Goal: Transaction & Acquisition: Purchase product/service

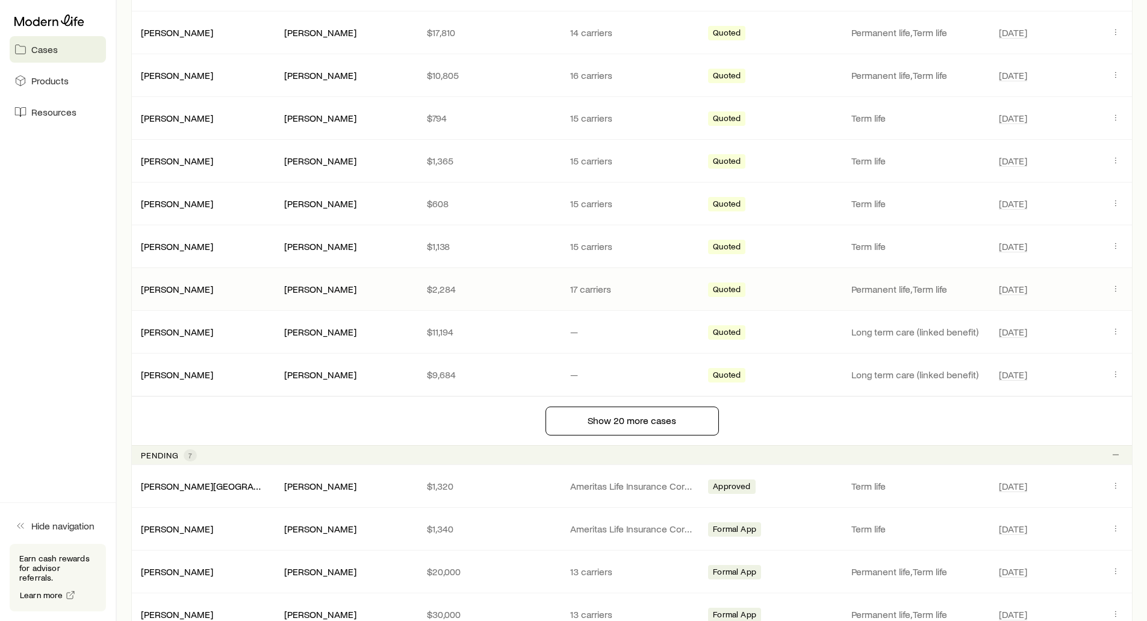
scroll to position [783, 0]
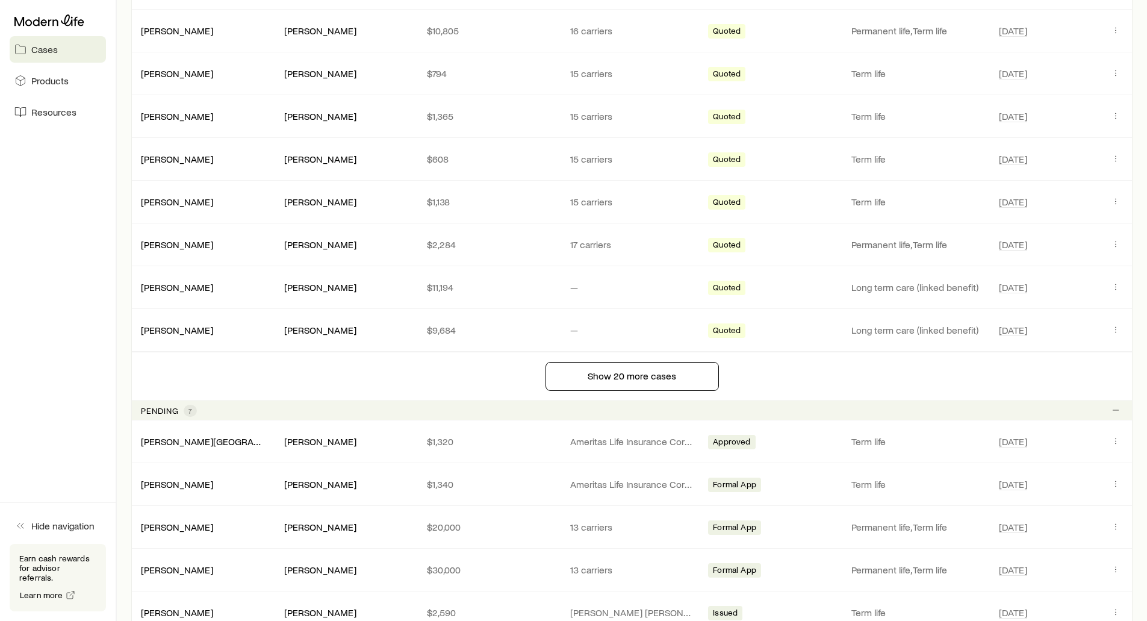
click at [164, 411] on p "Pending" at bounding box center [160, 411] width 38 height 10
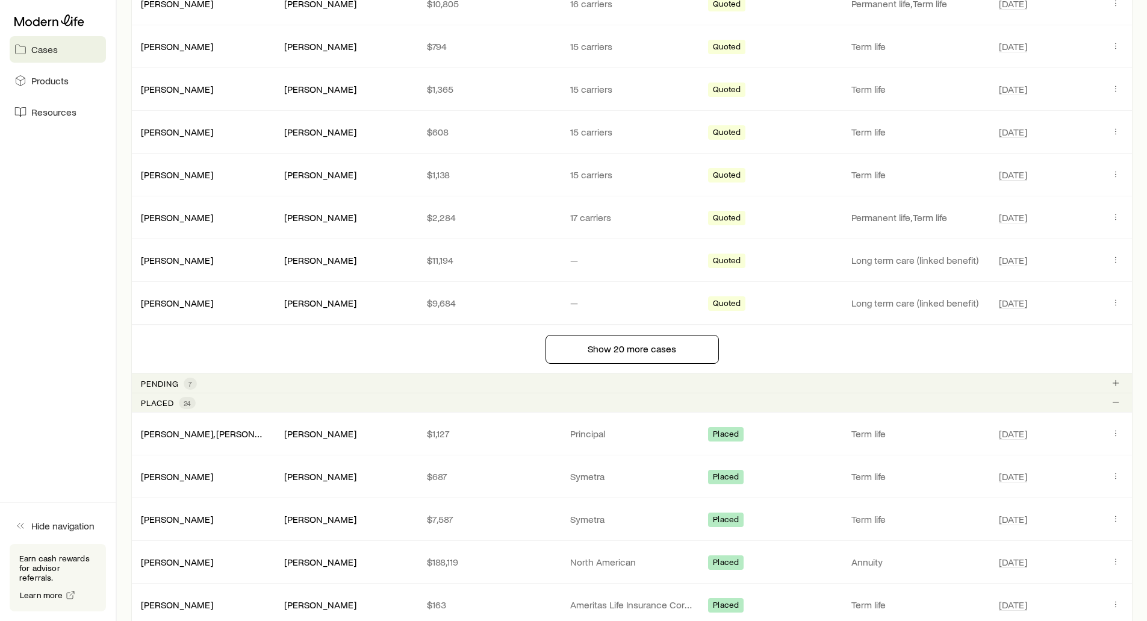
scroll to position [843, 0]
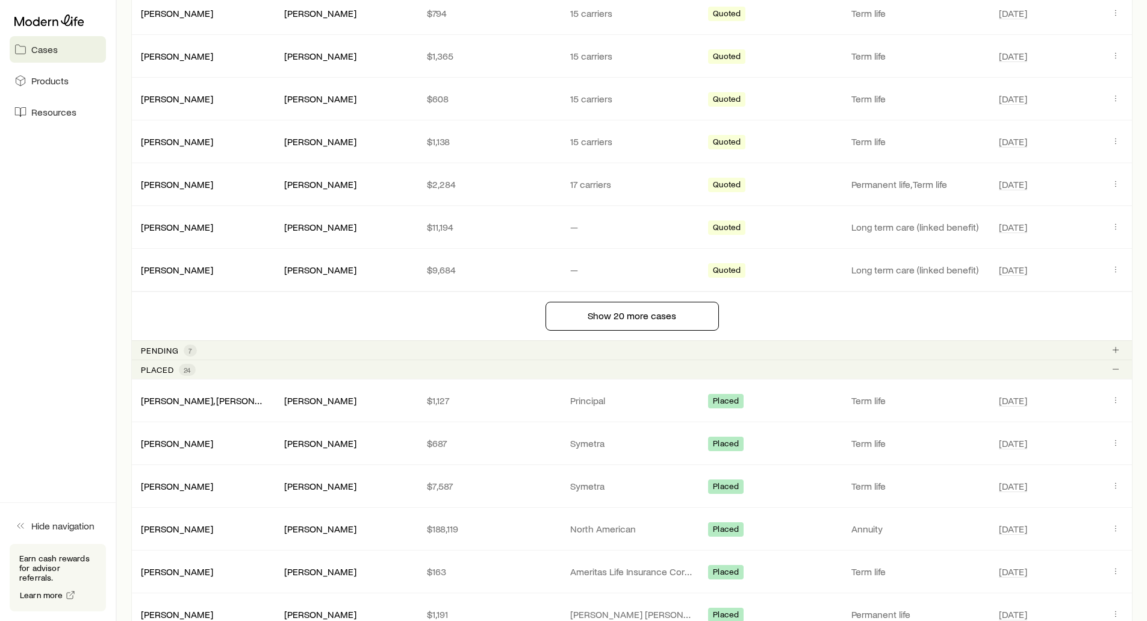
click at [151, 368] on p "Placed" at bounding box center [157, 370] width 33 height 10
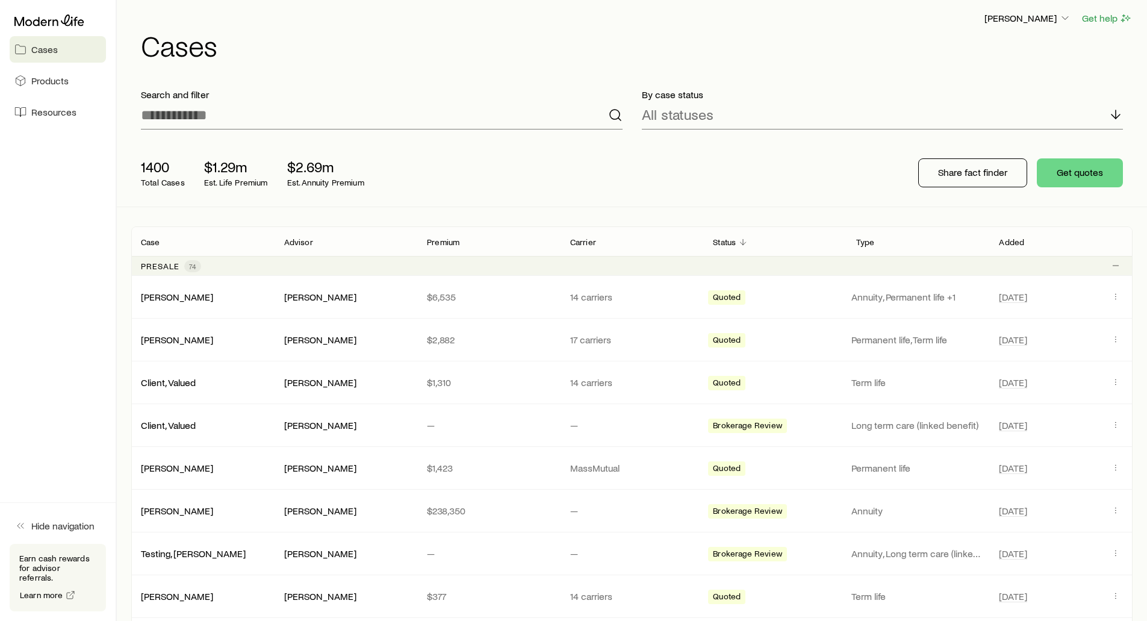
scroll to position [0, 0]
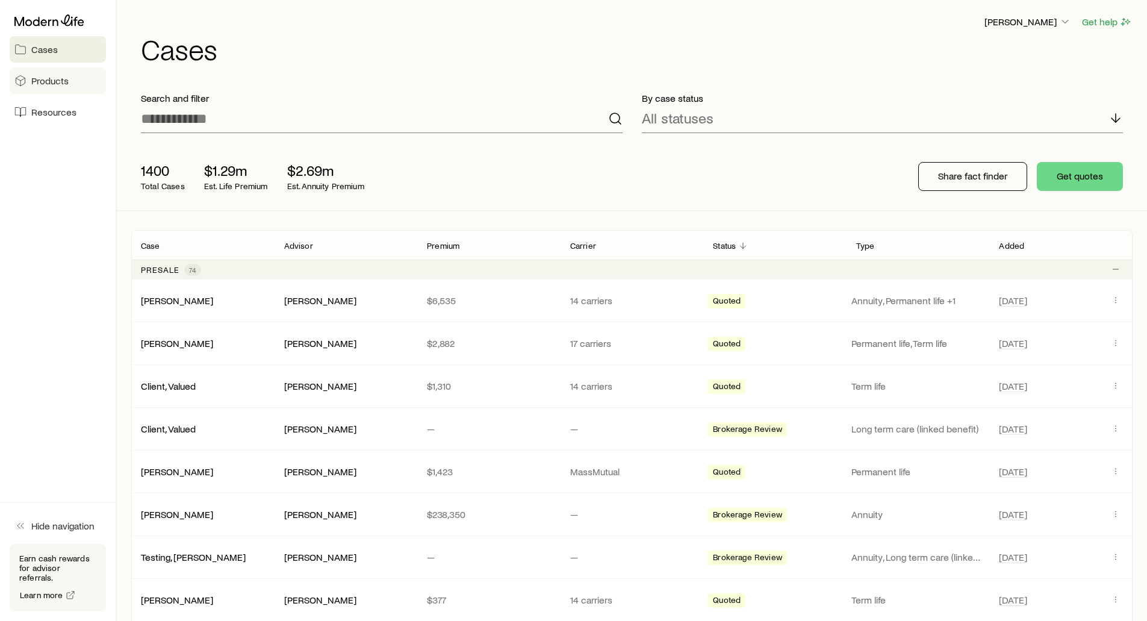
click at [54, 84] on span "Products" at bounding box center [49, 81] width 37 height 12
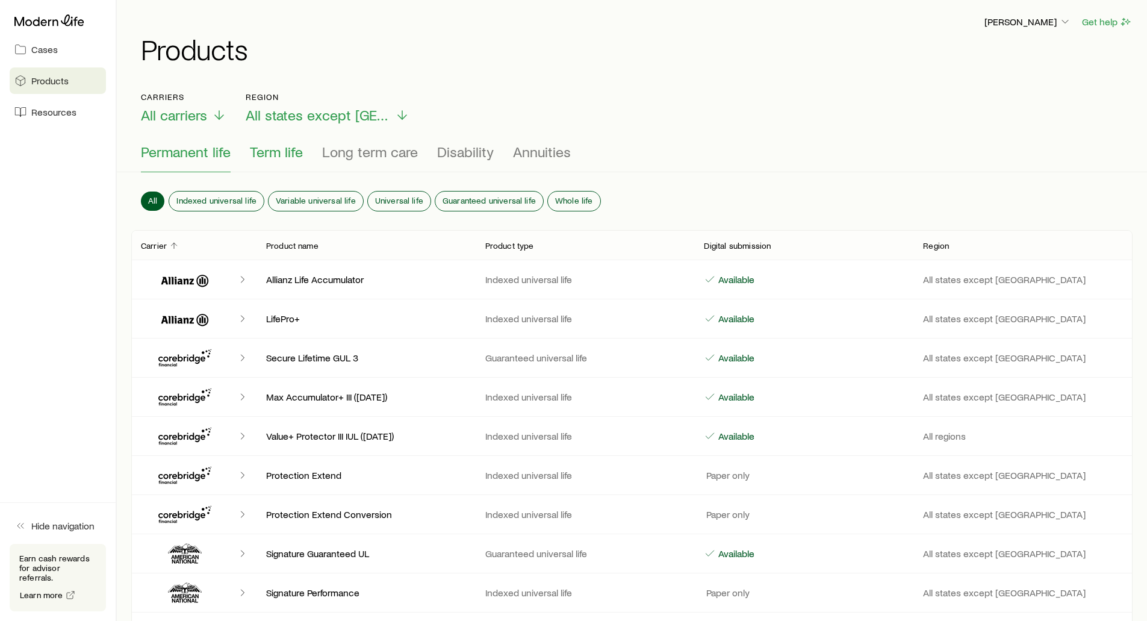
click at [264, 153] on span "Term life" at bounding box center [276, 151] width 53 height 17
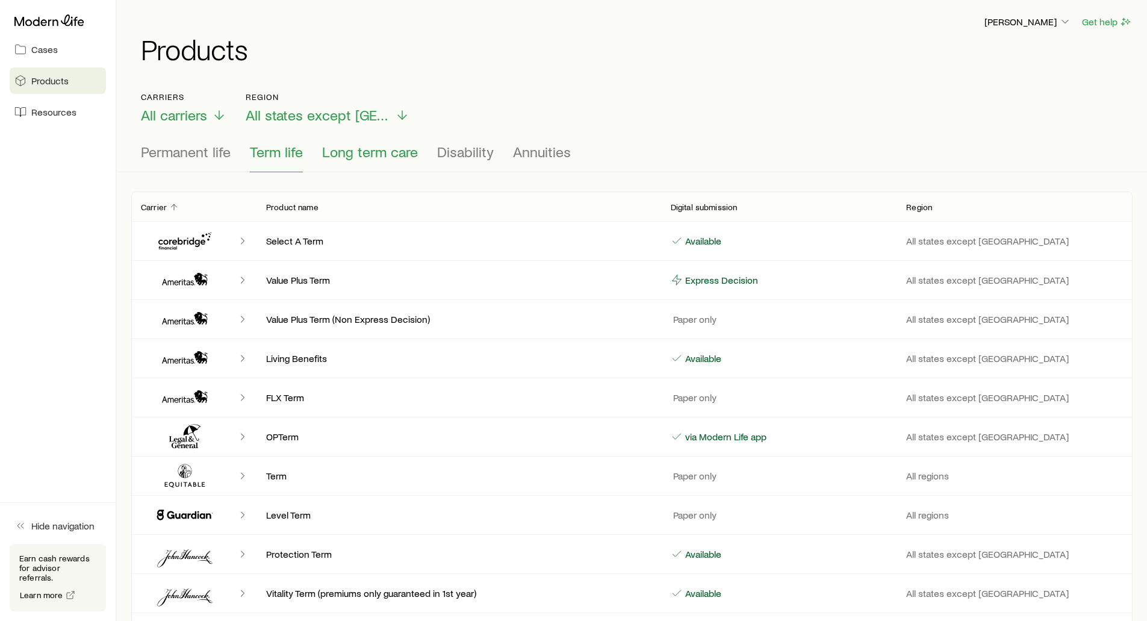
click at [336, 149] on span "Long term care" at bounding box center [370, 151] width 96 height 17
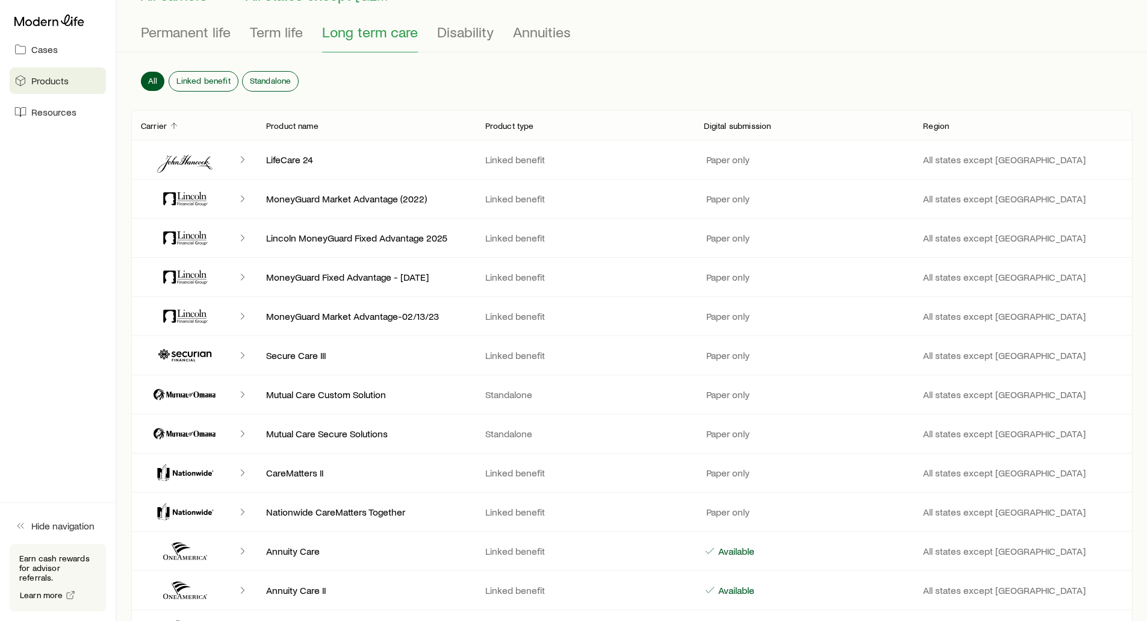
scroll to position [120, 0]
click at [259, 78] on span "Standalone" at bounding box center [271, 80] width 42 height 10
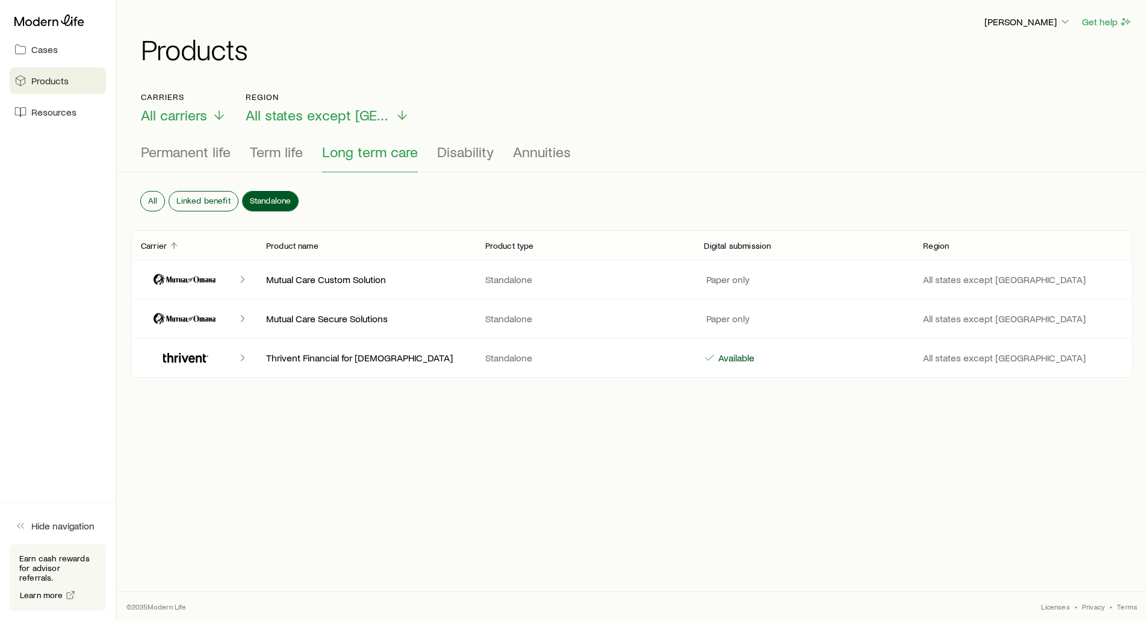
scroll to position [0, 0]
click at [466, 153] on span "Disability" at bounding box center [465, 151] width 57 height 17
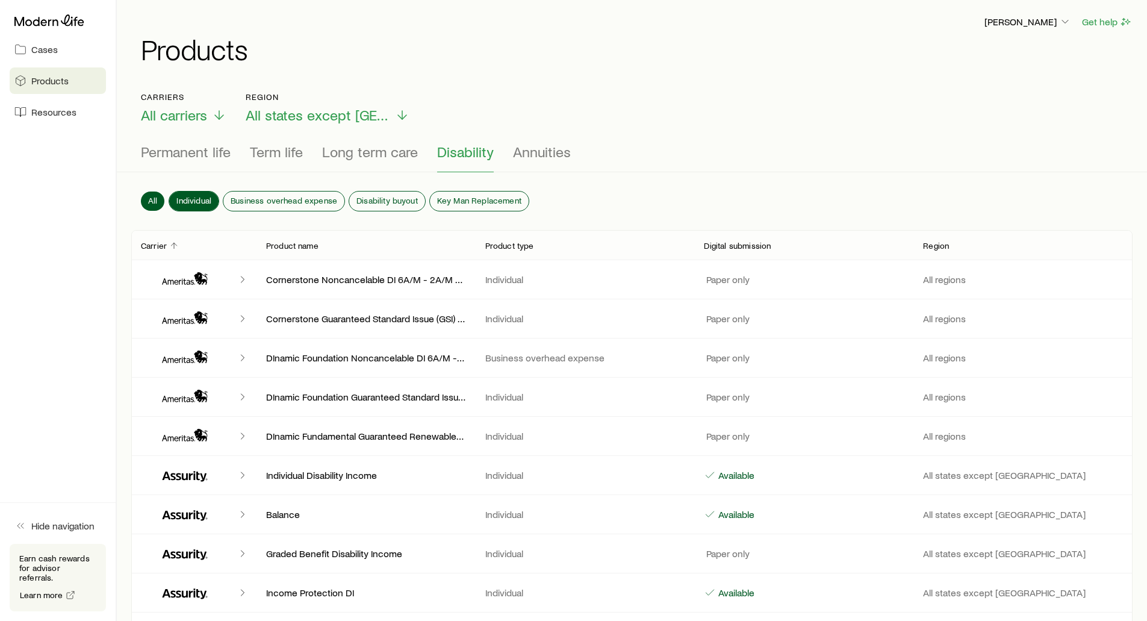
click at [203, 197] on span "Individual" at bounding box center [193, 201] width 35 height 10
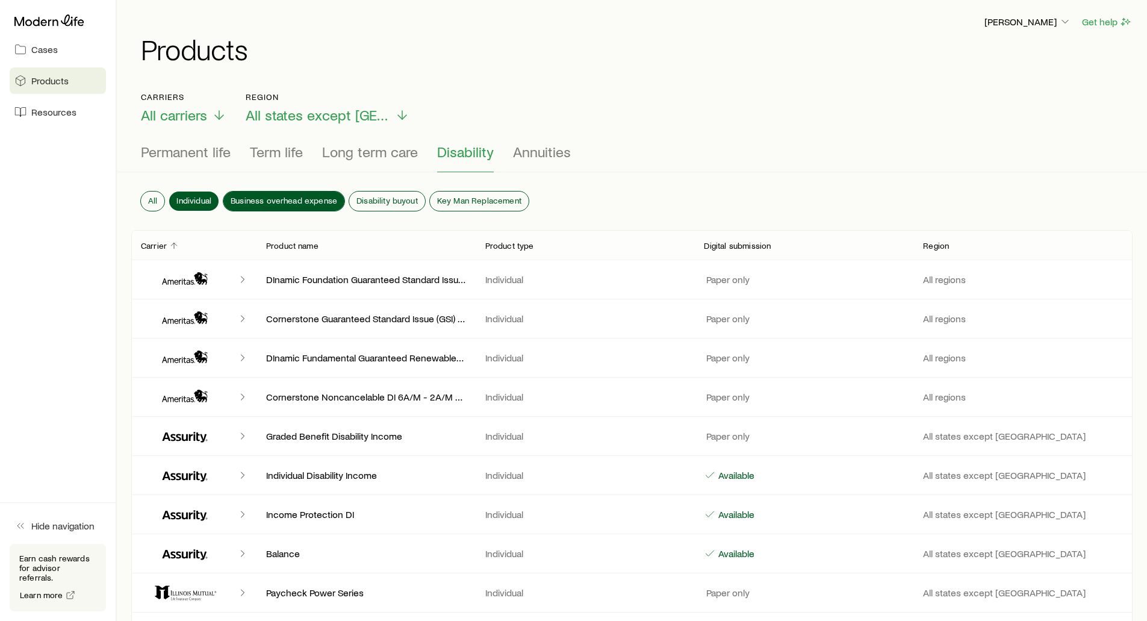
click at [281, 197] on span "Business overhead expense" at bounding box center [284, 201] width 107 height 10
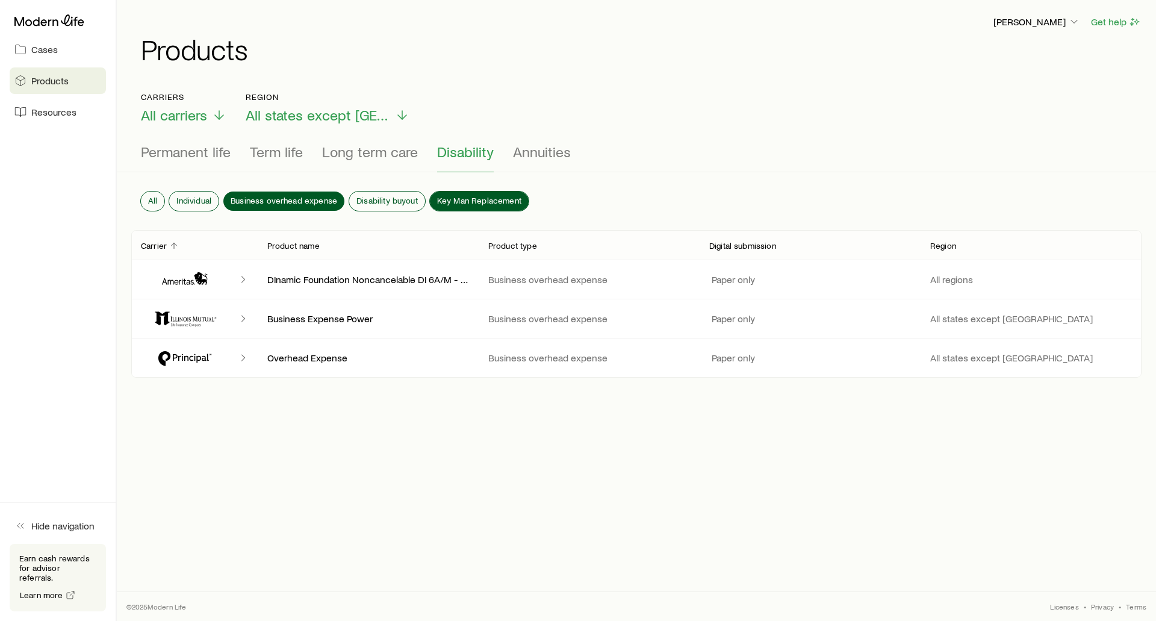
click at [447, 198] on span "Key Man Replacement" at bounding box center [479, 201] width 84 height 10
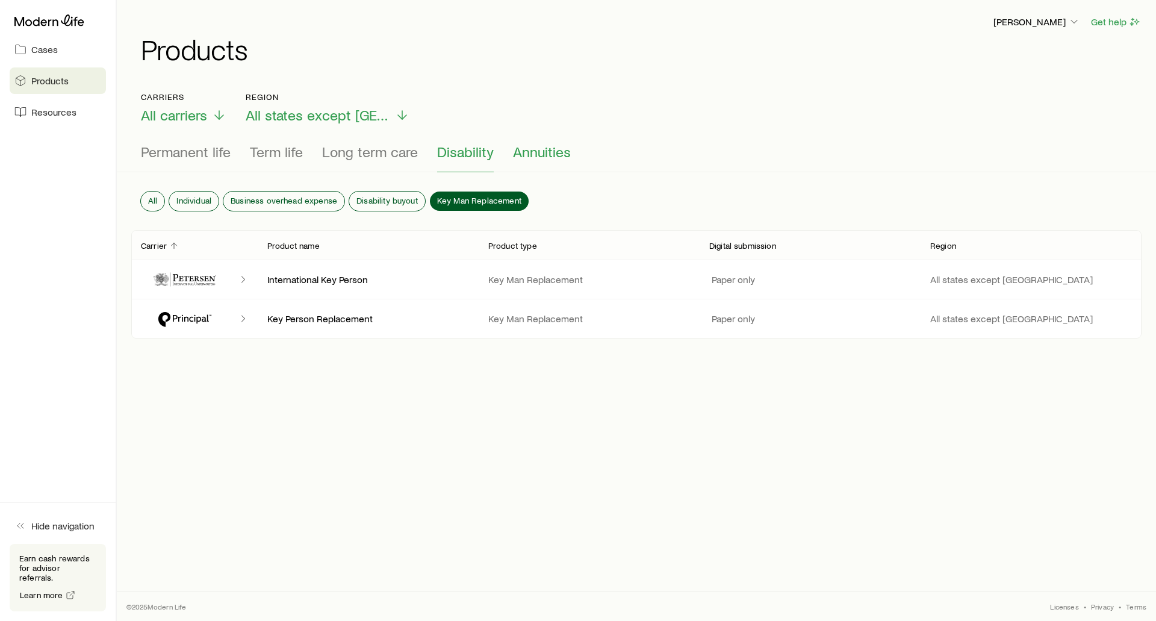
click at [520, 158] on span "Annuities" at bounding box center [542, 151] width 58 height 17
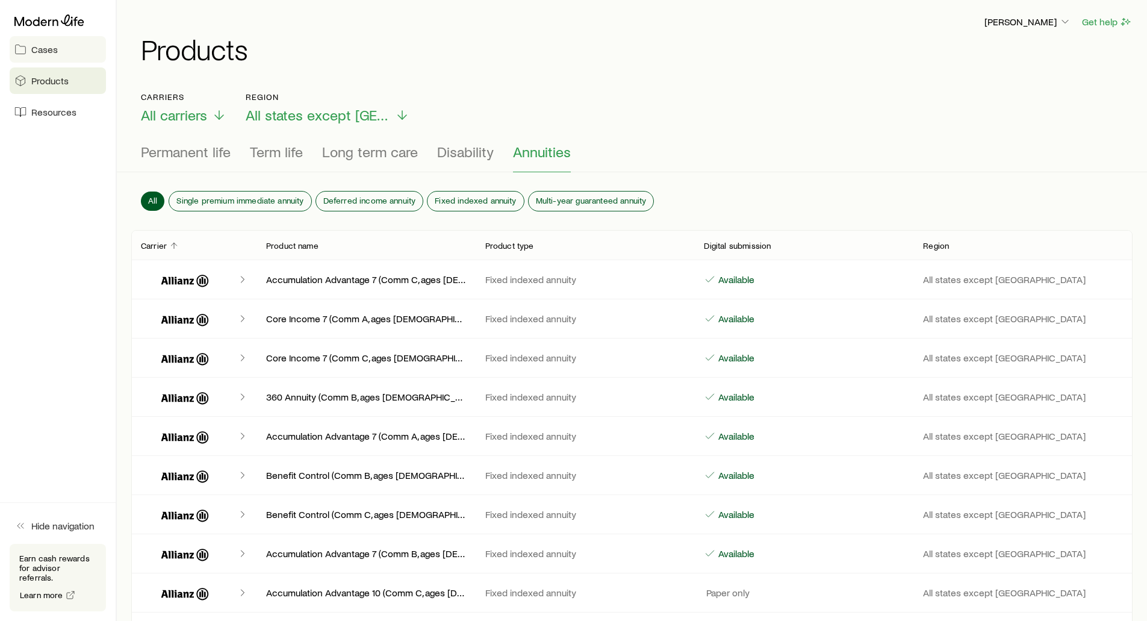
click at [39, 52] on span "Cases" at bounding box center [44, 49] width 26 height 12
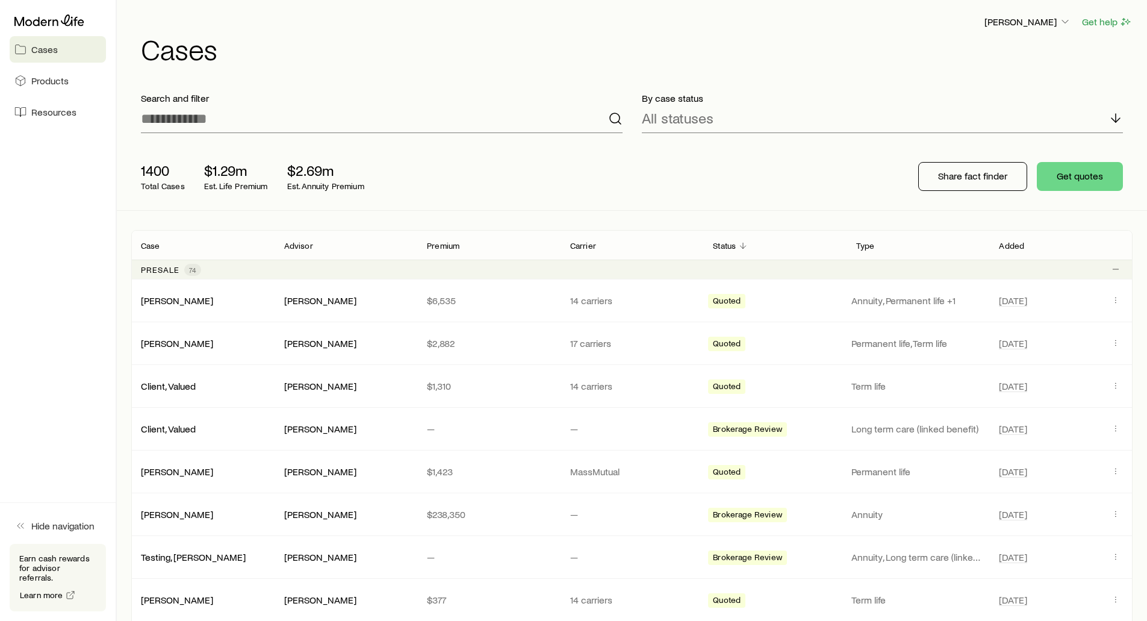
click at [427, 62] on h1 "Cases" at bounding box center [636, 48] width 991 height 29
click at [1000, 20] on p "[PERSON_NAME]" at bounding box center [1027, 22] width 87 height 12
click at [976, 54] on span "Licenses and contracts" at bounding box center [1003, 55] width 99 height 12
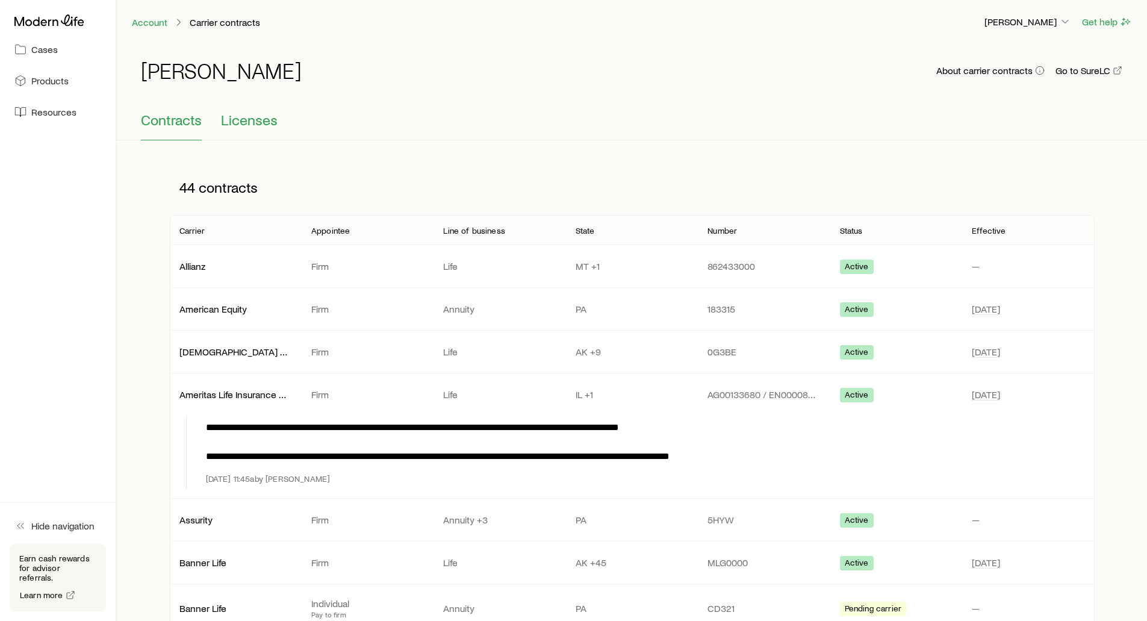
click at [235, 122] on span "Licenses" at bounding box center [249, 119] width 57 height 17
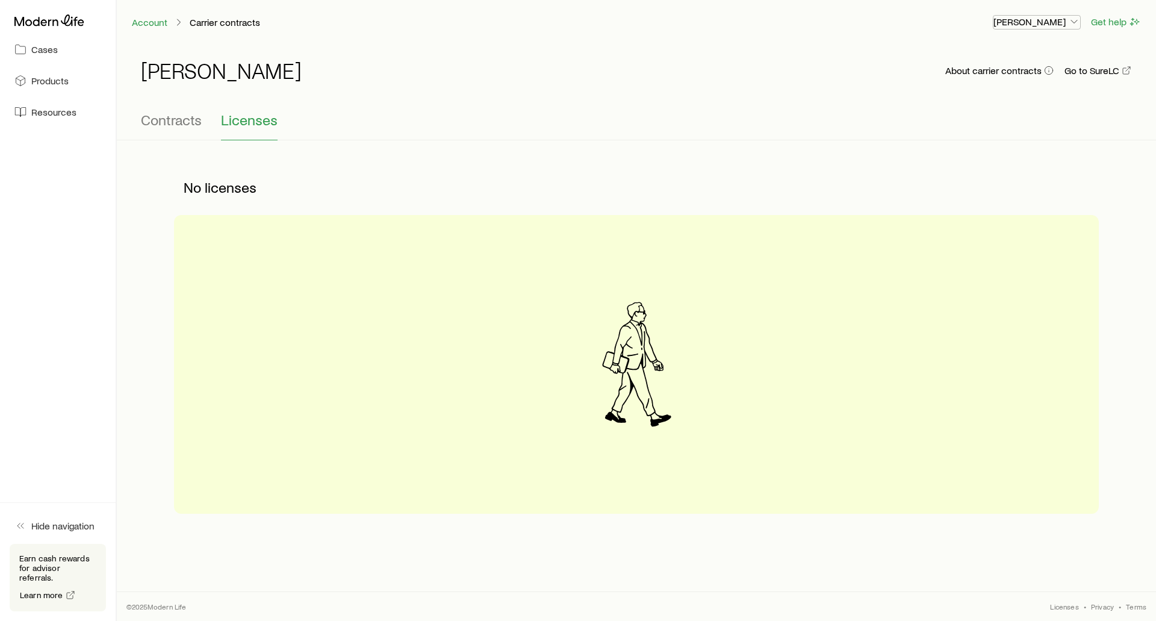
click at [1059, 25] on p "[PERSON_NAME]" at bounding box center [1036, 22] width 87 height 12
click at [975, 84] on span "Commission schedule" at bounding box center [1009, 81] width 93 height 12
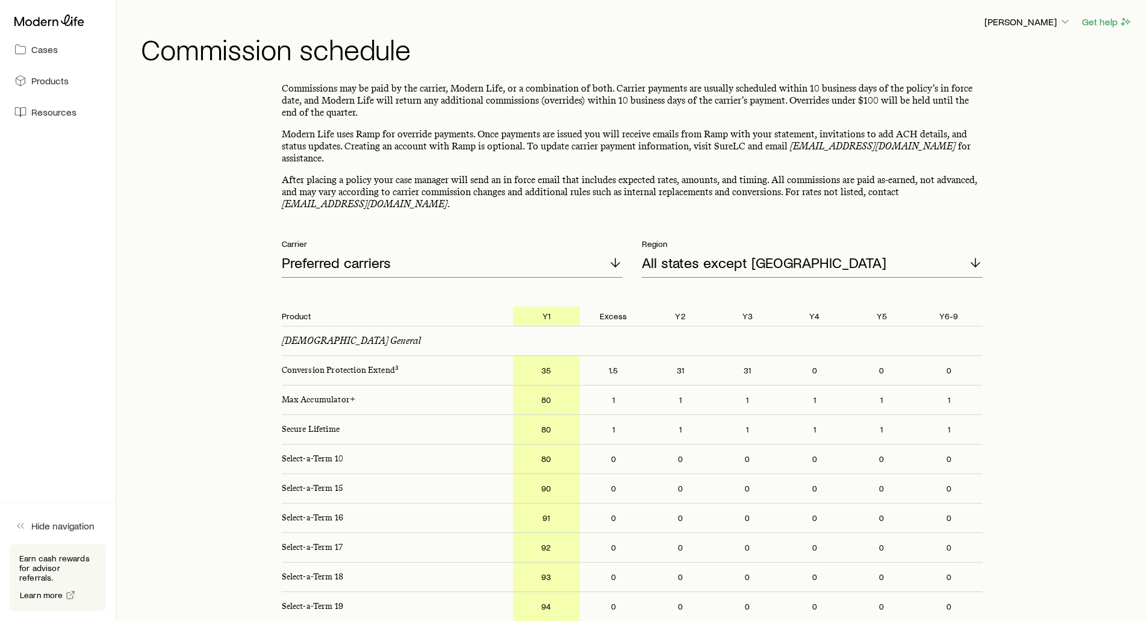
click at [478, 144] on p "Modern Life uses Ramp for override payments. Once payments are issued you will …" at bounding box center [632, 146] width 701 height 36
click at [1010, 19] on p "[PERSON_NAME]" at bounding box center [1027, 22] width 87 height 12
click at [818, 20] on div "[PERSON_NAME] Get help" at bounding box center [636, 21] width 991 height 15
click at [50, 20] on icon at bounding box center [49, 19] width 70 height 11
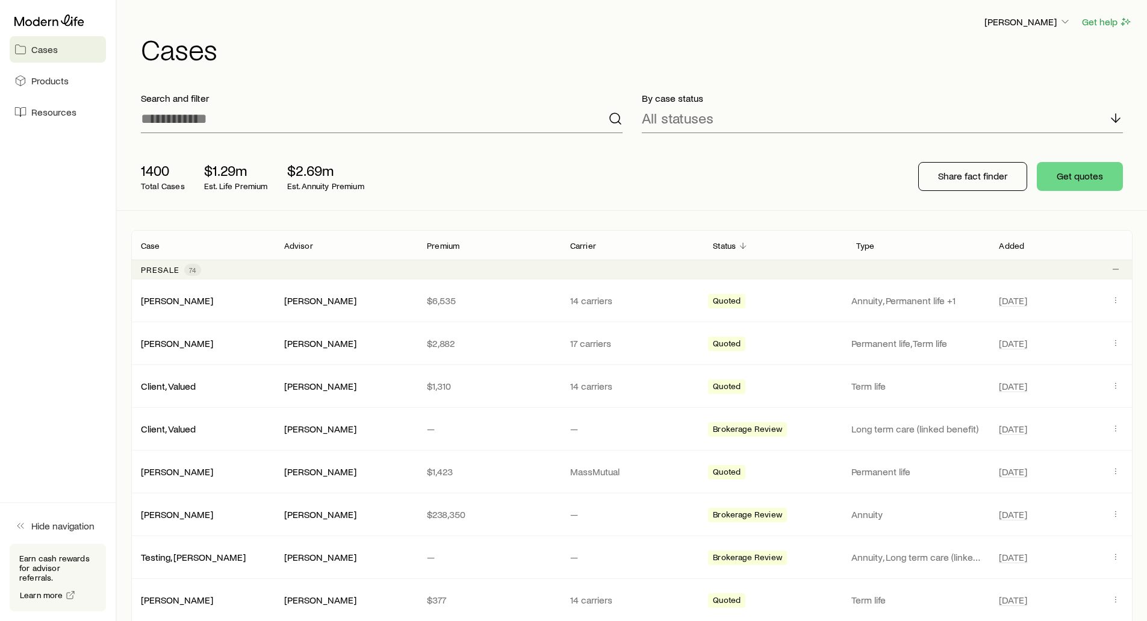
click at [577, 46] on h1 "Cases" at bounding box center [636, 48] width 991 height 29
click at [498, 55] on h1 "Cases" at bounding box center [636, 48] width 991 height 29
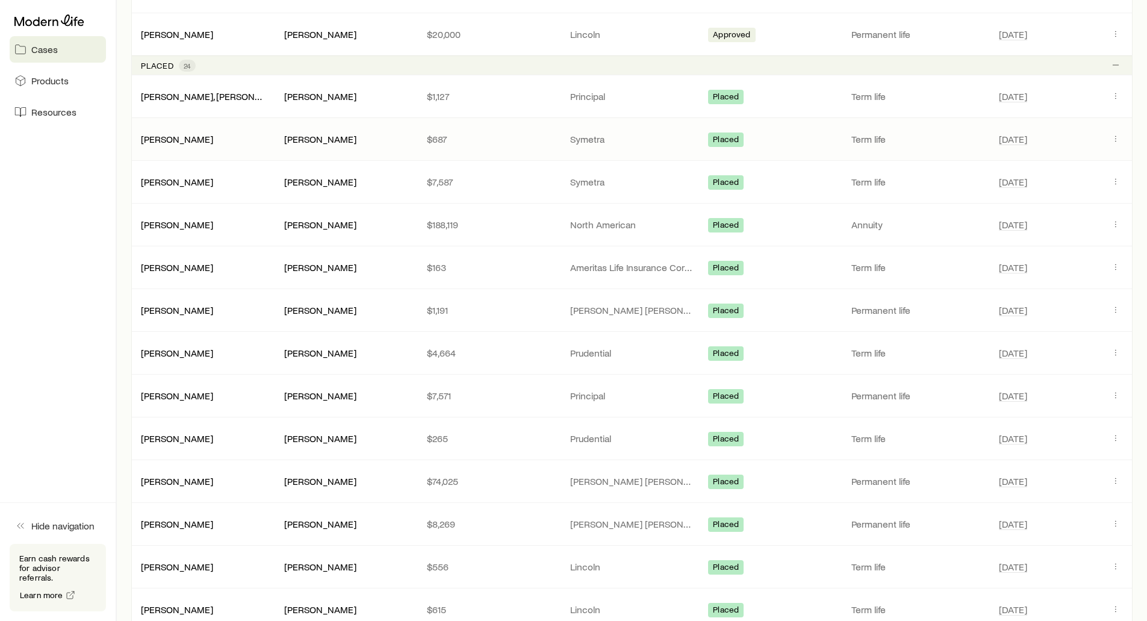
scroll to position [1445, 0]
click at [227, 101] on link "[PERSON_NAME], [PERSON_NAME]" at bounding box center [214, 96] width 147 height 11
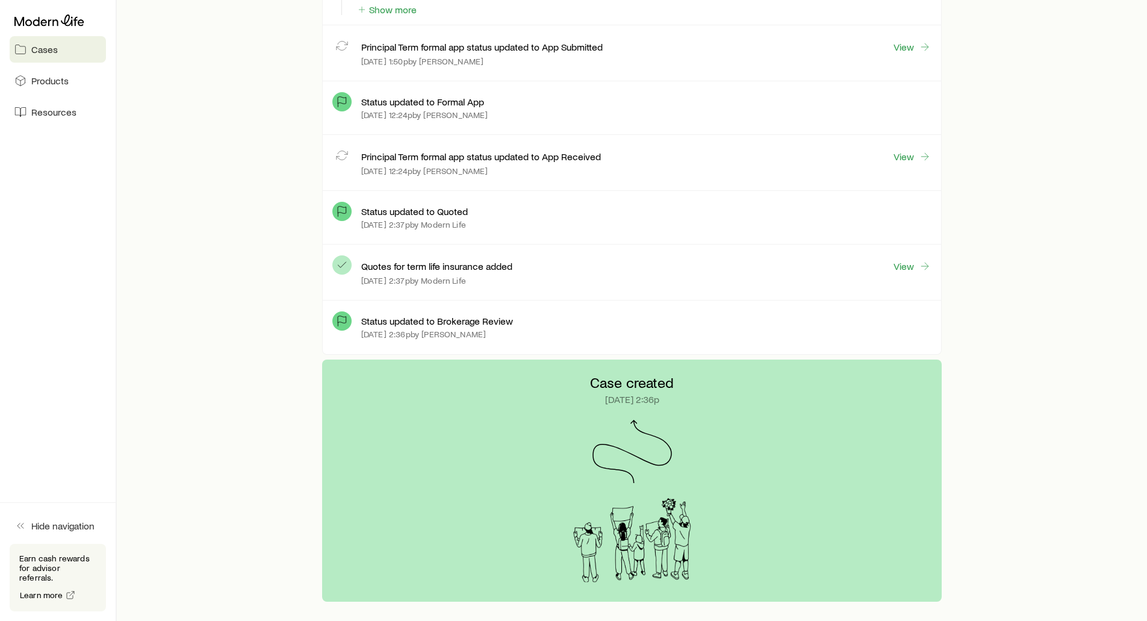
scroll to position [2408, 0]
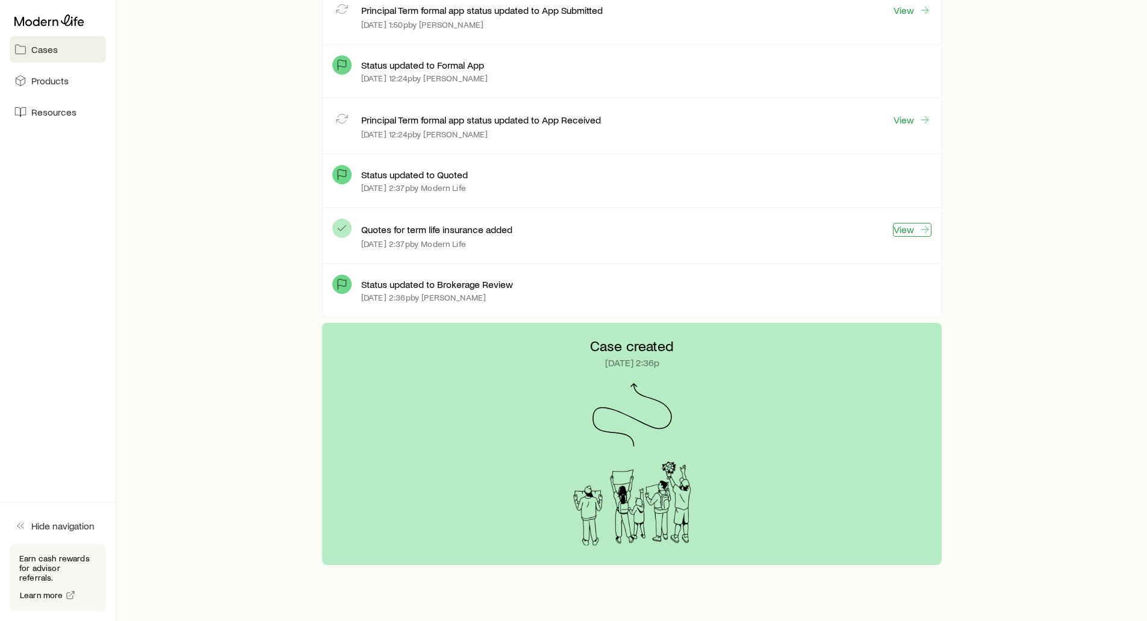
click at [916, 229] on link "View" at bounding box center [912, 230] width 39 height 14
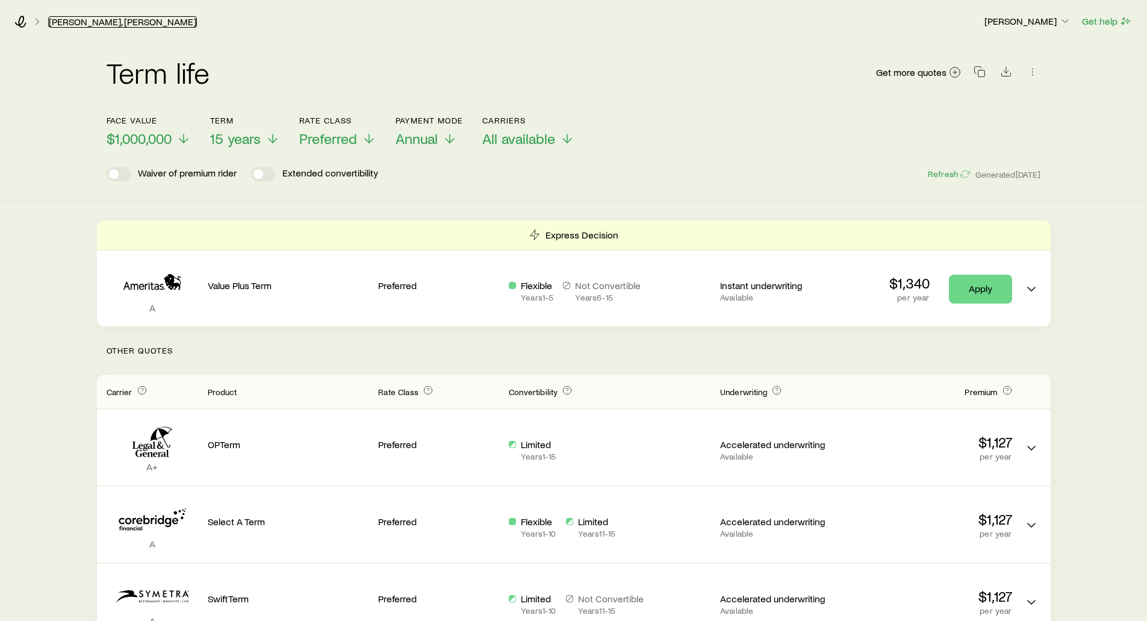
click at [66, 21] on link "[PERSON_NAME], [PERSON_NAME]" at bounding box center [122, 21] width 149 height 11
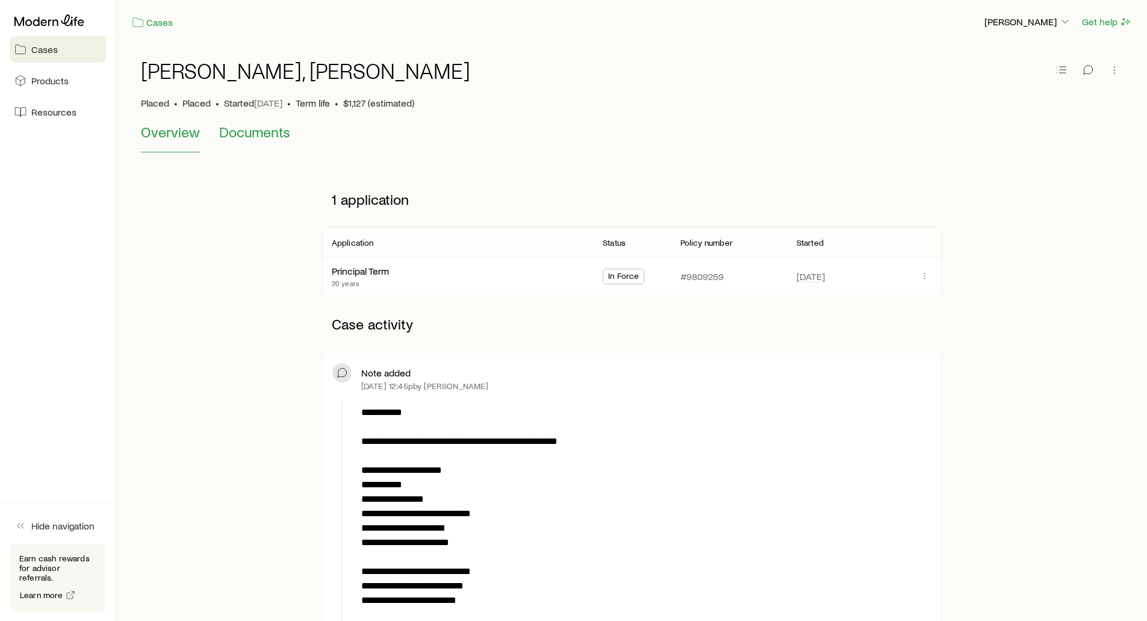
click at [267, 138] on span "Documents" at bounding box center [254, 131] width 71 height 17
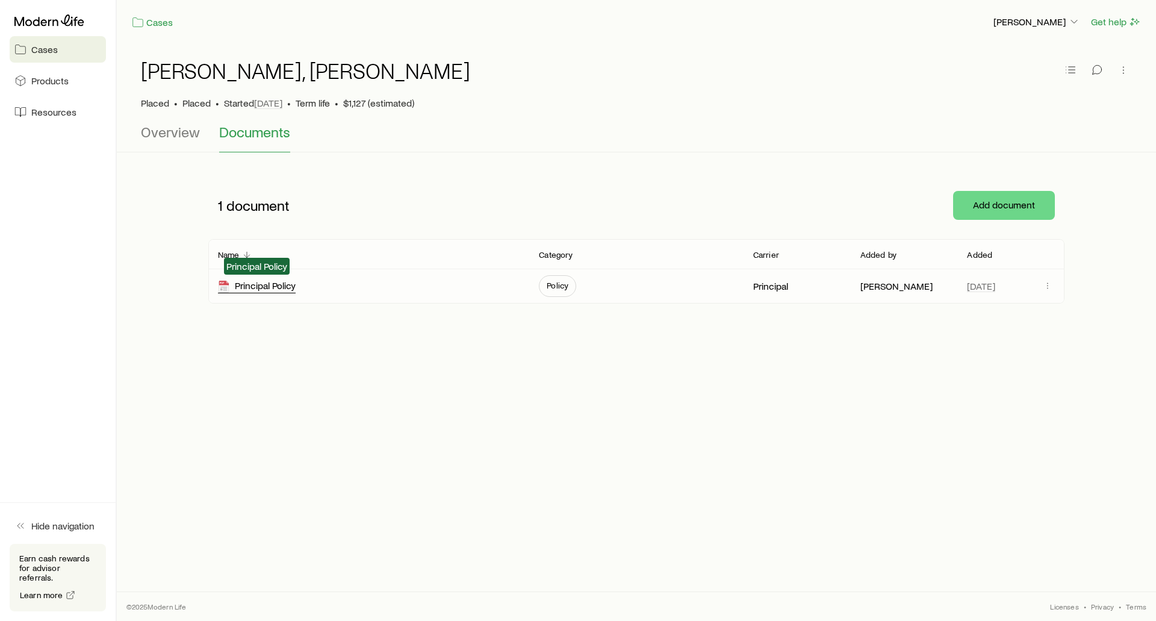
click at [266, 283] on div "Principal Policy" at bounding box center [257, 286] width 78 height 14
click at [59, 14] on icon at bounding box center [49, 20] width 70 height 12
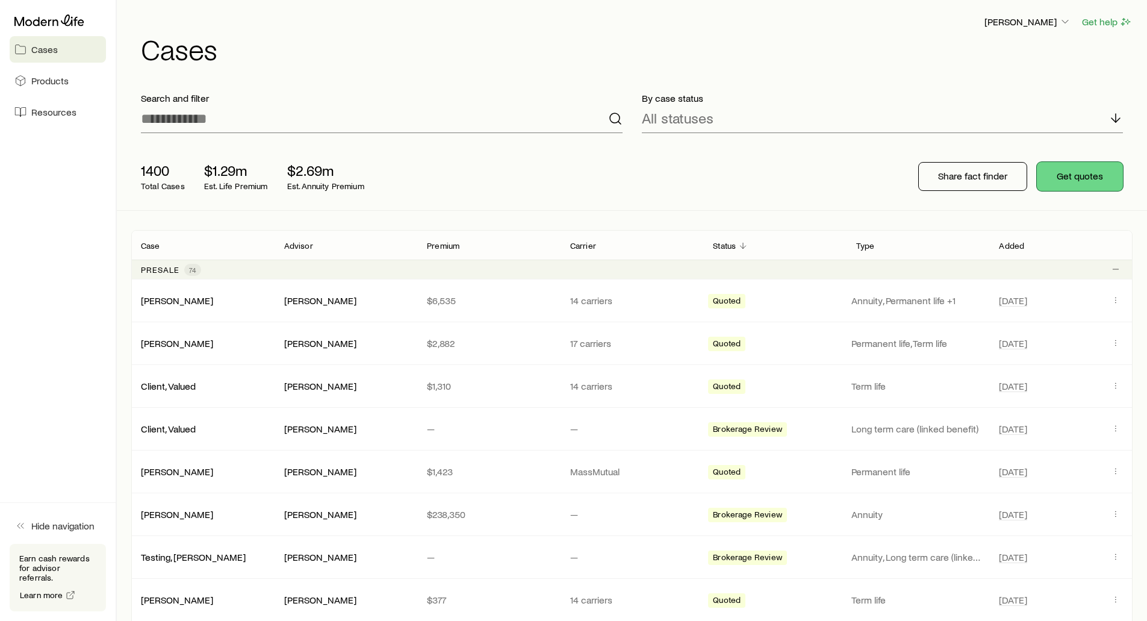
click at [1079, 176] on button "Get quotes" at bounding box center [1080, 176] width 86 height 29
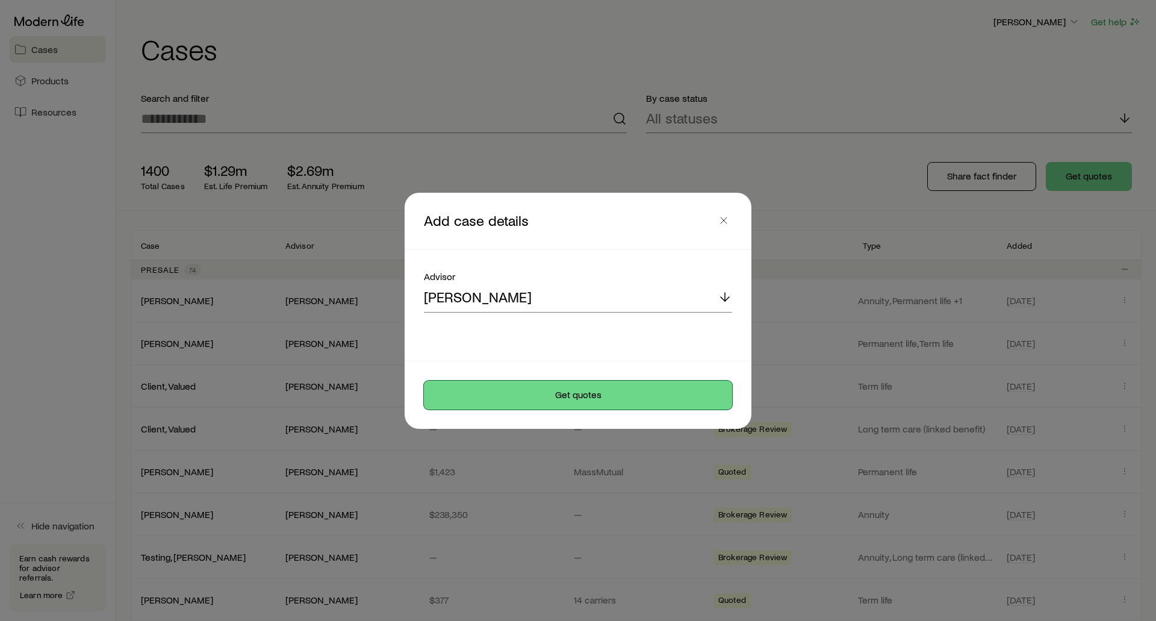
click at [592, 385] on button "Get quotes" at bounding box center [578, 394] width 308 height 29
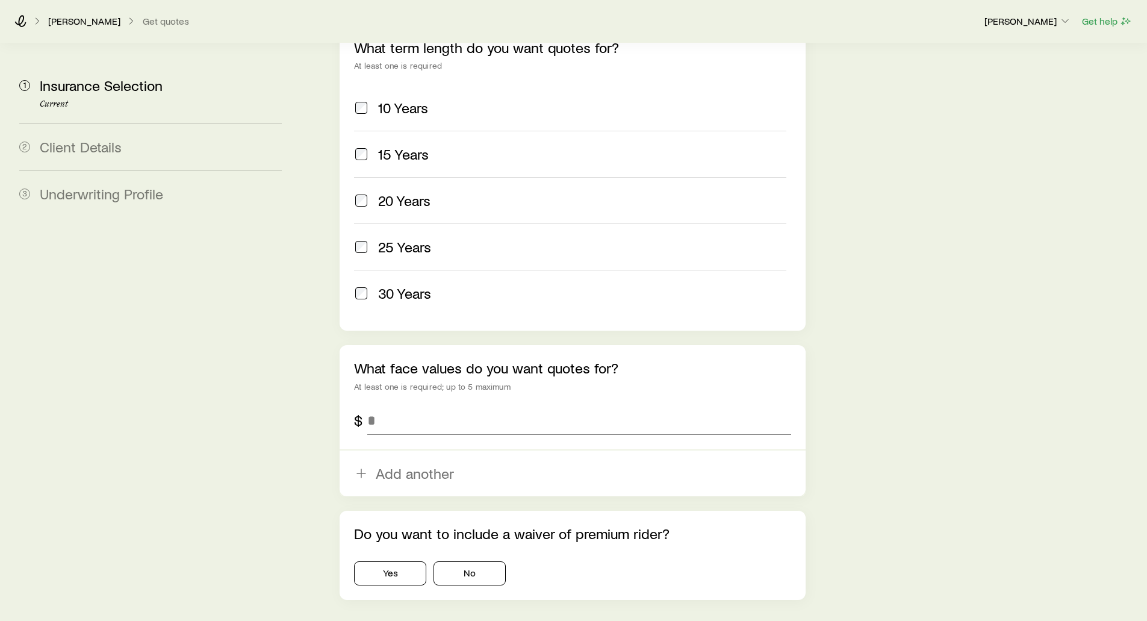
scroll to position [602, 0]
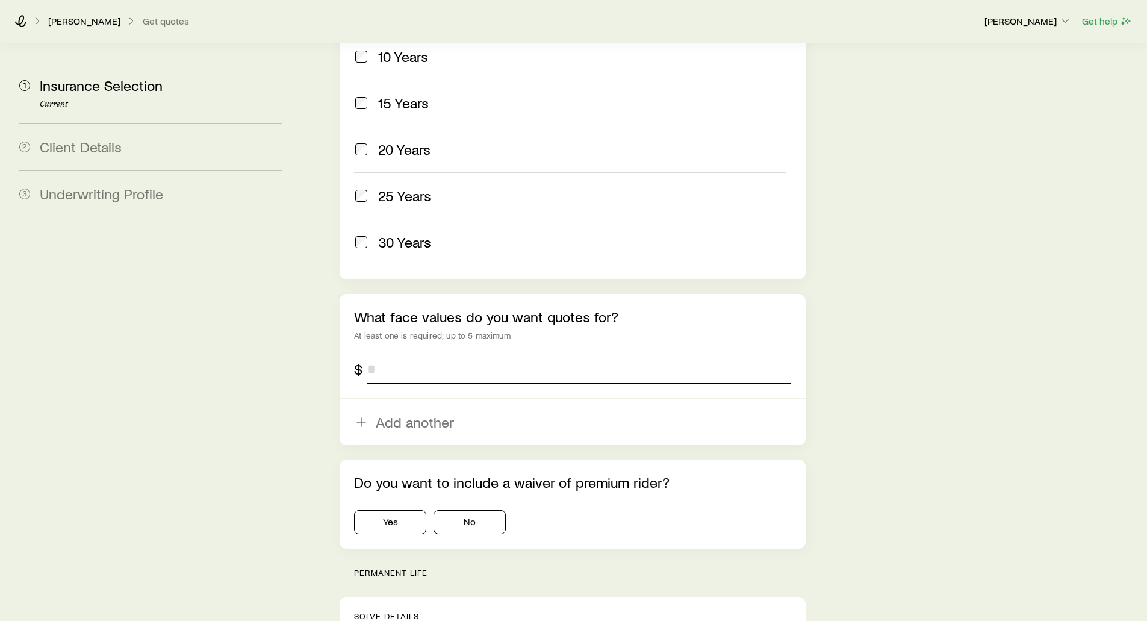
click at [386, 355] on input "tel" at bounding box center [578, 369] width 423 height 29
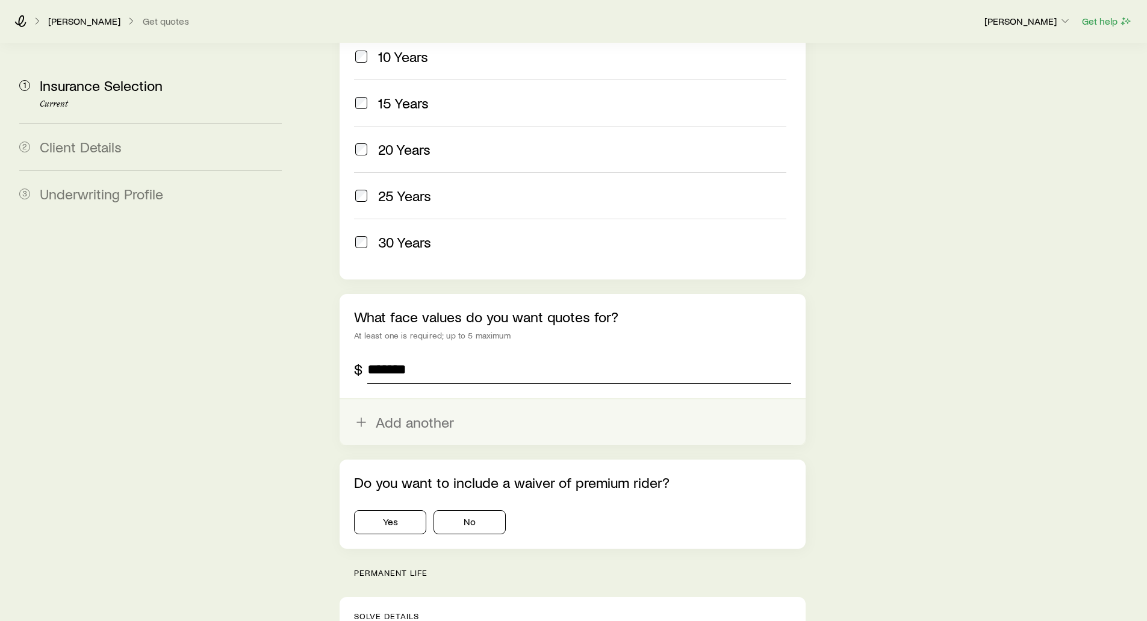
type input "*******"
click at [398, 399] on button "Add another" at bounding box center [572, 422] width 465 height 46
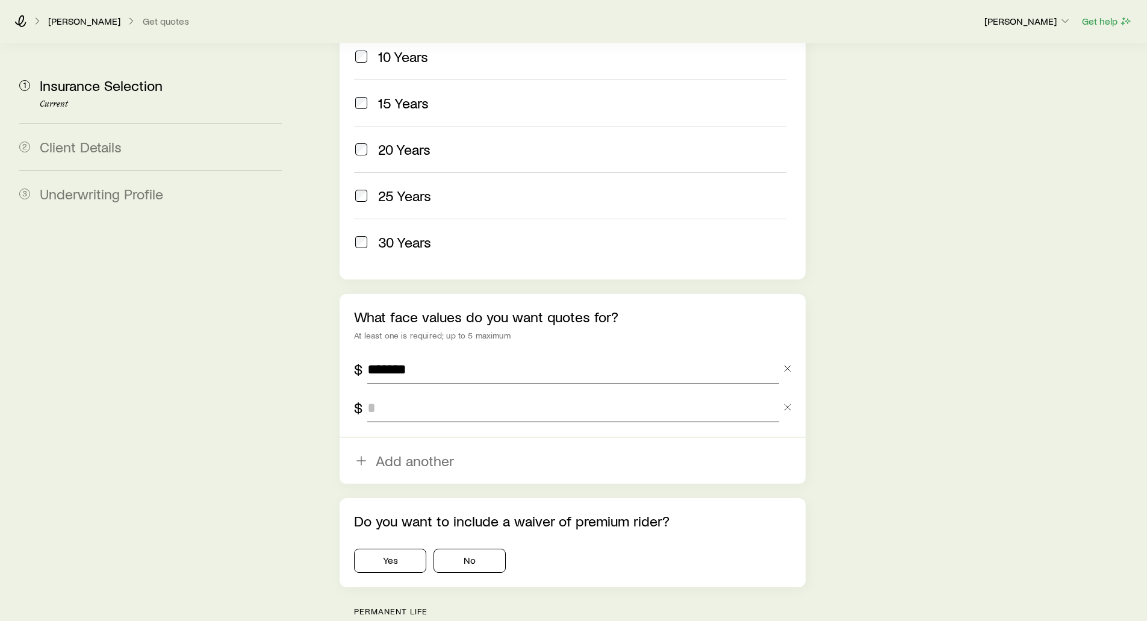
click at [398, 393] on input "tel" at bounding box center [572, 407] width 411 height 29
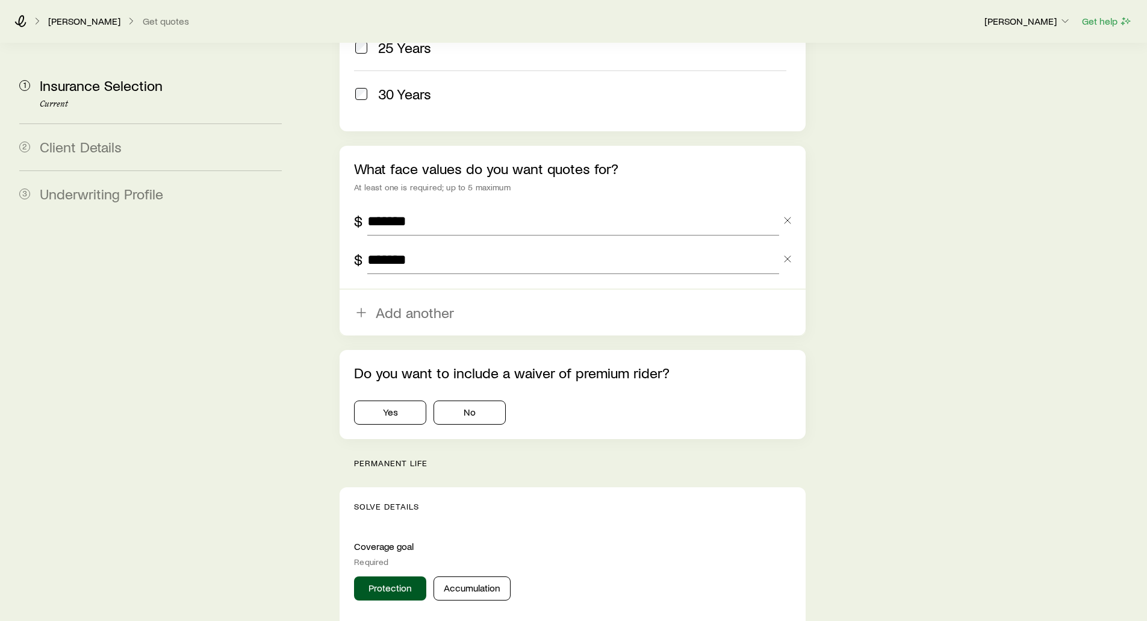
scroll to position [783, 0]
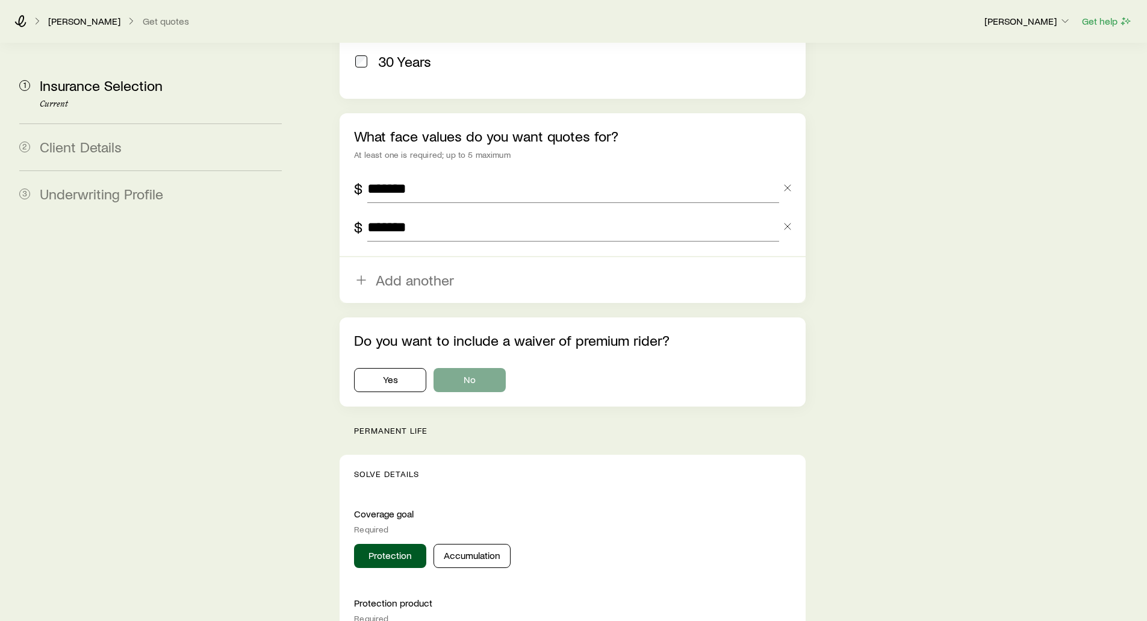
type input "*******"
click at [468, 368] on button "No" at bounding box center [469, 380] width 72 height 24
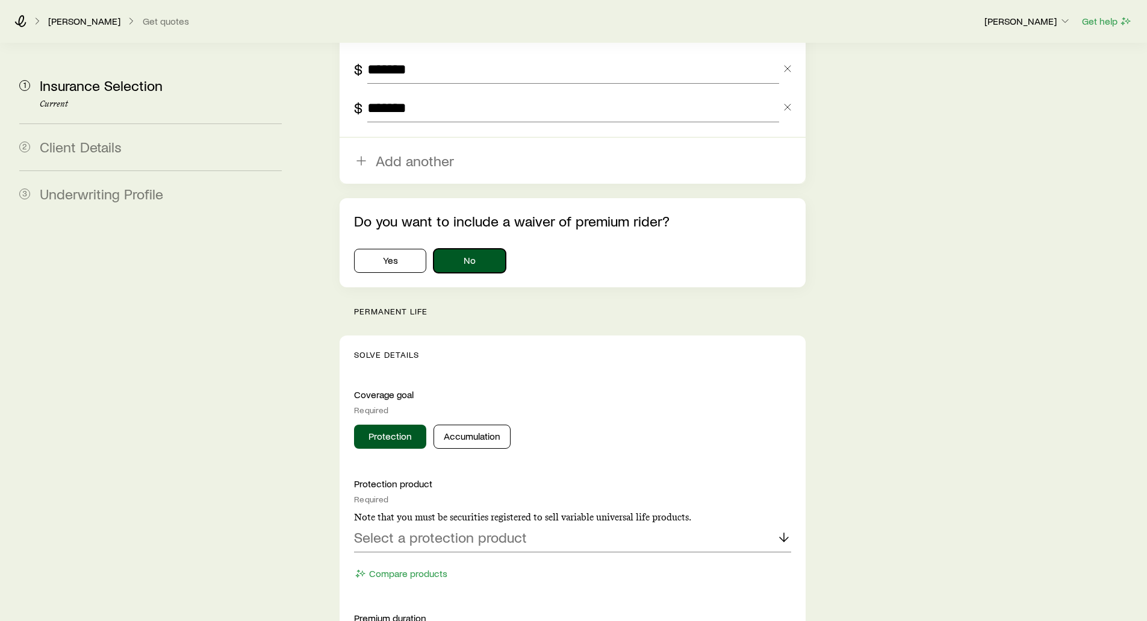
scroll to position [903, 0]
drag, startPoint x: 438, startPoint y: 275, endPoint x: 341, endPoint y: 274, distance: 96.9
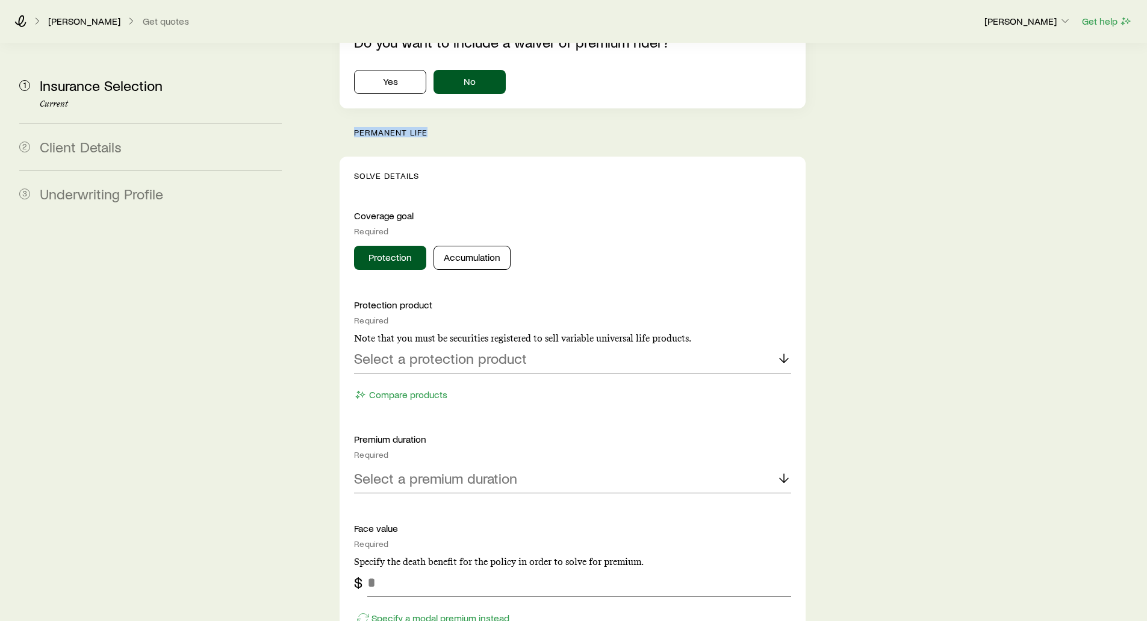
scroll to position [1084, 0]
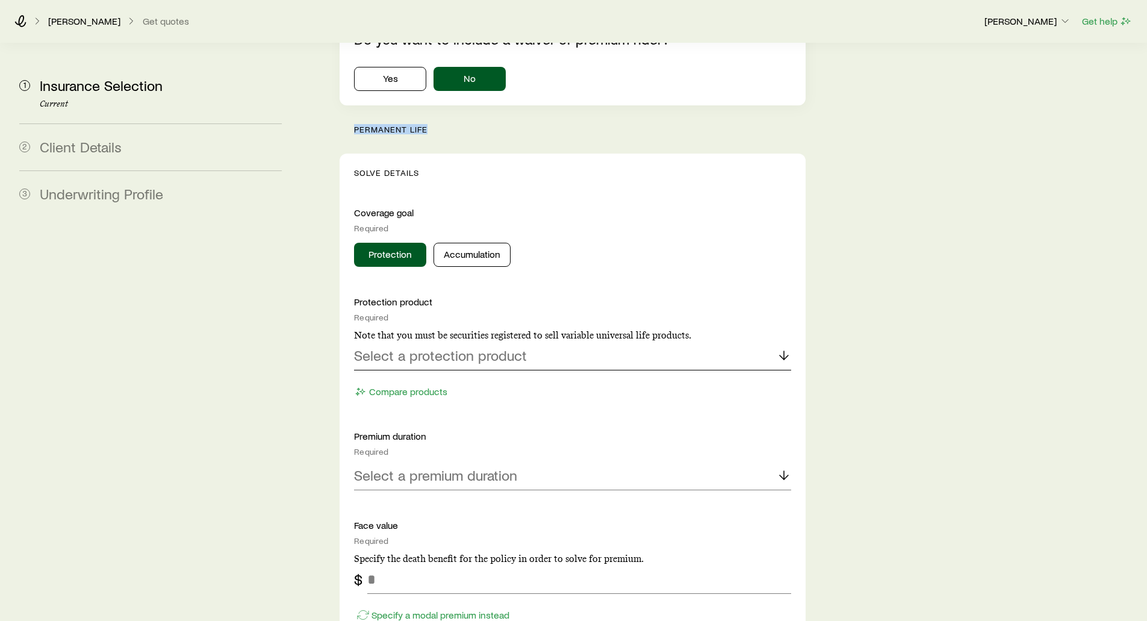
click at [407, 347] on p "Select a protection product" at bounding box center [440, 355] width 173 height 17
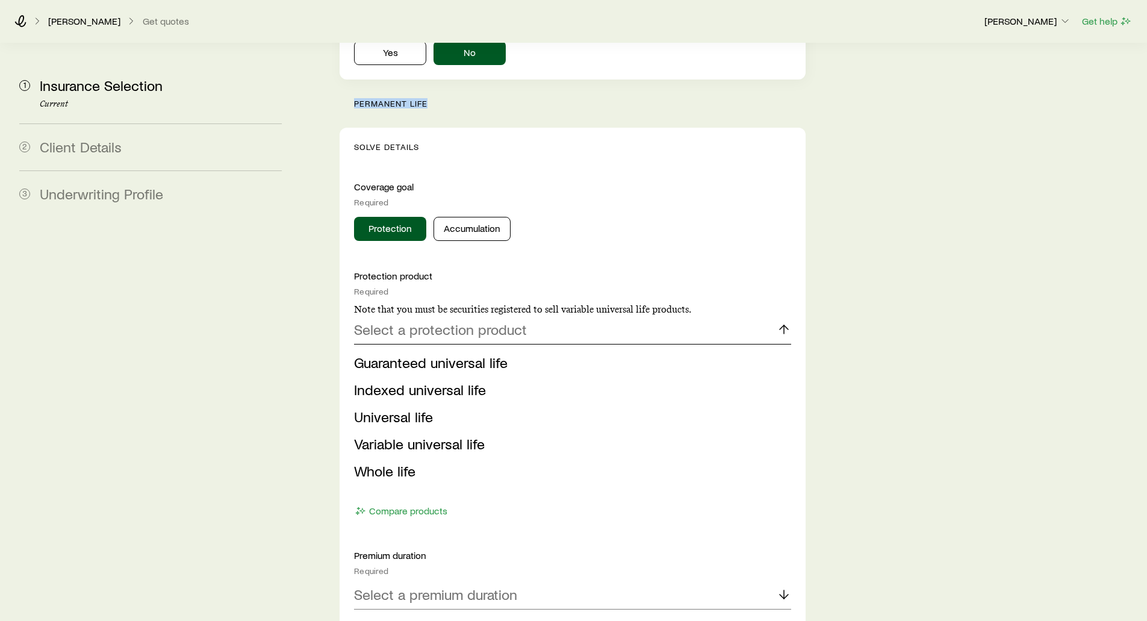
scroll to position [1204, 0]
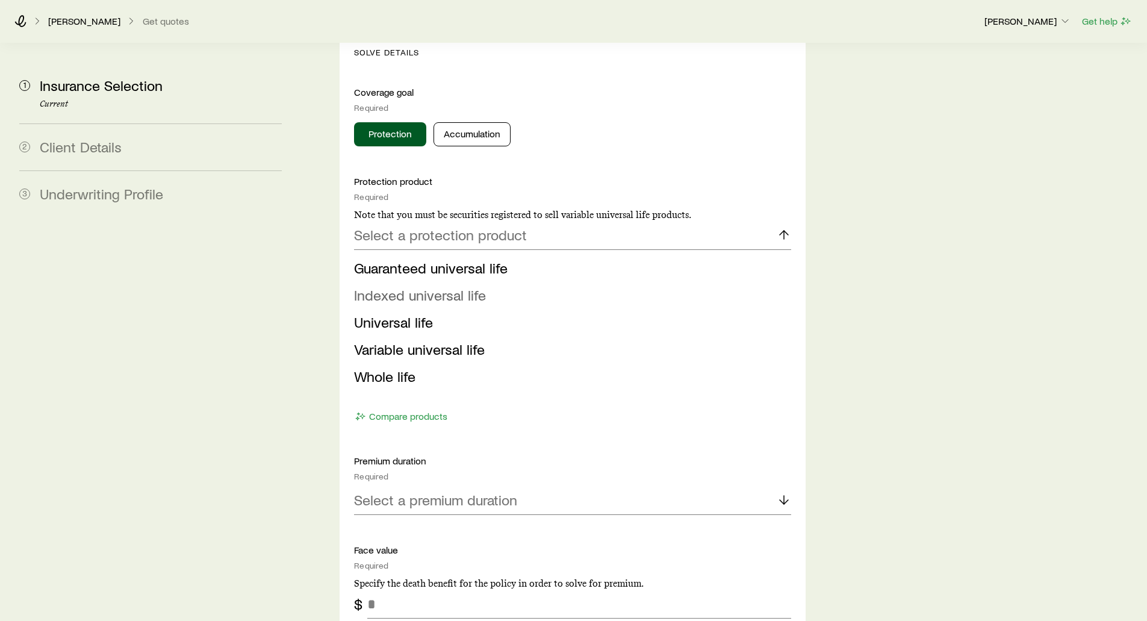
click at [397, 286] on span "Indexed universal life" at bounding box center [420, 294] width 132 height 17
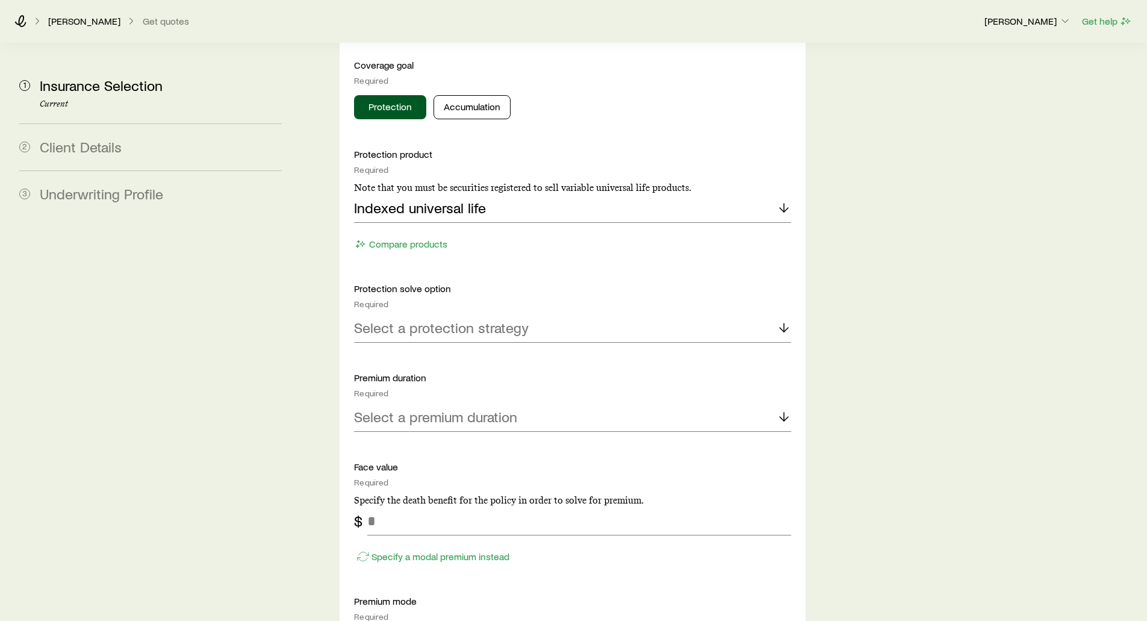
scroll to position [1264, 0]
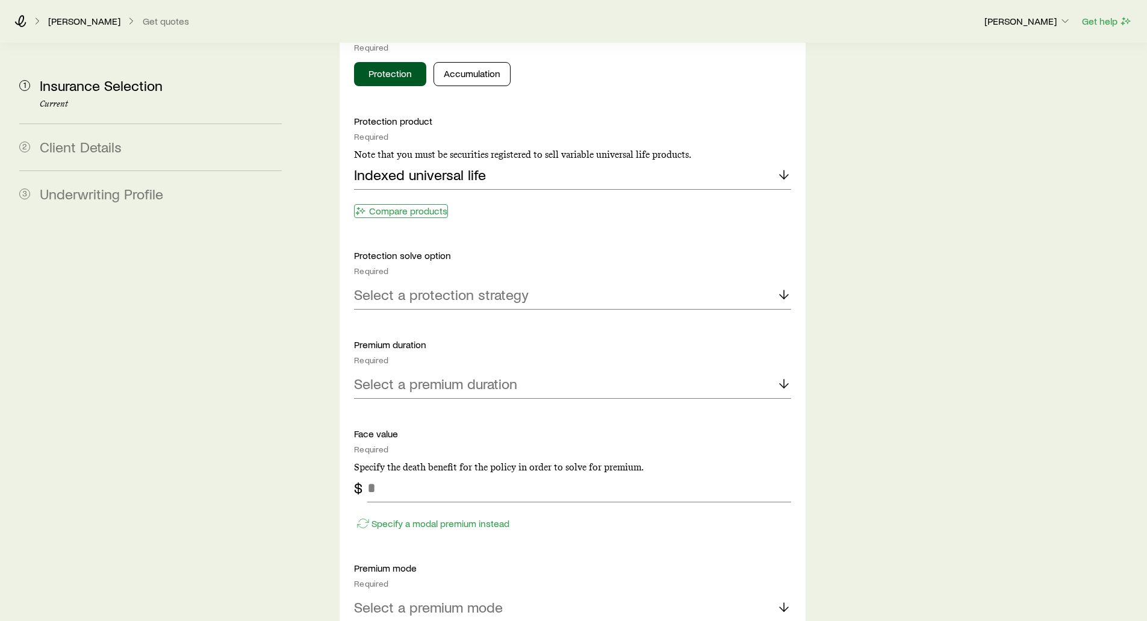
click at [371, 204] on button "Compare products" at bounding box center [401, 211] width 94 height 14
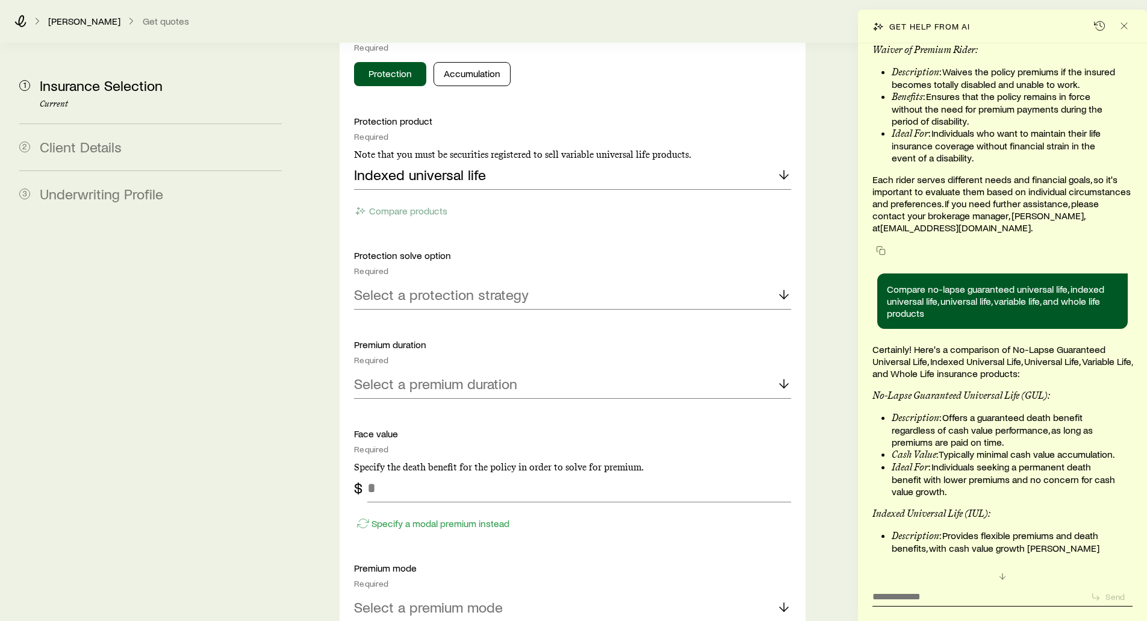
scroll to position [130888, 0]
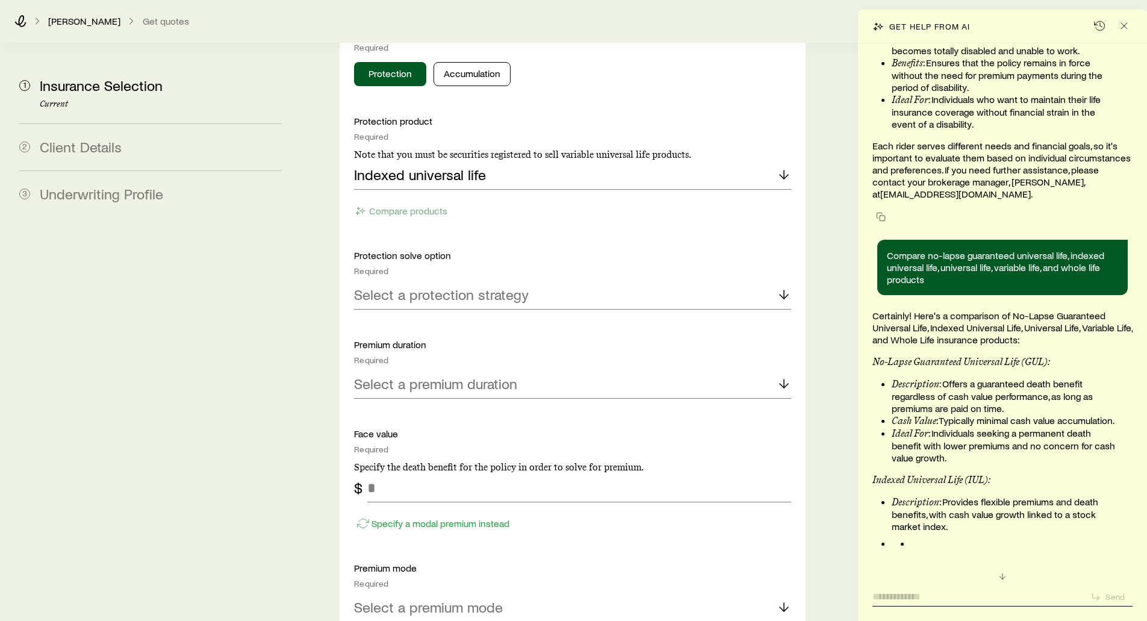
click at [886, 592] on textarea at bounding box center [976, 592] width 208 height 19
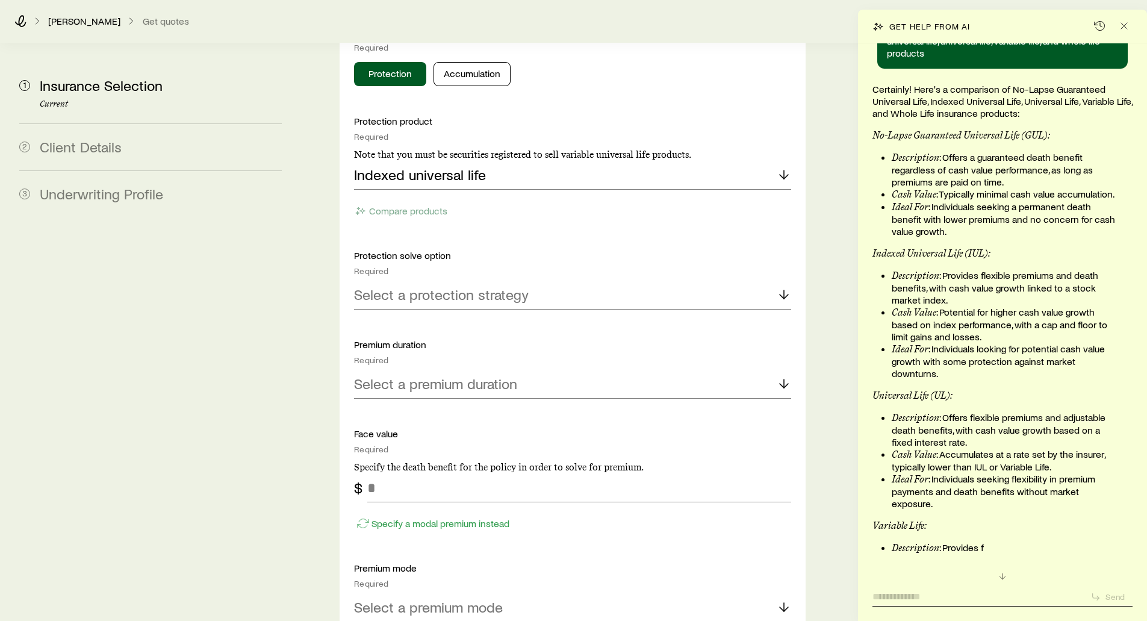
scroll to position [129865, 0]
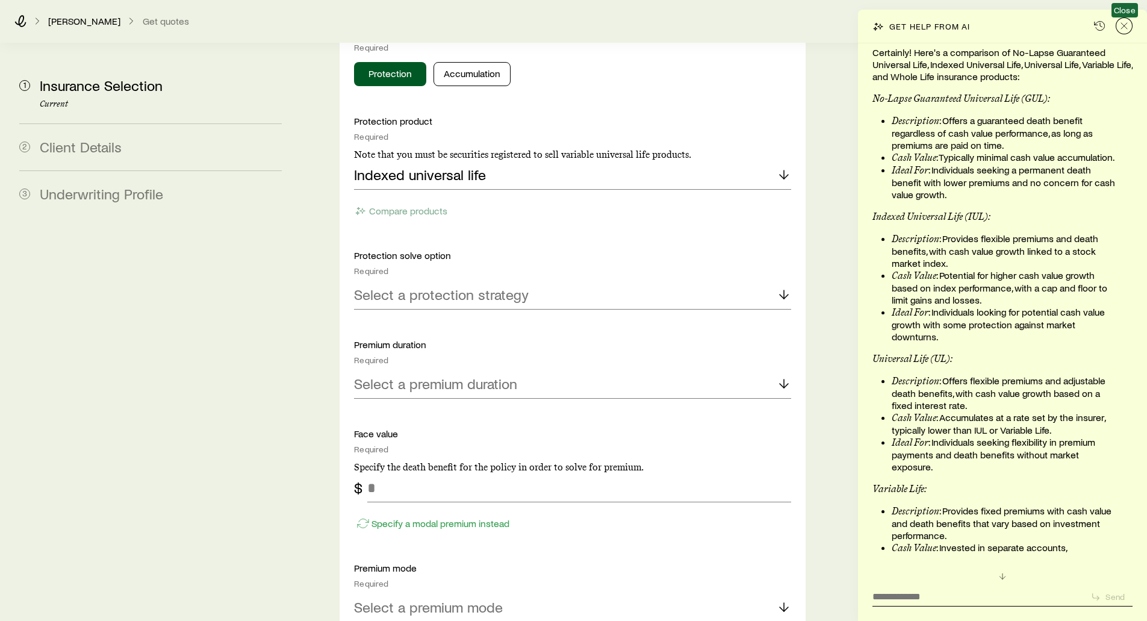
click at [1124, 28] on icon "Close" at bounding box center [1124, 26] width 12 height 12
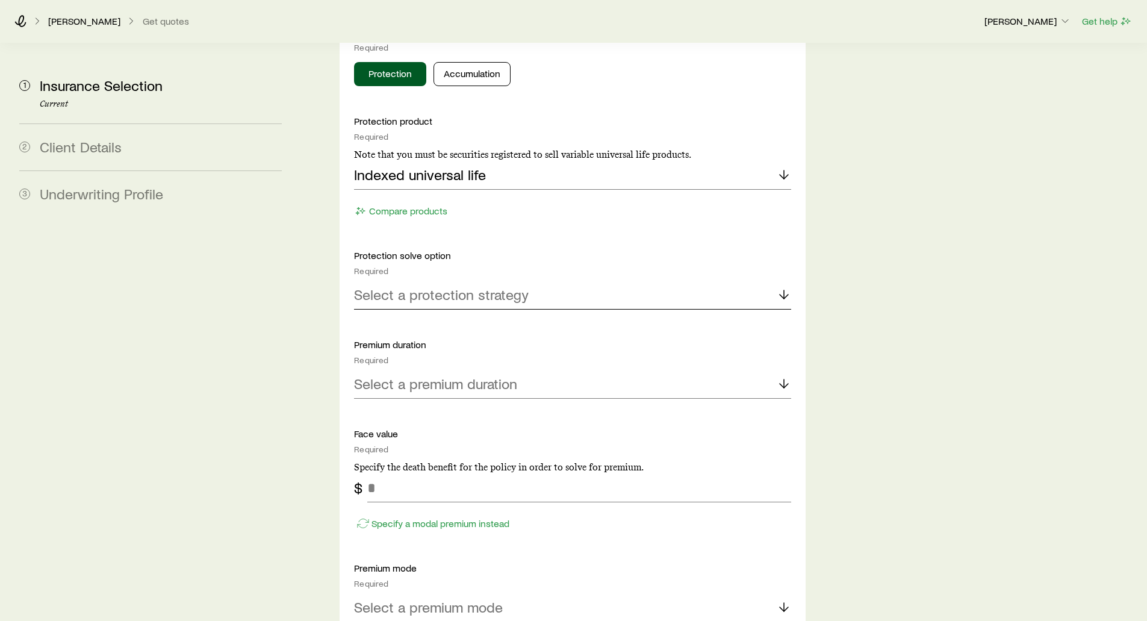
click at [408, 286] on p "Select a protection strategy" at bounding box center [441, 294] width 175 height 17
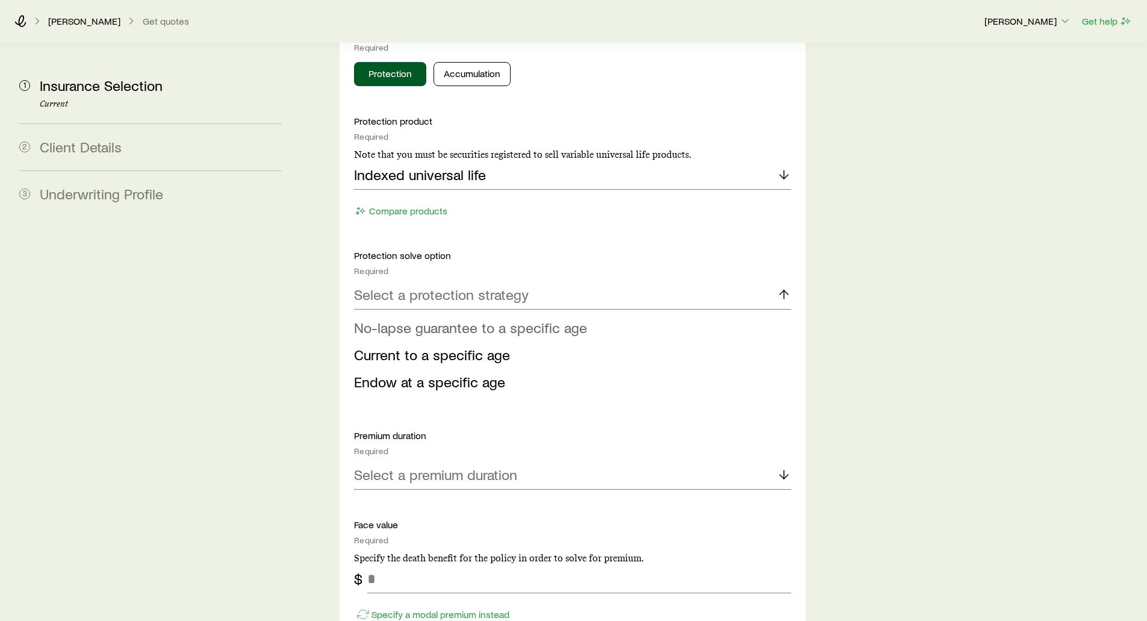
click at [412, 318] on span "No-lapse guarantee to a specific age" at bounding box center [470, 326] width 233 height 17
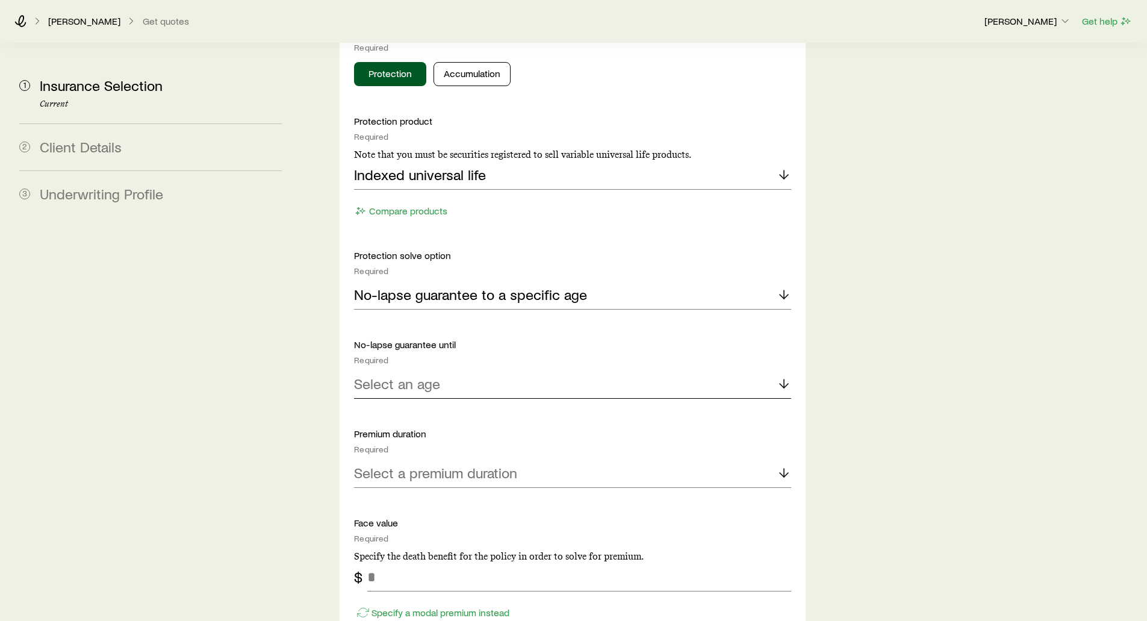
click at [392, 375] on p "Select an age" at bounding box center [397, 383] width 86 height 17
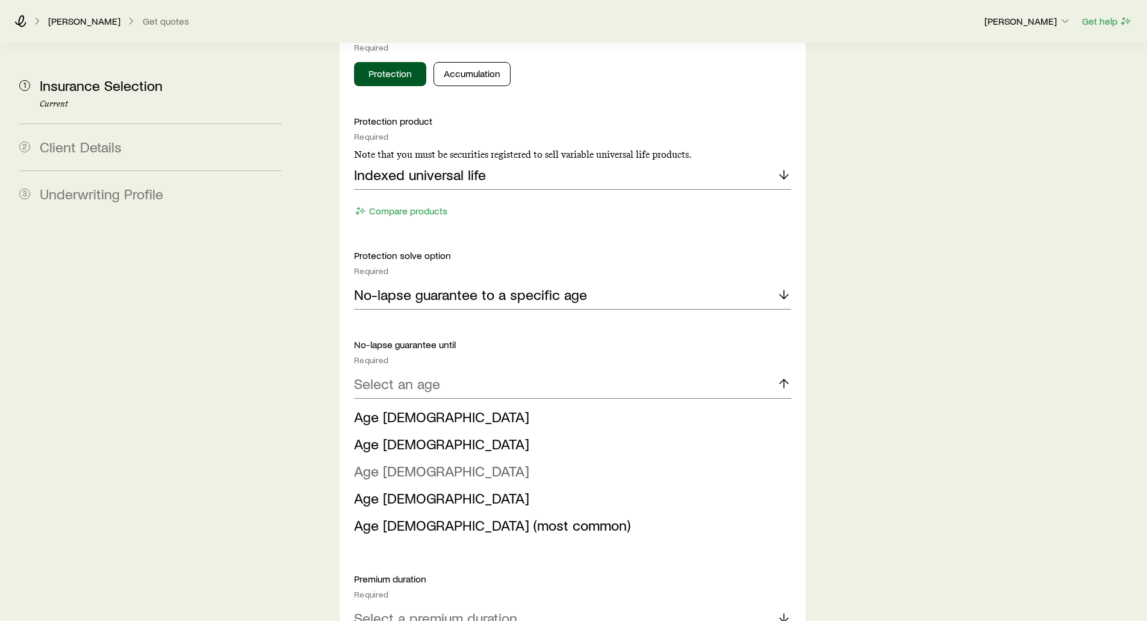
click at [391, 462] on span "Age [DEMOGRAPHIC_DATA]" at bounding box center [441, 470] width 175 height 17
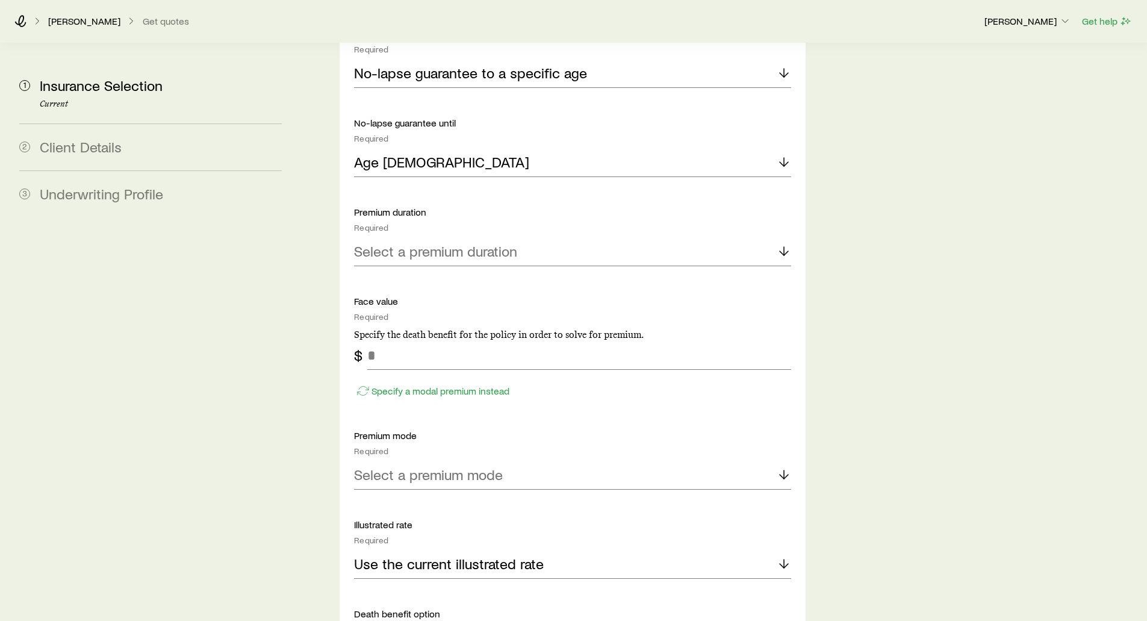
scroll to position [1505, 0]
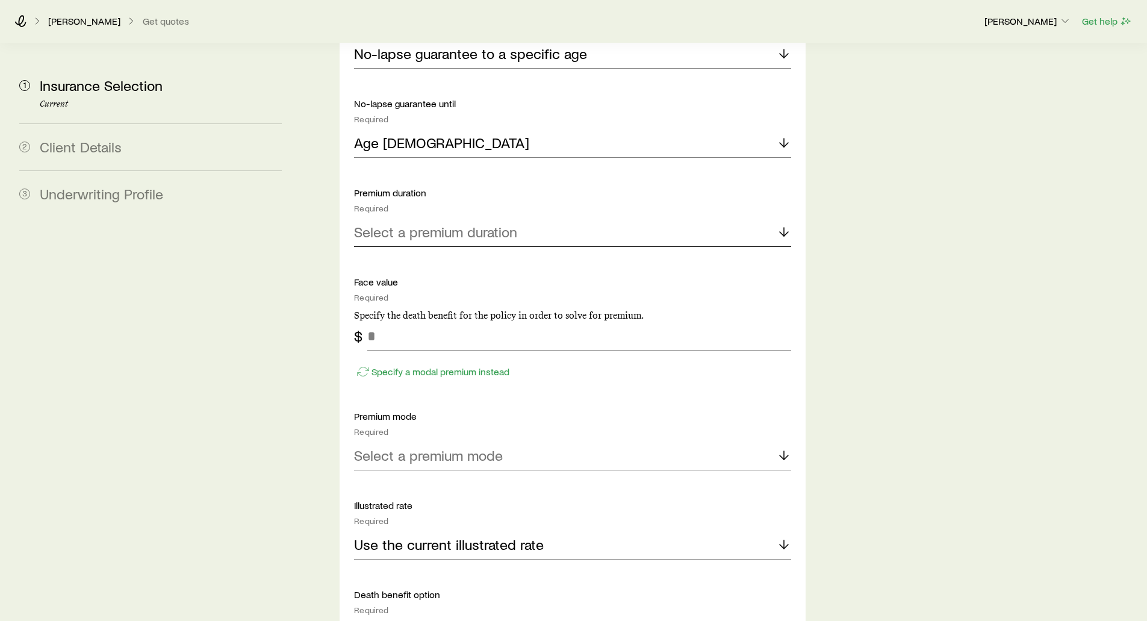
click at [380, 223] on p "Select a premium duration" at bounding box center [435, 231] width 163 height 17
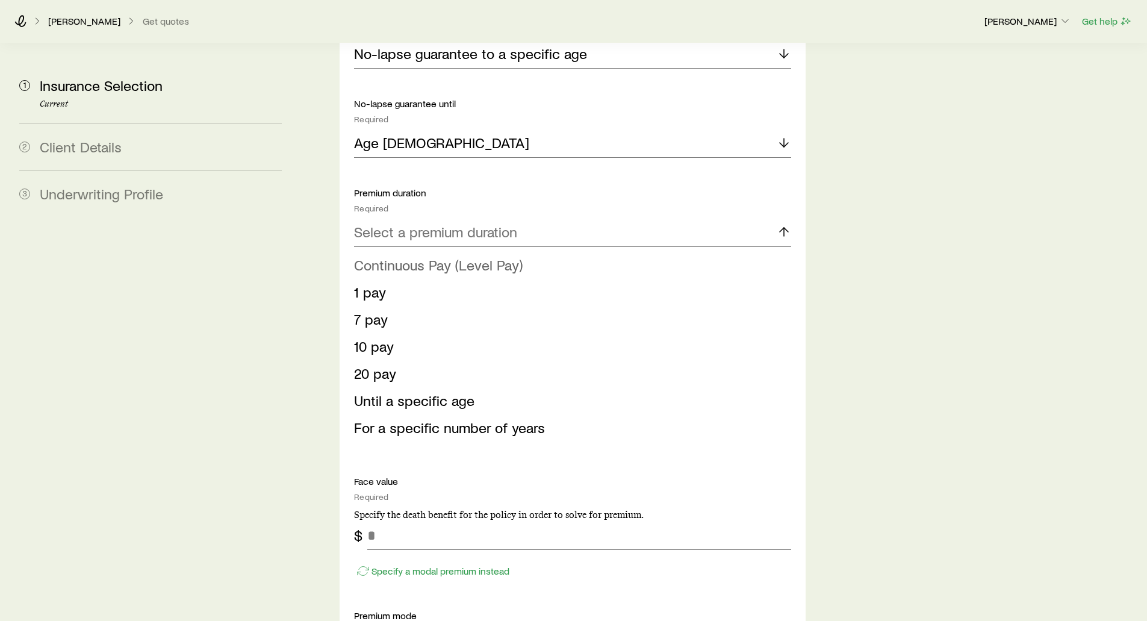
click at [382, 256] on span "Continuous Pay (Level Pay)" at bounding box center [438, 264] width 169 height 17
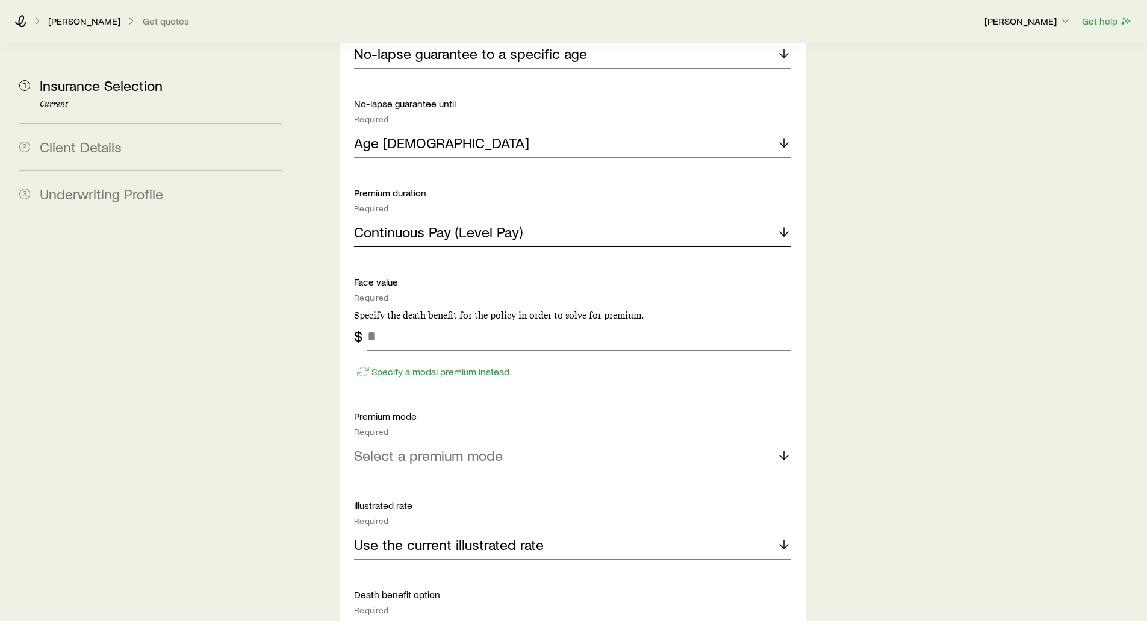
click at [473, 223] on p "Continuous Pay (Level Pay)" at bounding box center [438, 231] width 169 height 17
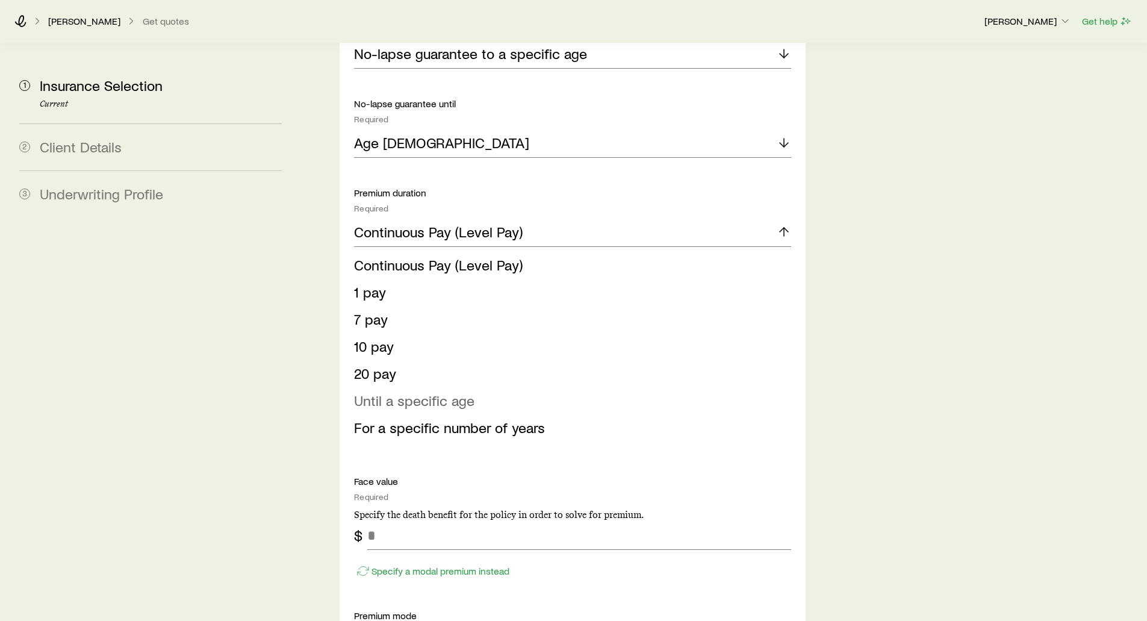
click at [401, 391] on span "Until a specific age" at bounding box center [414, 399] width 120 height 17
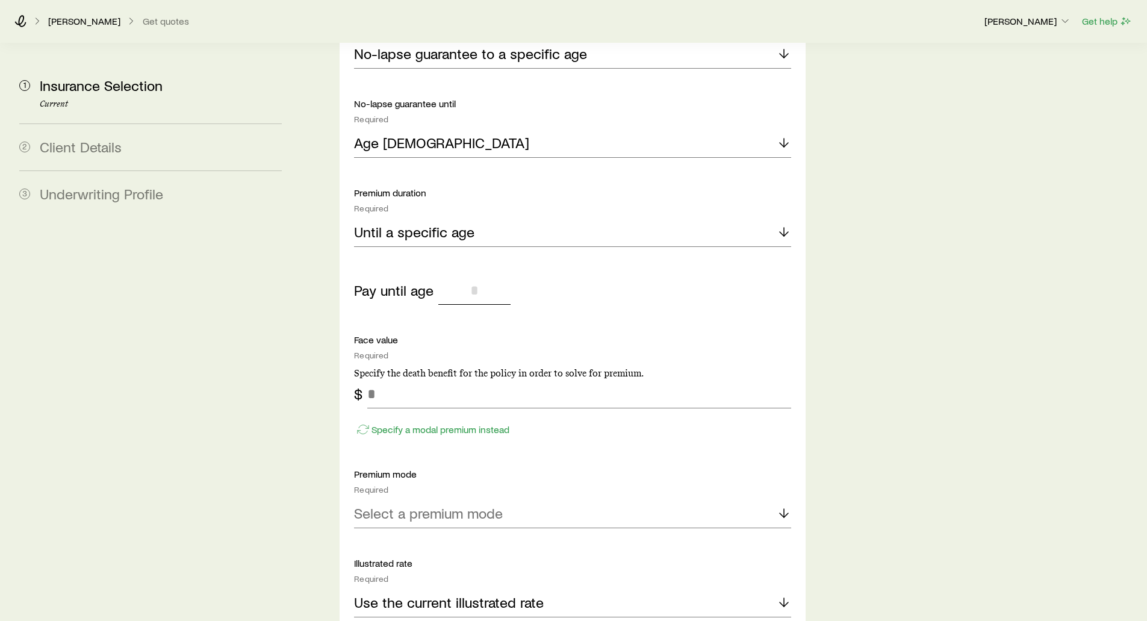
click at [456, 276] on input "tel" at bounding box center [474, 290] width 72 height 29
type input "**"
click at [457, 223] on p "Until a specific age" at bounding box center [414, 231] width 120 height 17
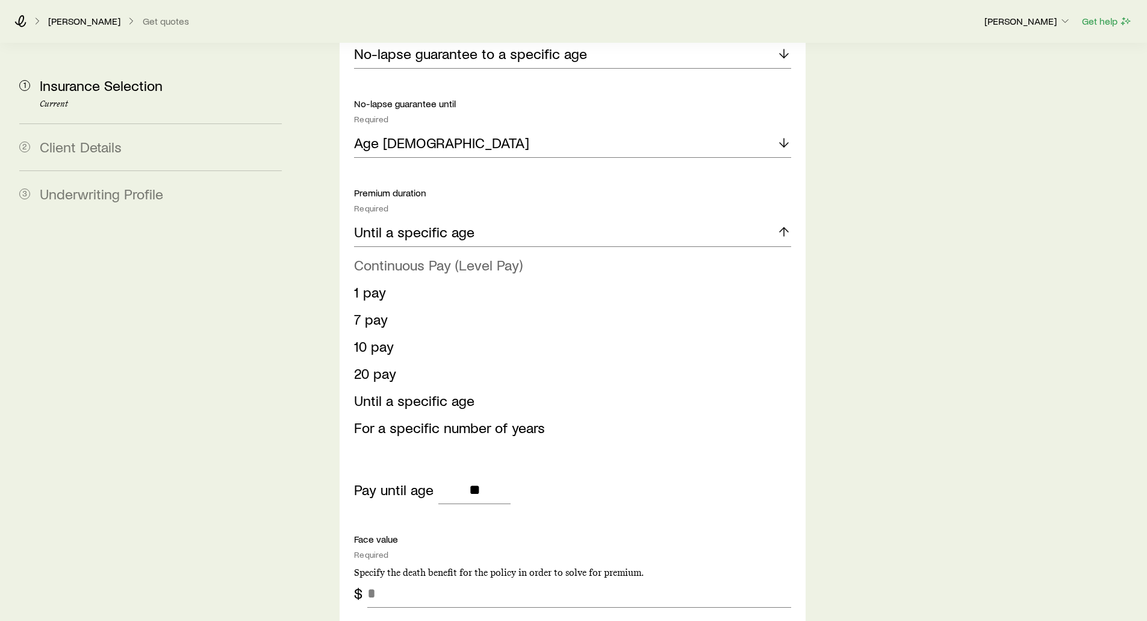
click at [416, 256] on span "Continuous Pay (Level Pay)" at bounding box center [438, 264] width 169 height 17
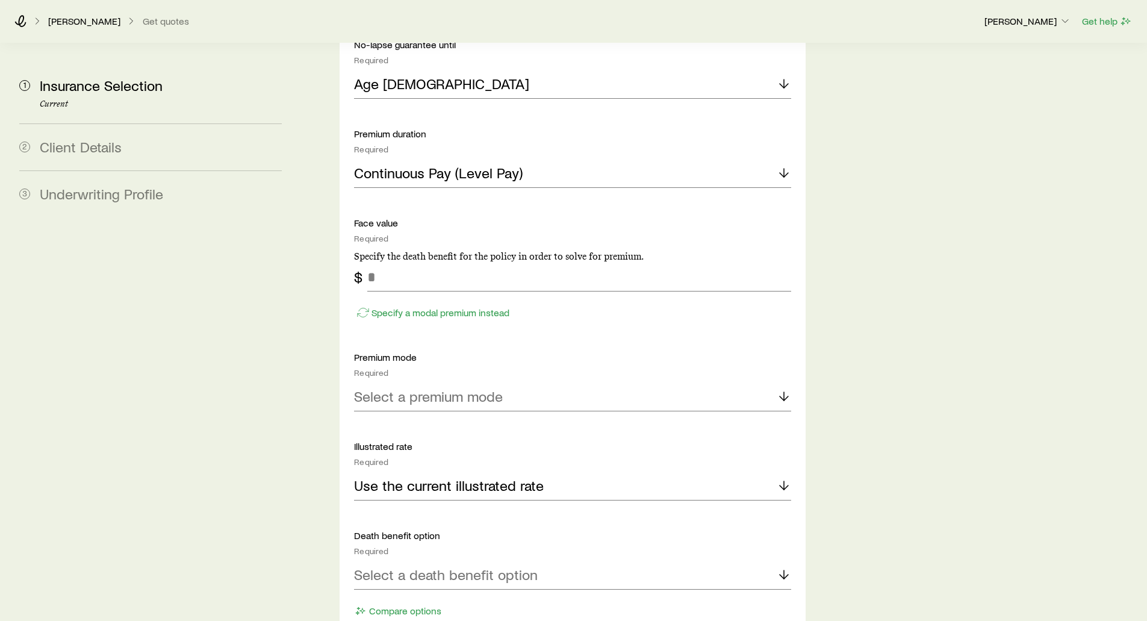
scroll to position [1565, 0]
click at [394, 261] on input "tel" at bounding box center [578, 275] width 423 height 29
type input "*******"
click at [395, 305] on p "Specify a modal premium instead" at bounding box center [440, 311] width 138 height 12
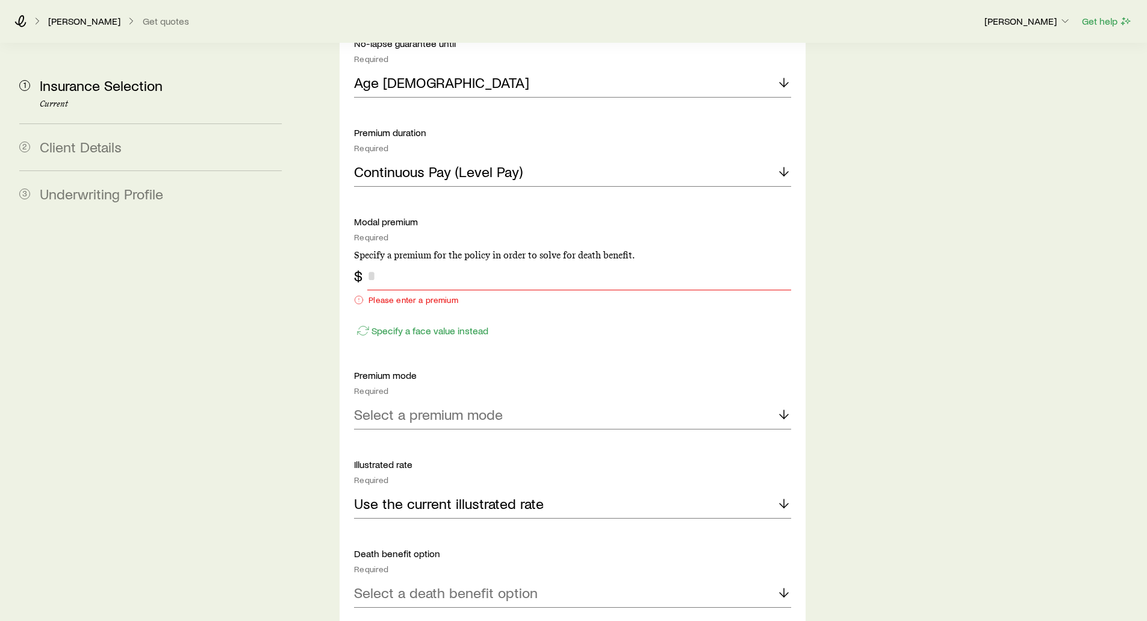
click at [396, 261] on input "tel" at bounding box center [578, 275] width 423 height 29
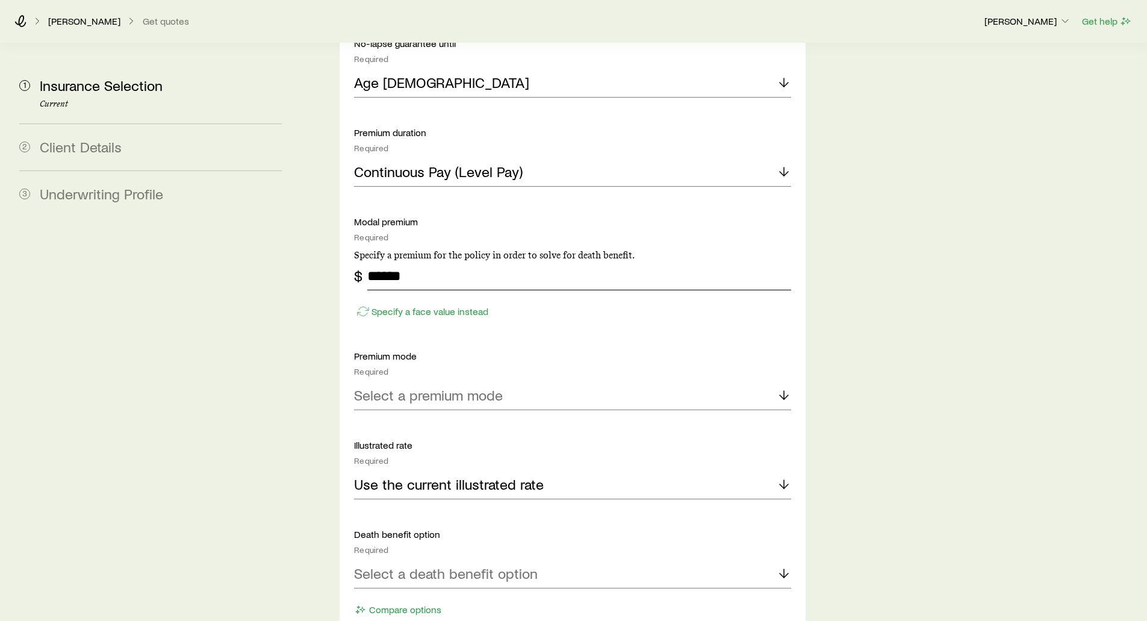
drag, startPoint x: 408, startPoint y: 237, endPoint x: 332, endPoint y: 237, distance: 75.8
type input "*******"
click at [399, 386] on p "Select a premium mode" at bounding box center [428, 394] width 149 height 17
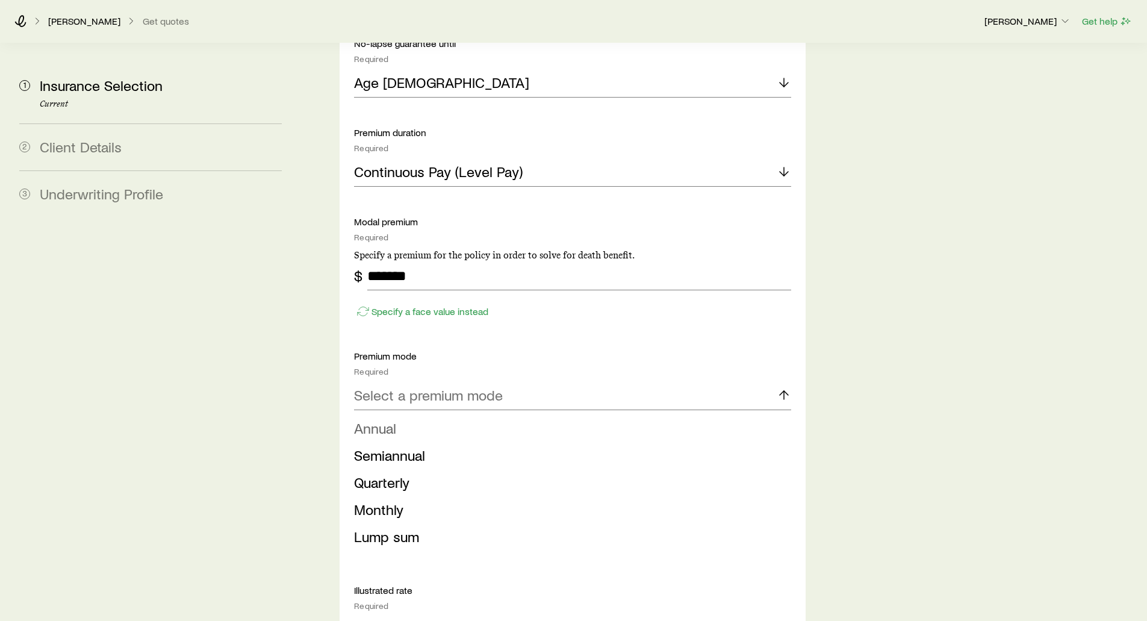
click at [387, 419] on span "Annual" at bounding box center [375, 427] width 42 height 17
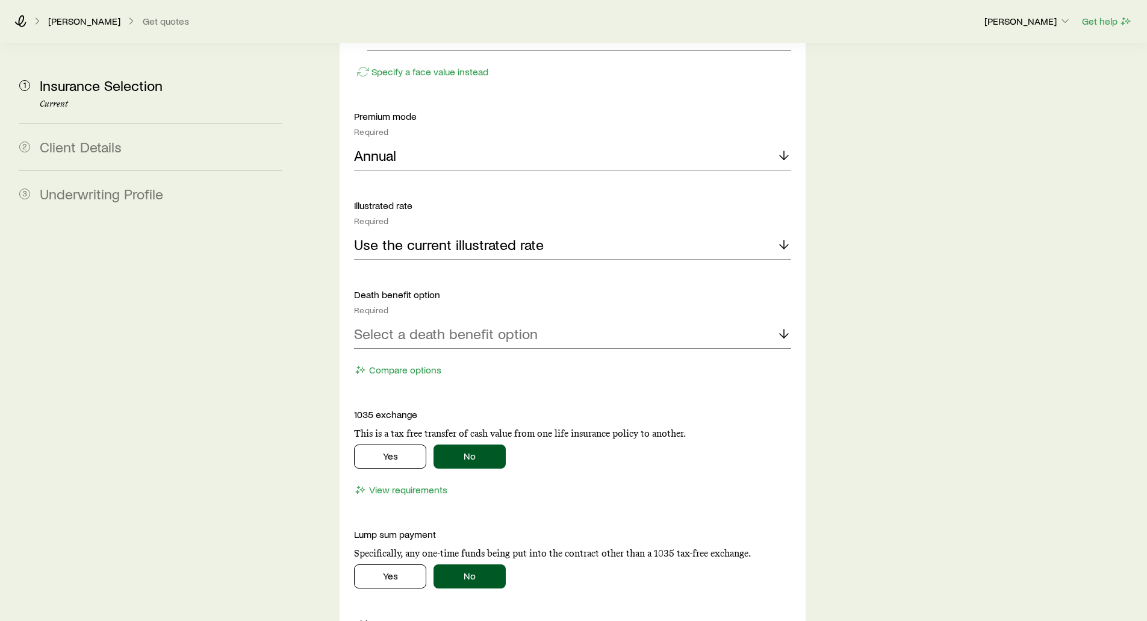
scroll to position [1806, 0]
click at [423, 235] on p "Use the current illustrated rate" at bounding box center [449, 243] width 190 height 17
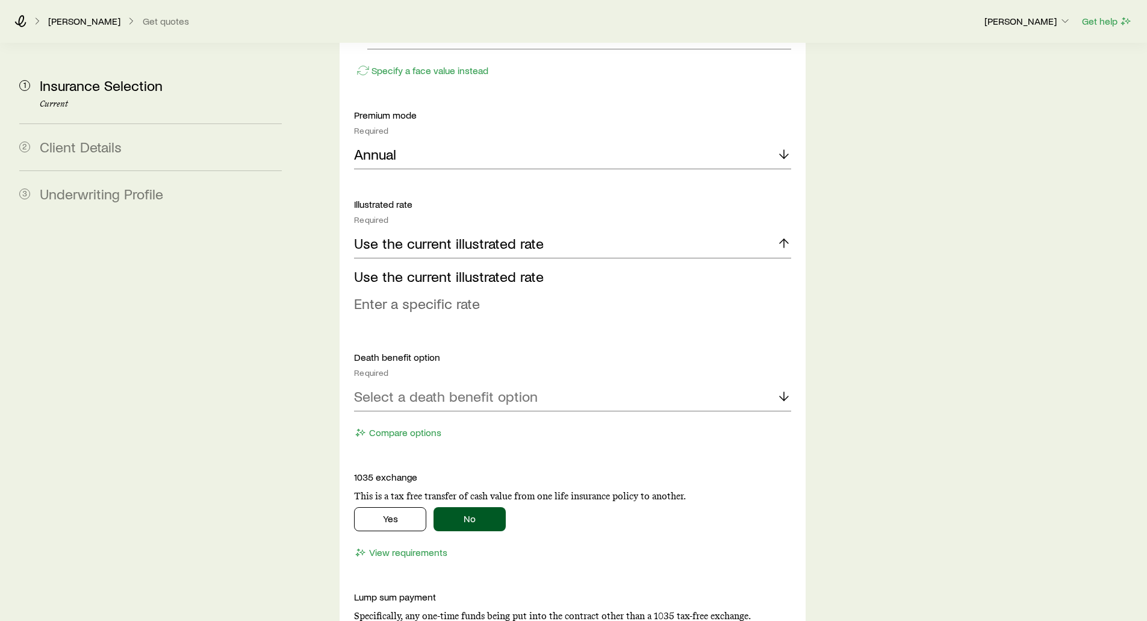
click at [390, 294] on span "Enter a specific rate" at bounding box center [417, 302] width 126 height 17
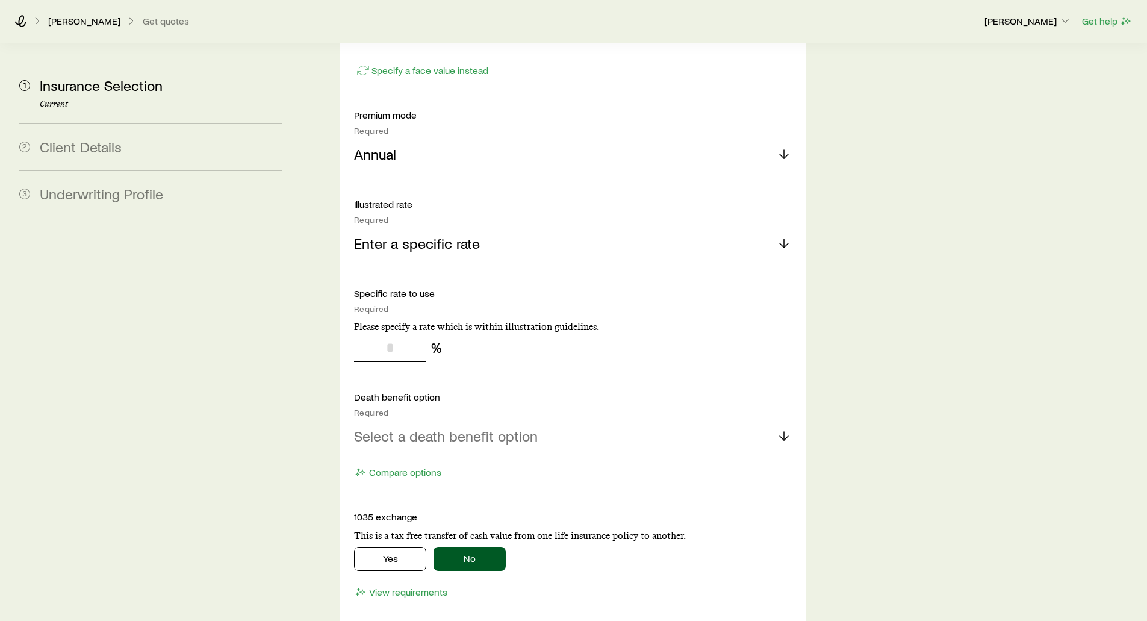
click at [394, 333] on input "tel" at bounding box center [390, 347] width 72 height 29
type input "*"
click at [418, 235] on p "Enter a specific rate" at bounding box center [417, 243] width 126 height 17
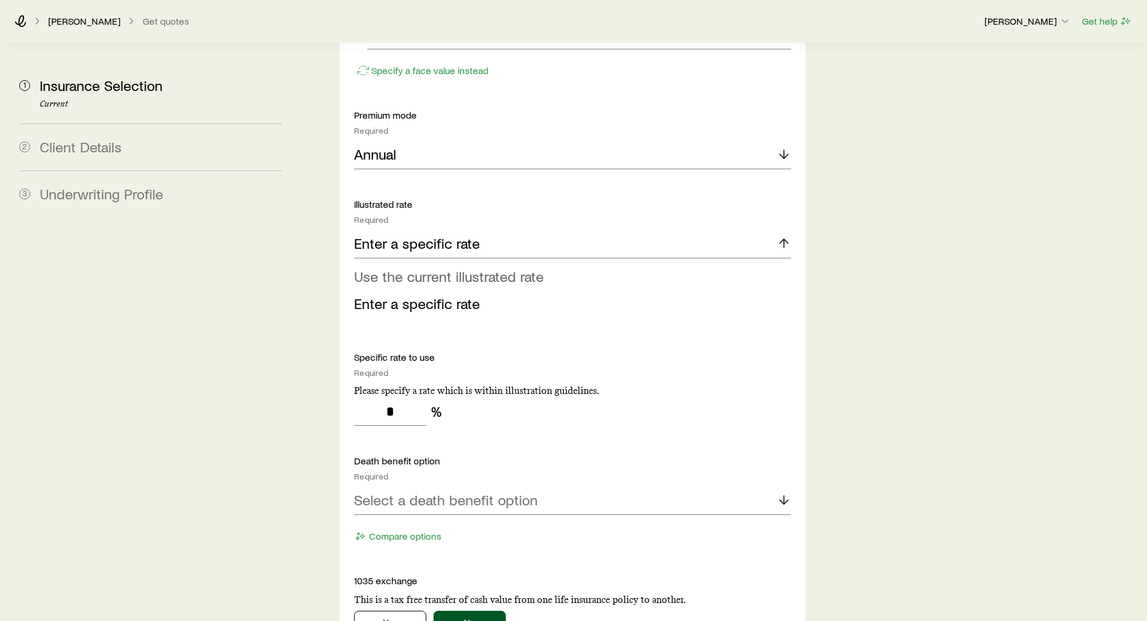
click at [403, 267] on span "Use the current illustrated rate" at bounding box center [449, 275] width 190 height 17
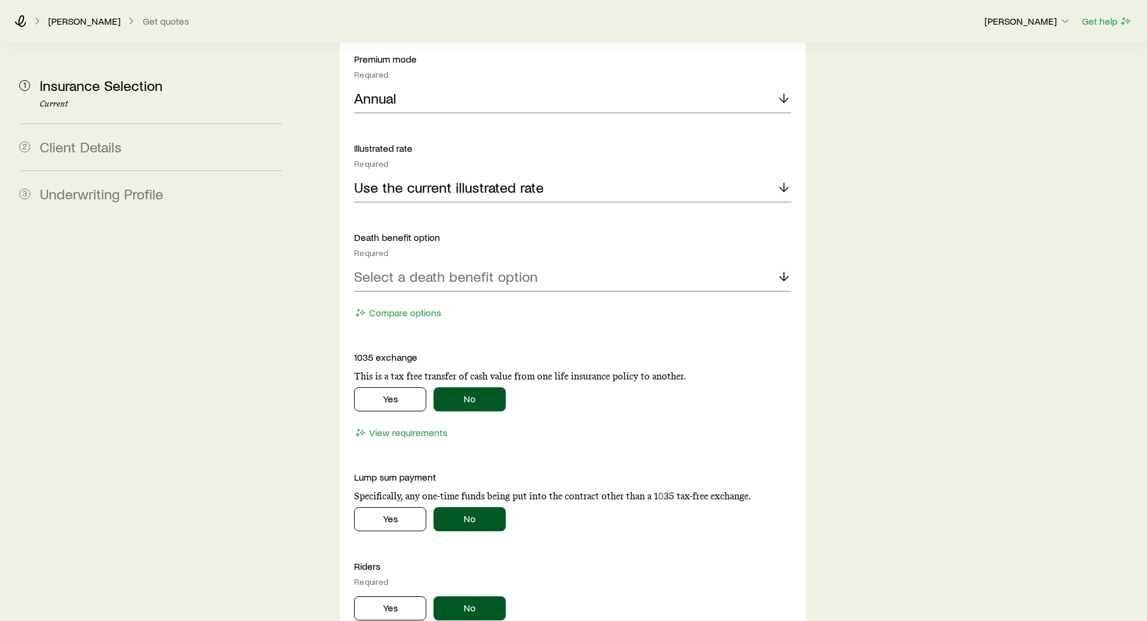
scroll to position [1866, 0]
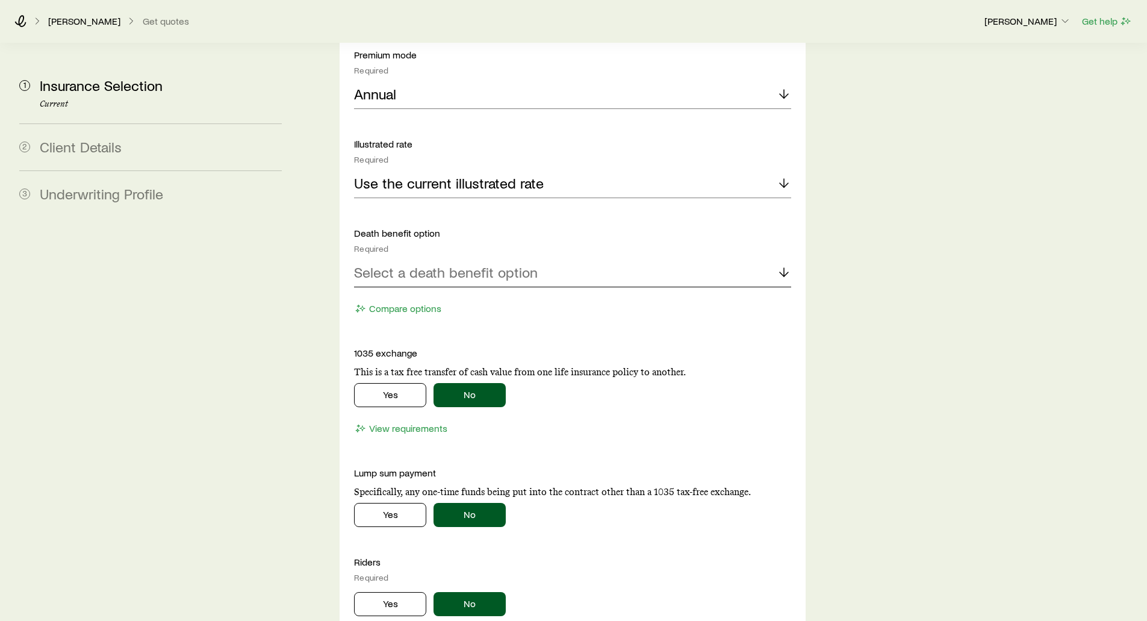
click at [363, 264] on p "Select a death benefit option" at bounding box center [446, 272] width 184 height 17
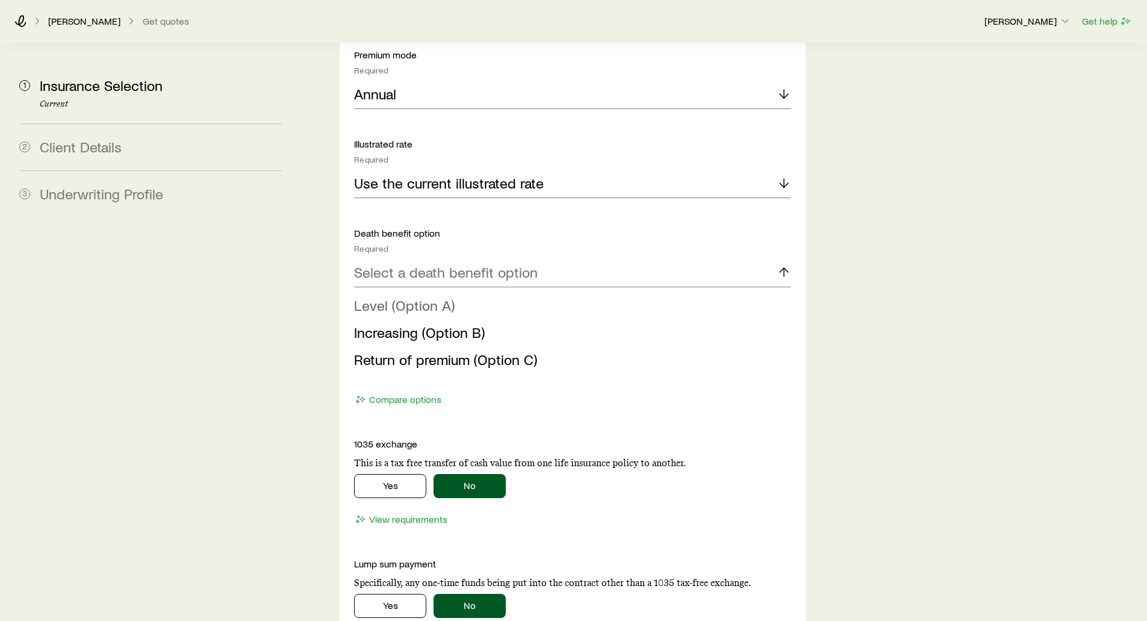
click at [379, 296] on span "Level (Option A)" at bounding box center [404, 304] width 101 height 17
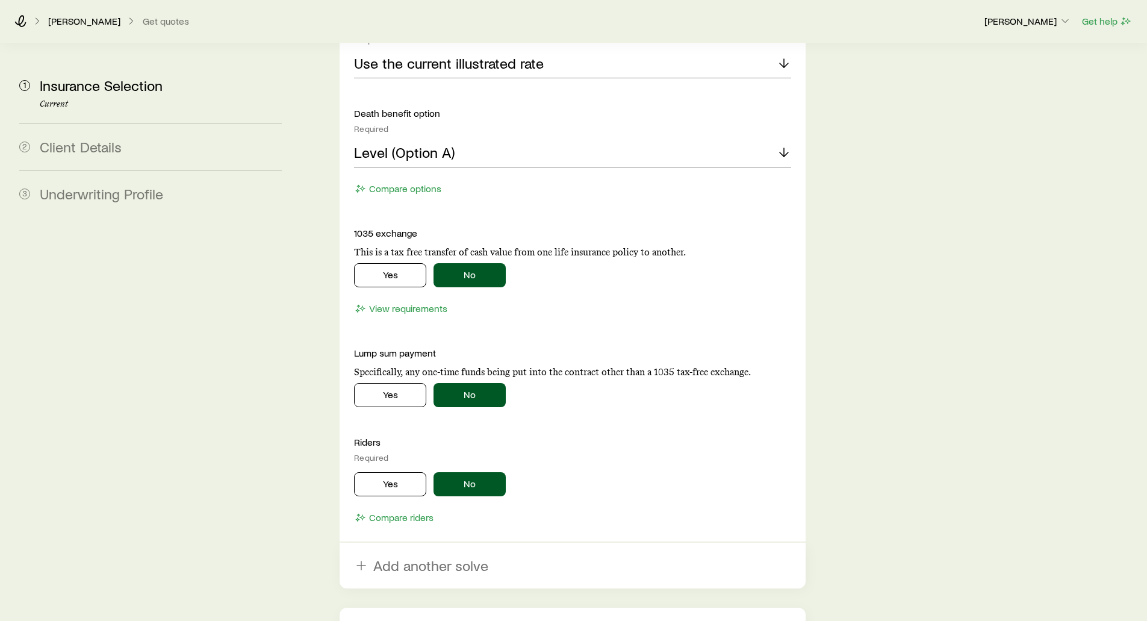
scroll to position [1987, 0]
click at [383, 262] on button "Yes" at bounding box center [390, 274] width 72 height 24
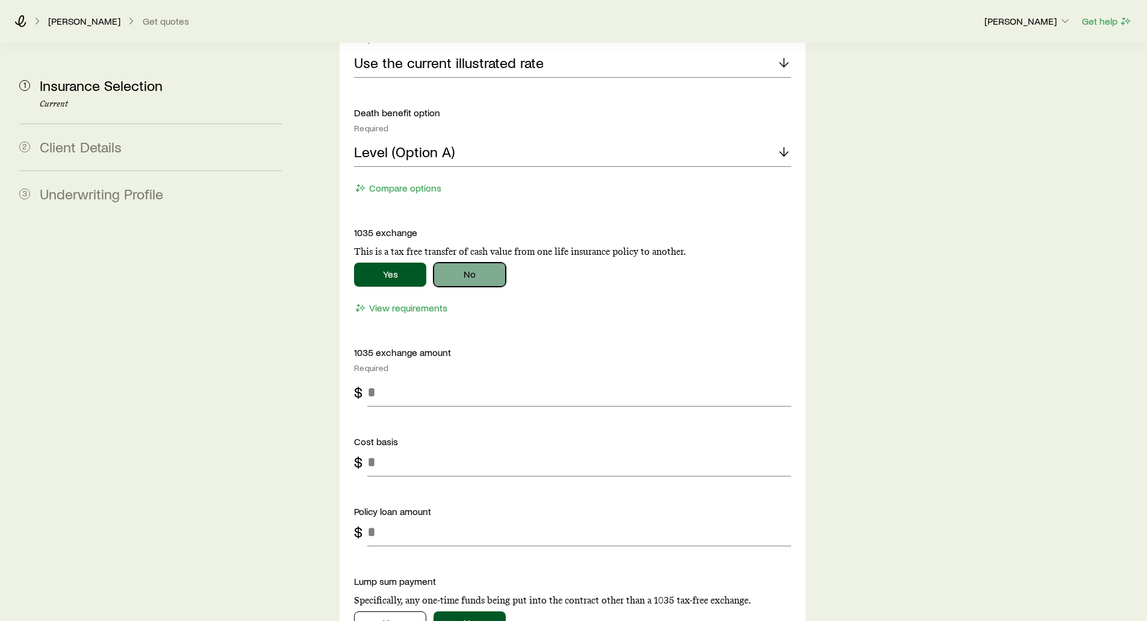
click at [466, 262] on button "No" at bounding box center [469, 274] width 72 height 24
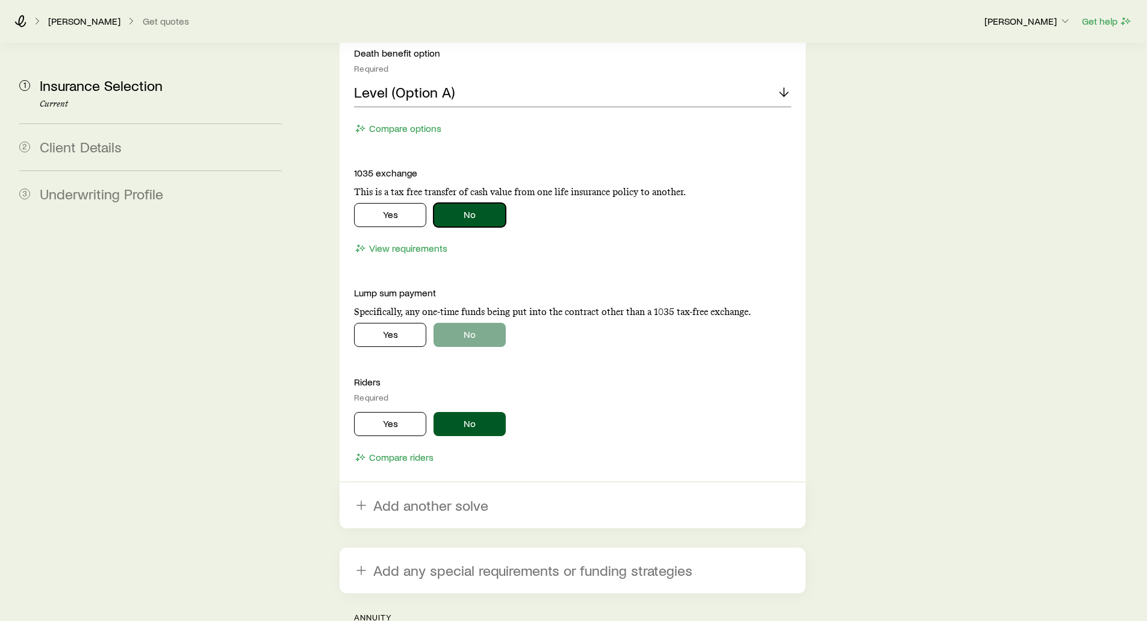
scroll to position [2047, 0]
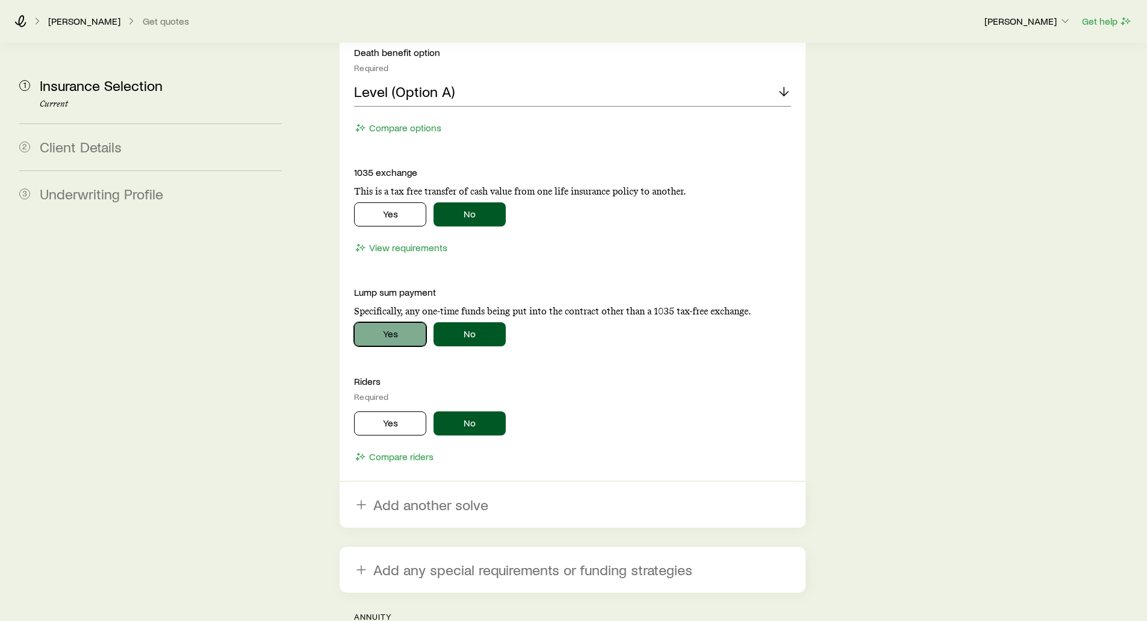
click at [368, 322] on button "Yes" at bounding box center [390, 334] width 72 height 24
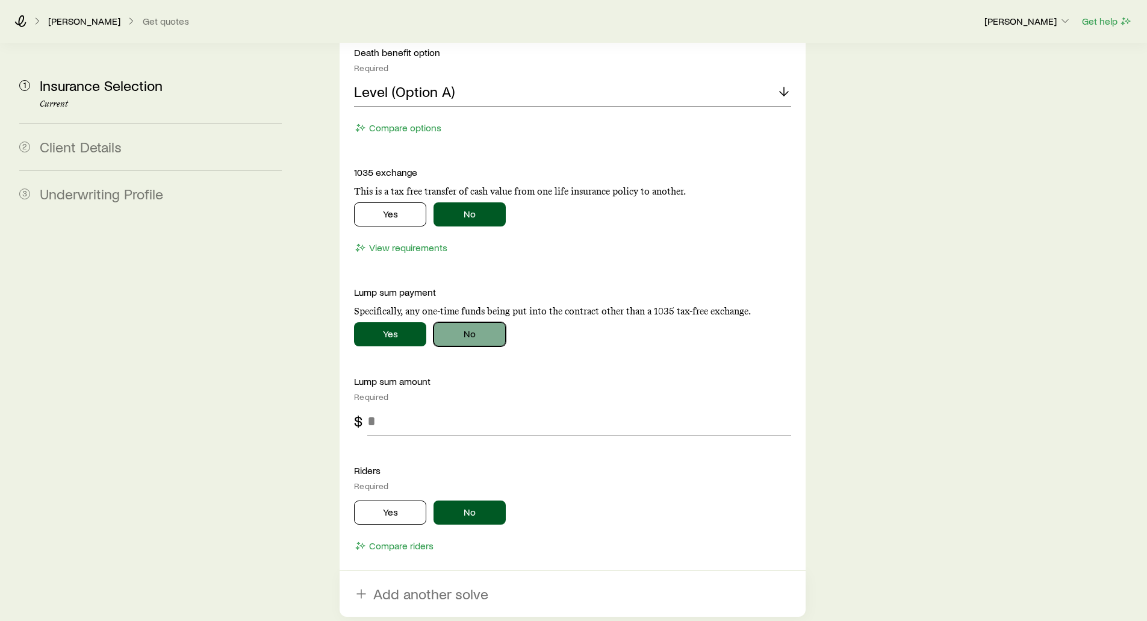
click at [453, 322] on button "No" at bounding box center [469, 334] width 72 height 24
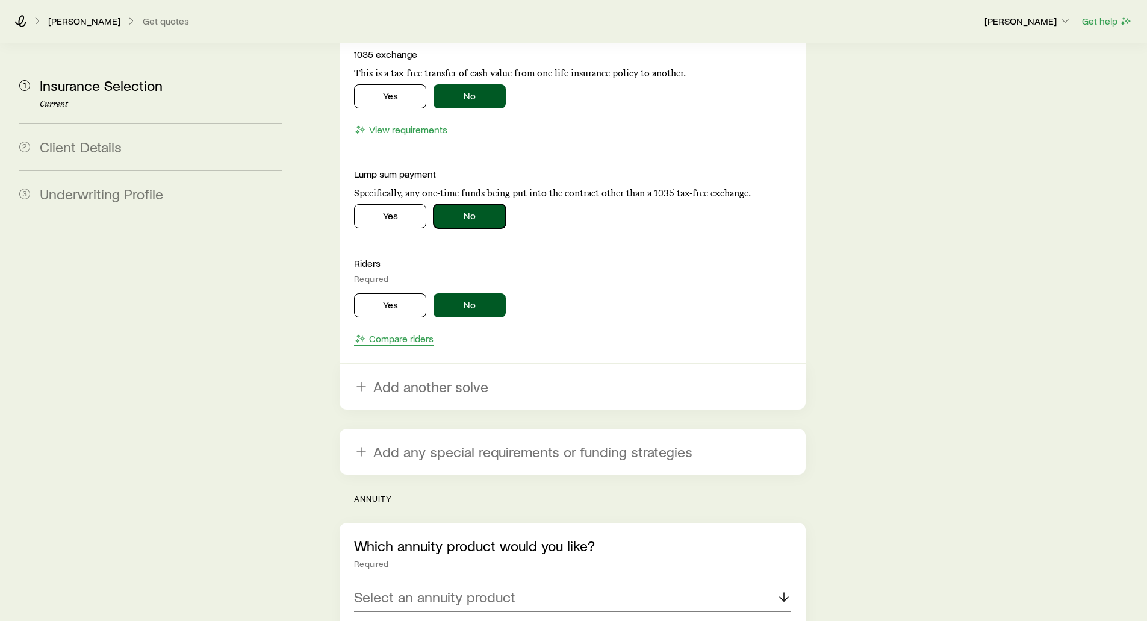
scroll to position [2167, 0]
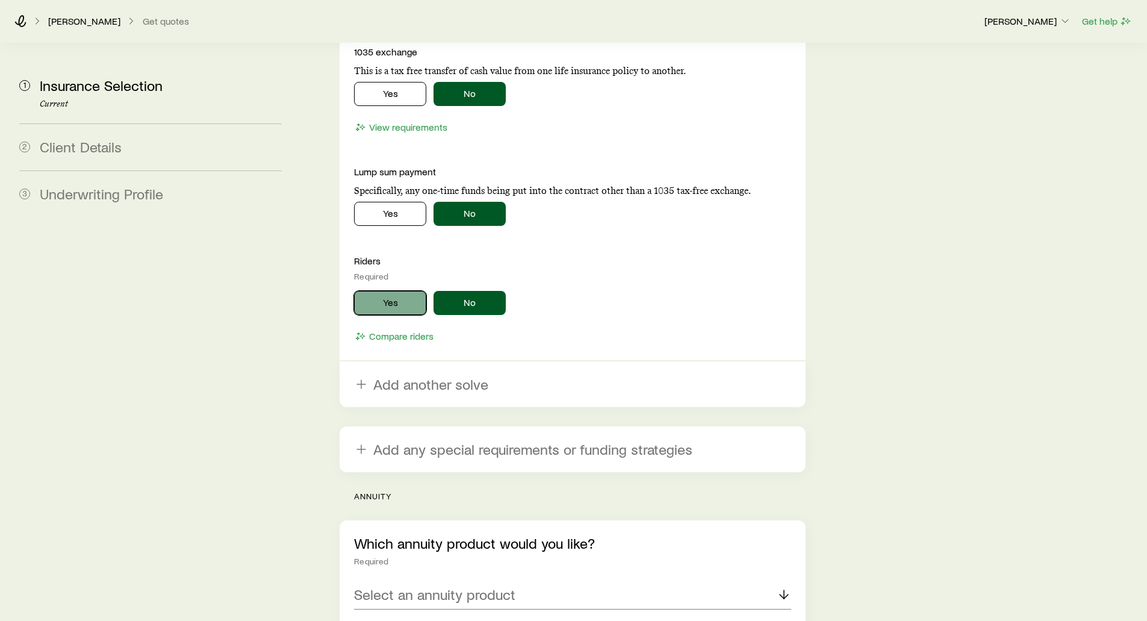
click at [370, 291] on button "Yes" at bounding box center [390, 303] width 72 height 24
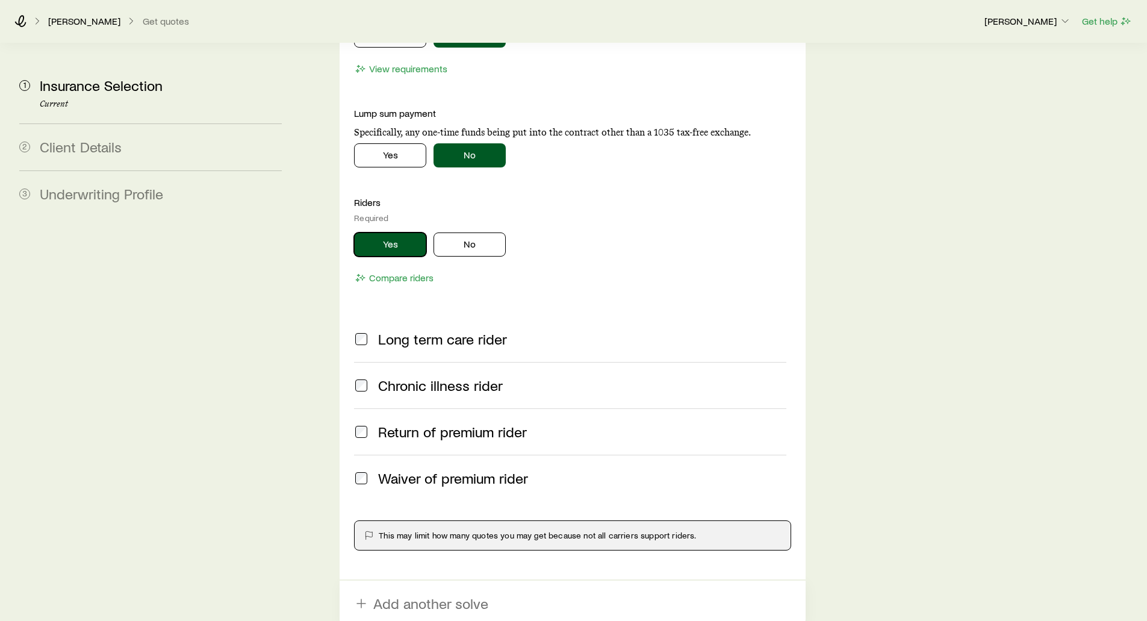
scroll to position [2227, 0]
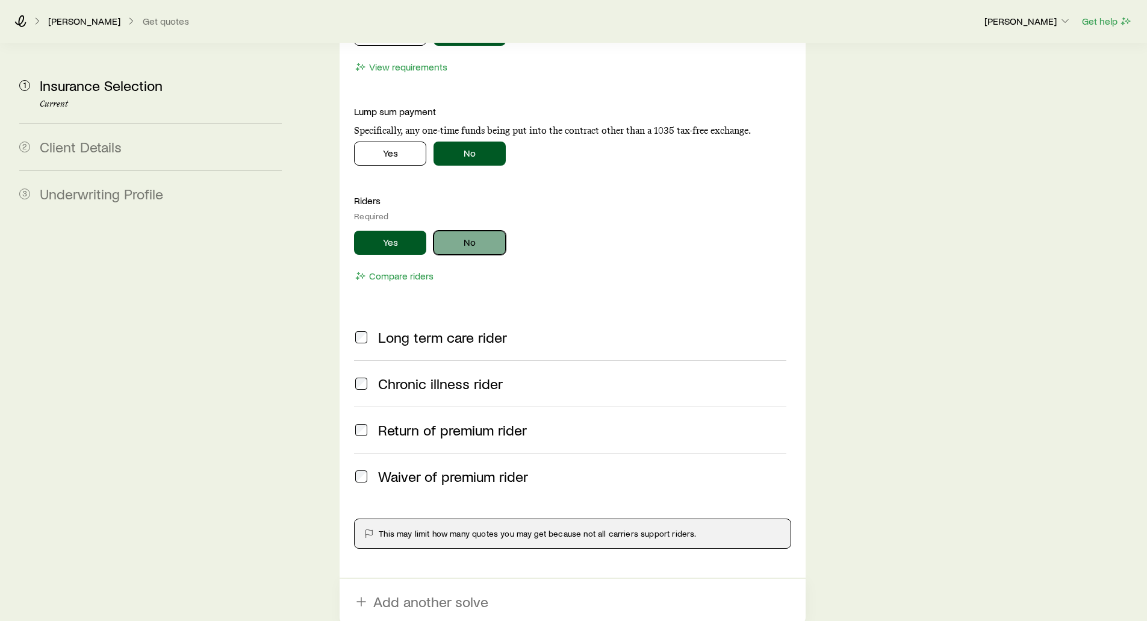
click at [471, 231] on button "No" at bounding box center [469, 243] width 72 height 24
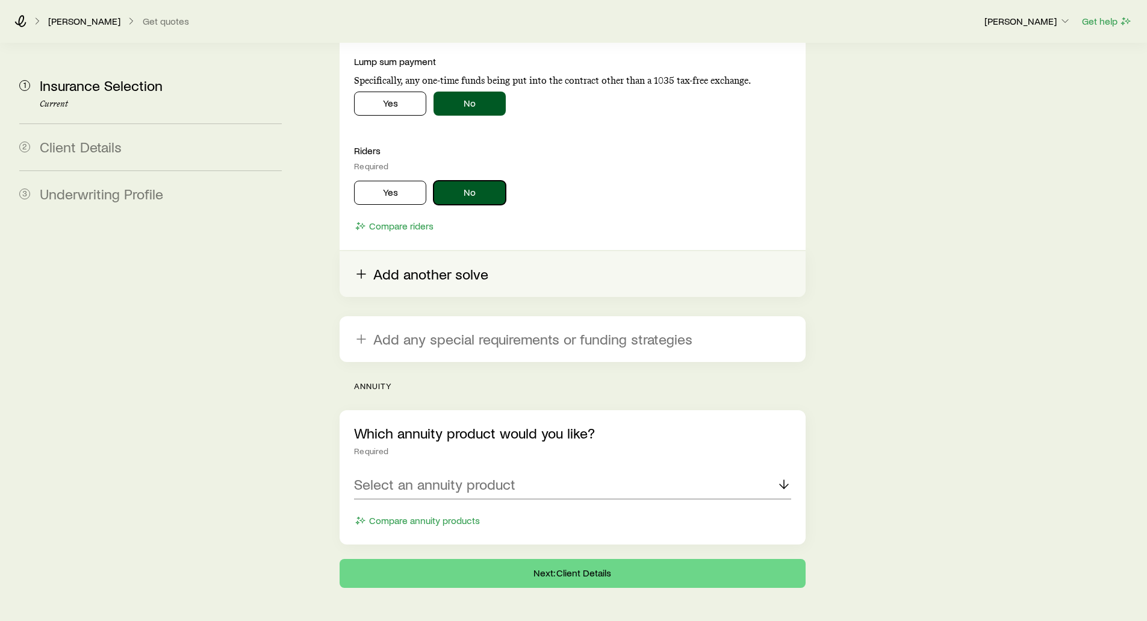
scroll to position [2278, 0]
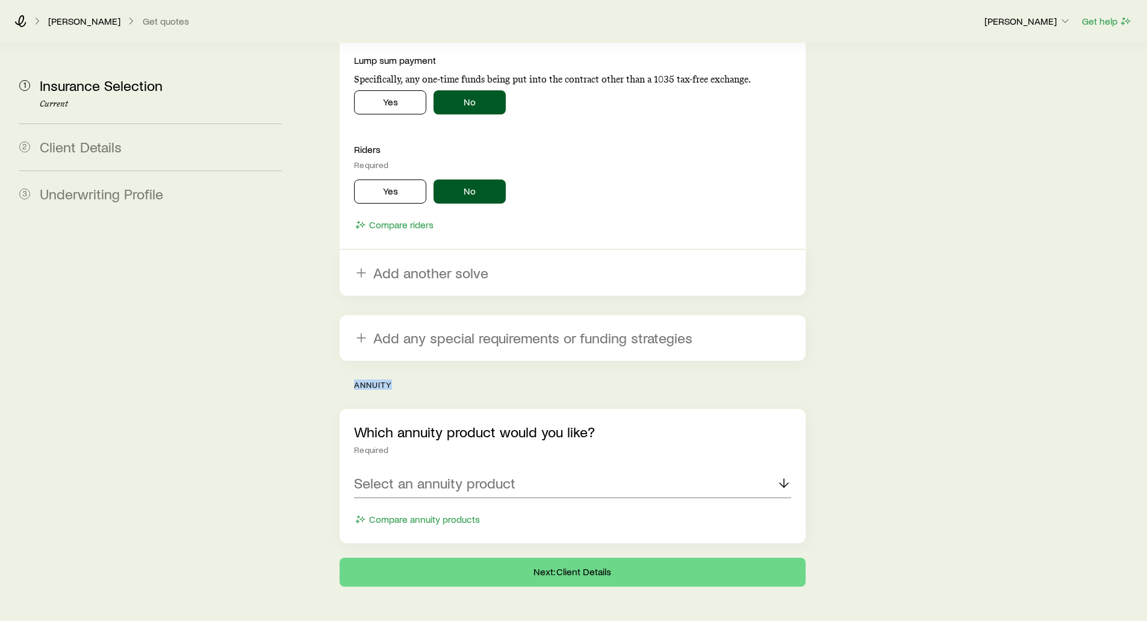
drag, startPoint x: 397, startPoint y: 350, endPoint x: 354, endPoint y: 352, distance: 42.8
click at [354, 380] on p "annuity" at bounding box center [579, 385] width 451 height 10
click at [391, 474] on p "Select an annuity product" at bounding box center [434, 482] width 161 height 17
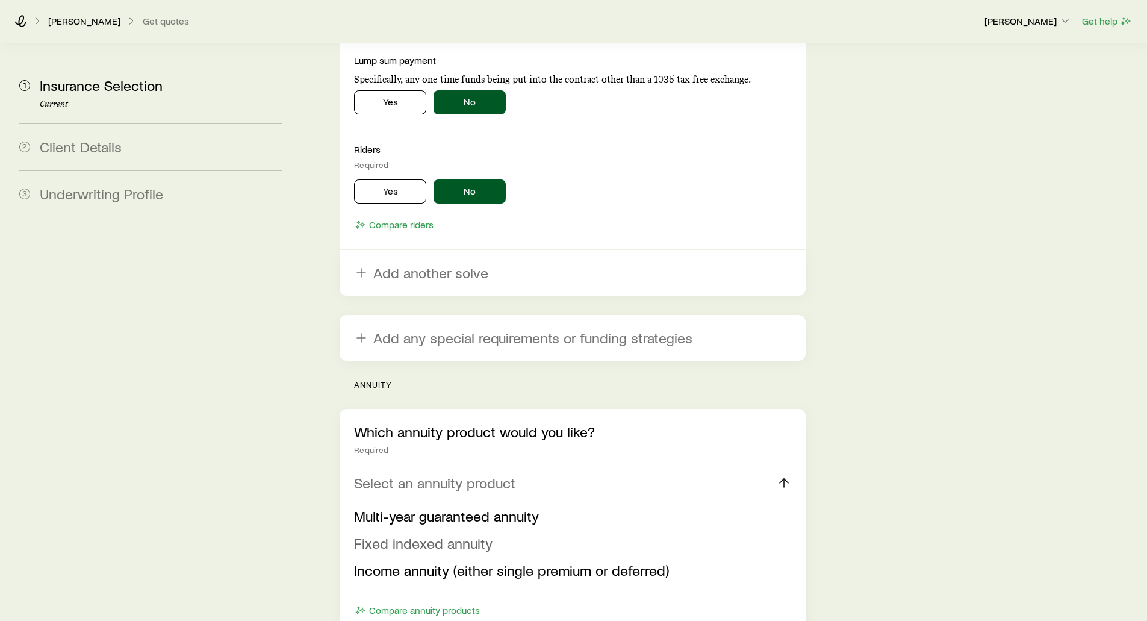
click at [404, 534] on span "Fixed indexed annuity" at bounding box center [423, 542] width 138 height 17
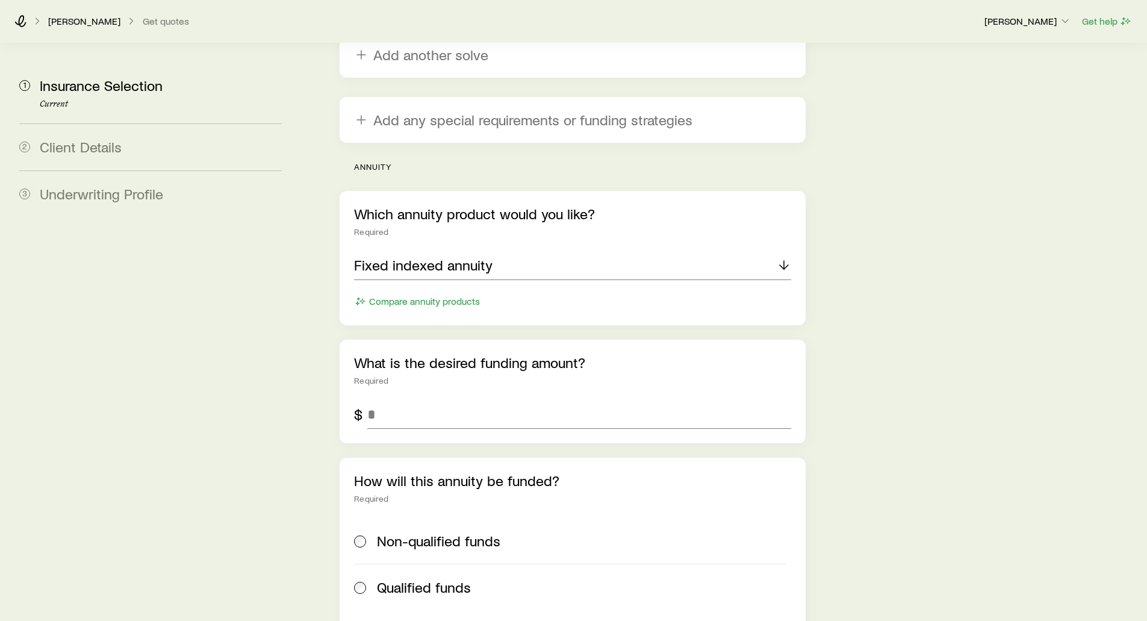
scroll to position [2519, 0]
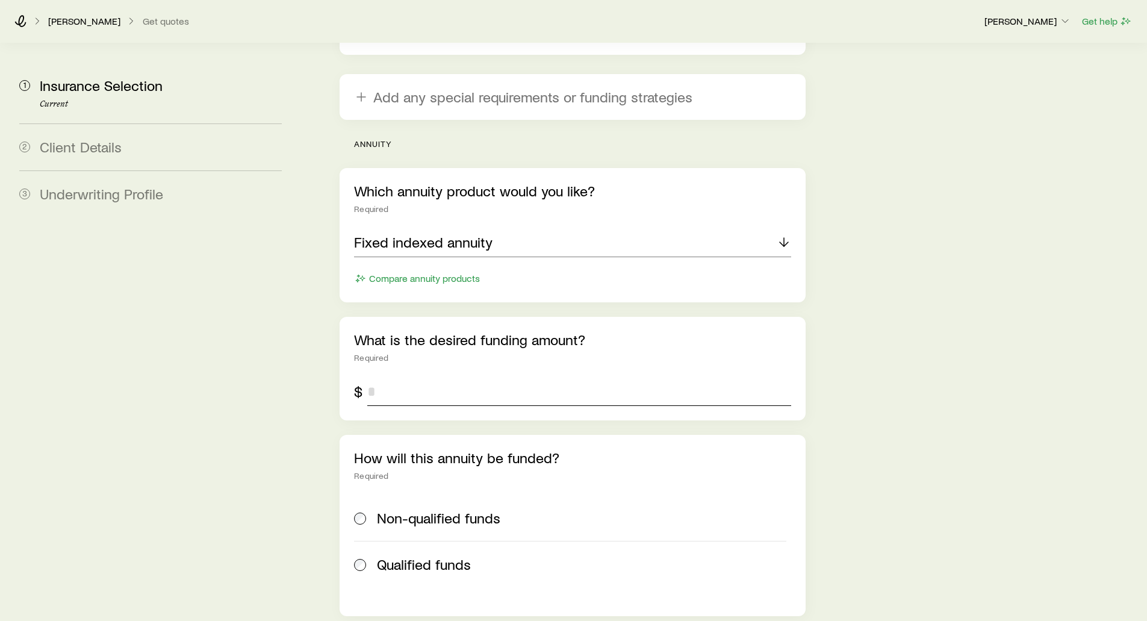
click at [444, 377] on input "tel" at bounding box center [578, 391] width 423 height 29
type input "*******"
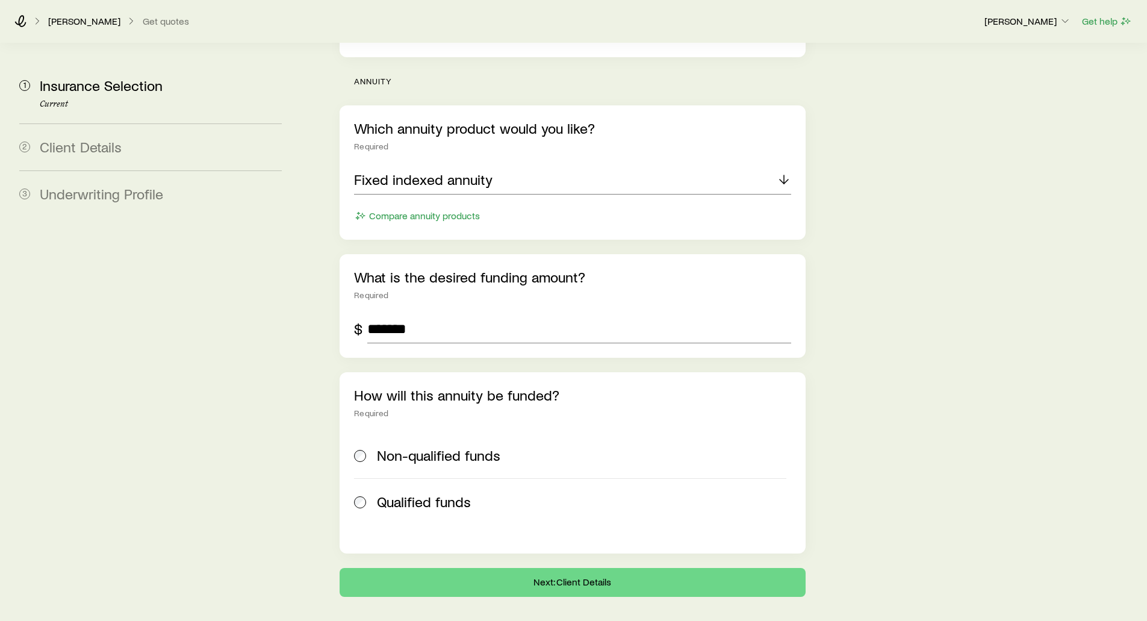
scroll to position [2592, 0]
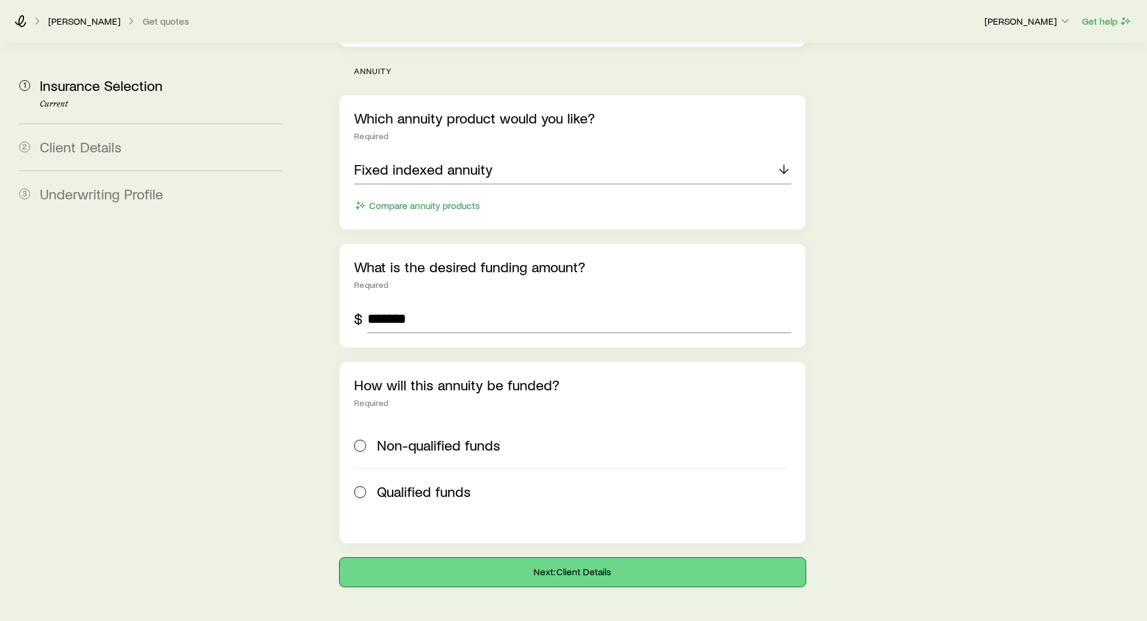
click at [558, 557] on button "Next: Client Details" at bounding box center [572, 571] width 465 height 29
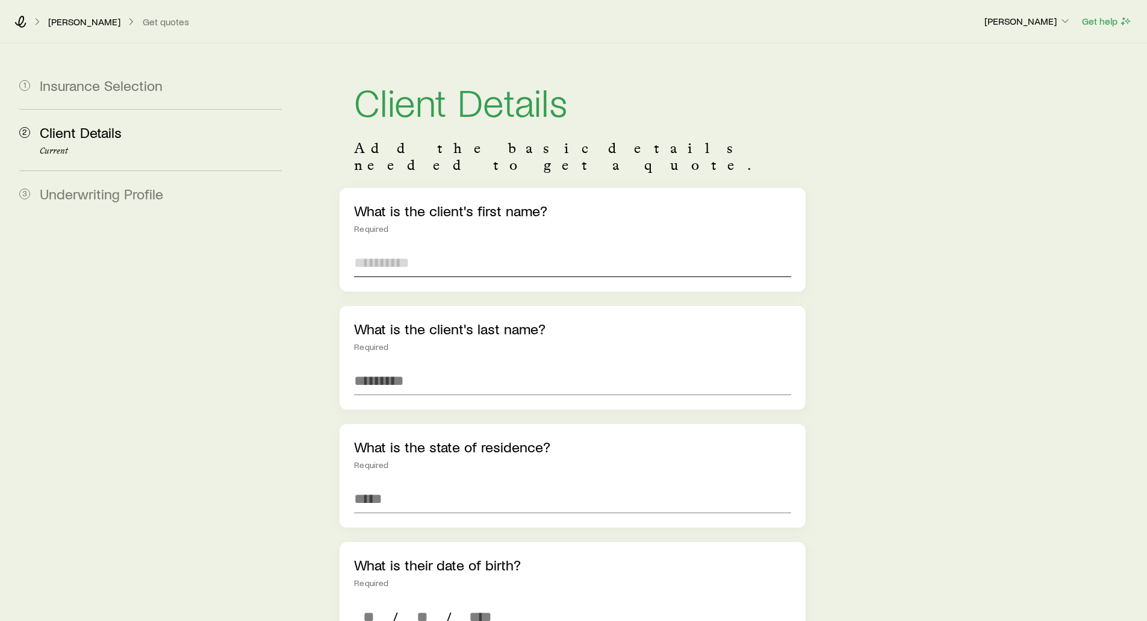
click at [408, 248] on input "text" at bounding box center [572, 262] width 436 height 29
type input "*******"
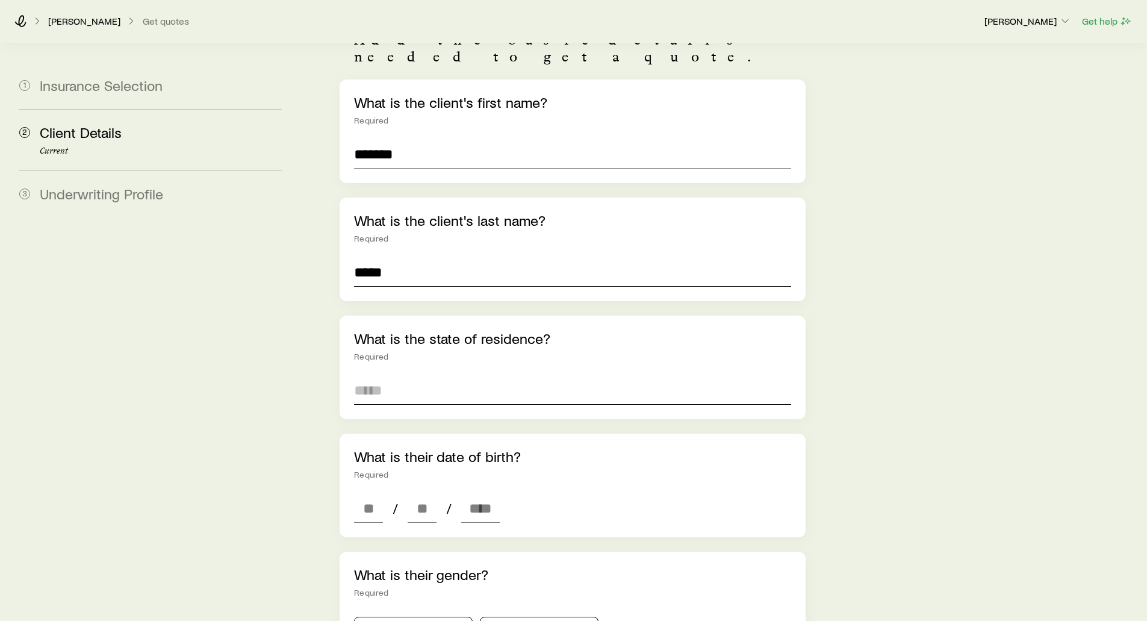
scroll to position [120, 0]
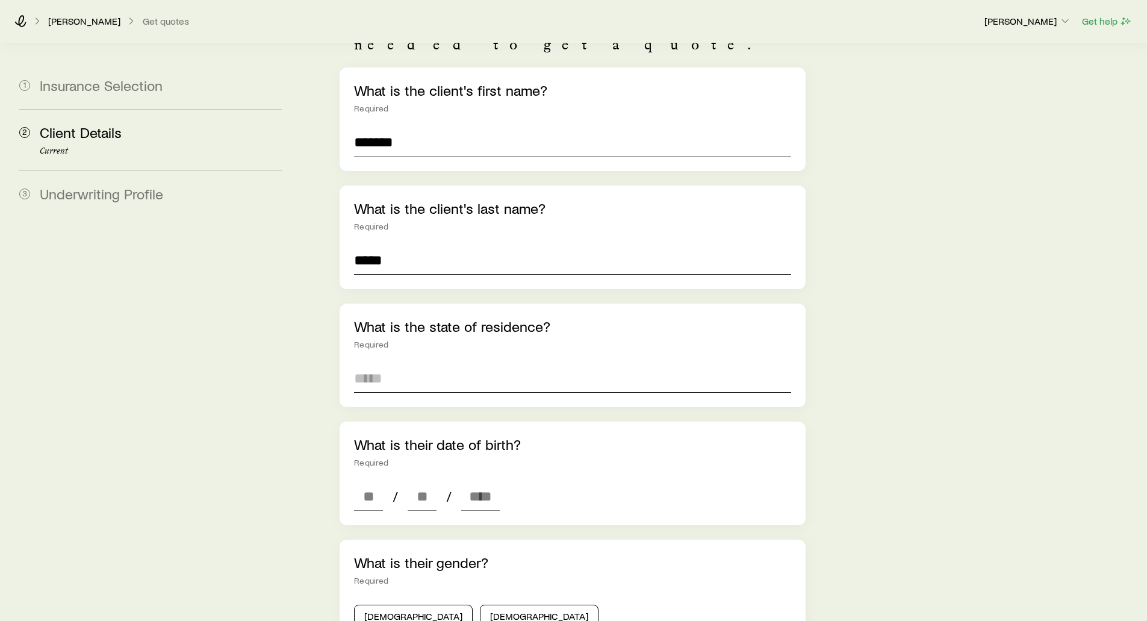
type input "*****"
click at [370, 368] on input at bounding box center [572, 378] width 436 height 29
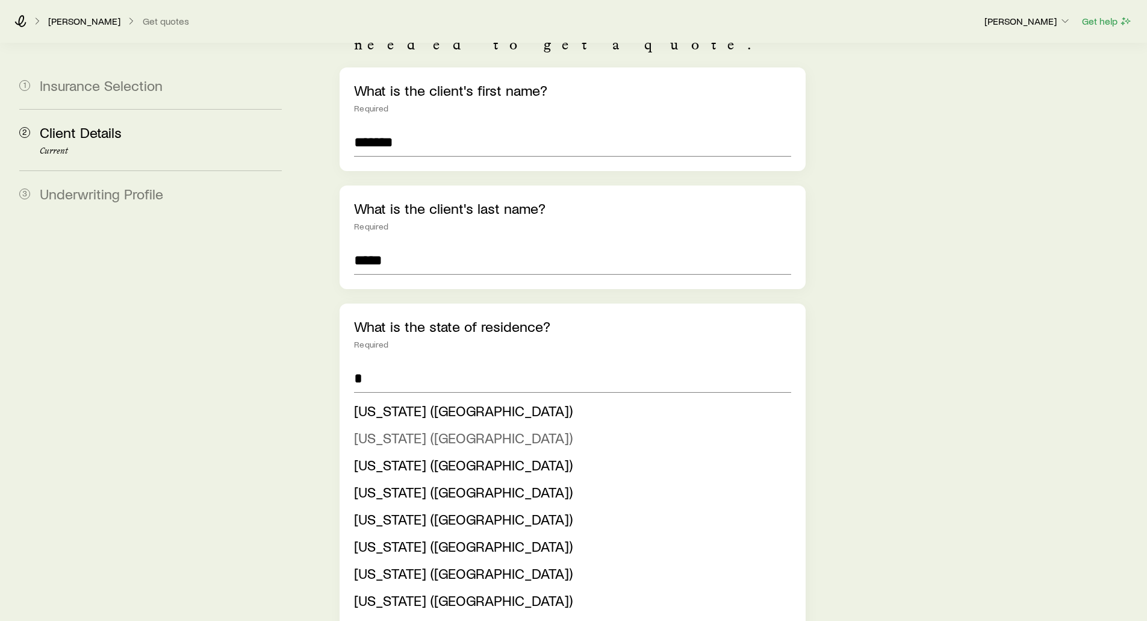
click at [376, 429] on span "[US_STATE] ([GEOGRAPHIC_DATA])" at bounding box center [463, 437] width 219 height 17
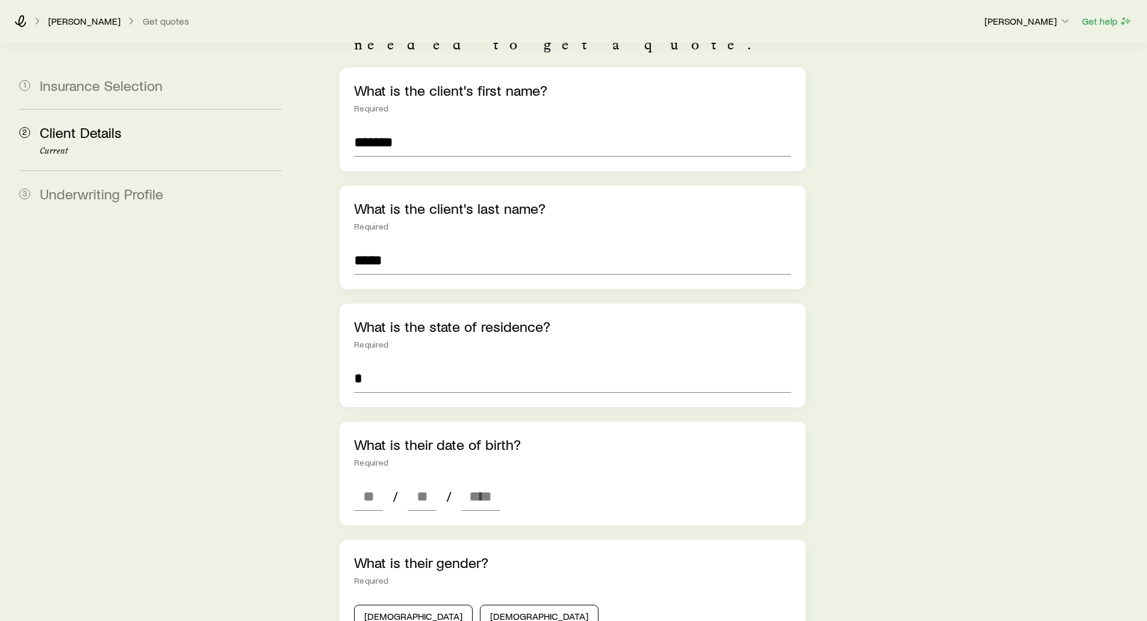
type input "**********"
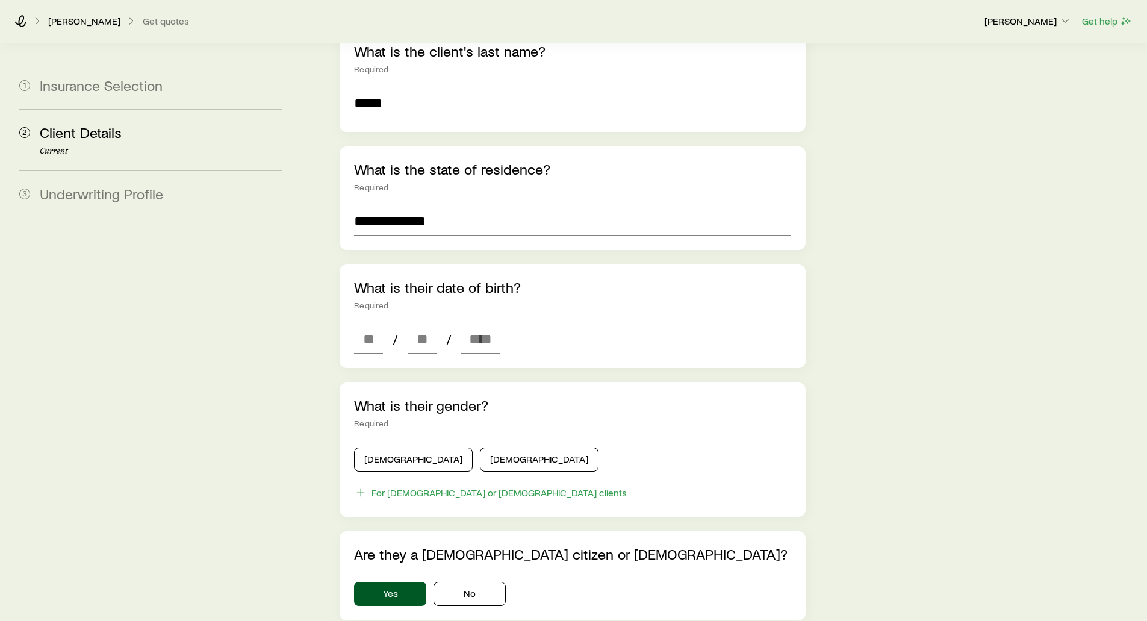
scroll to position [301, 0]
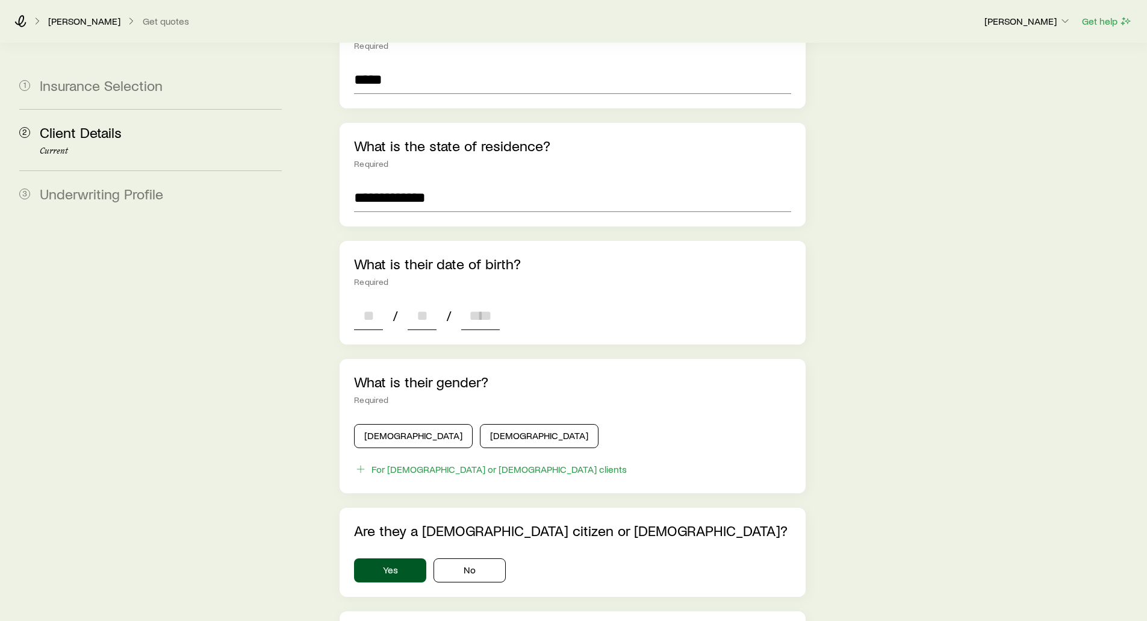
click at [362, 301] on input at bounding box center [368, 315] width 29 height 29
type input "**"
type input "****"
type input "*"
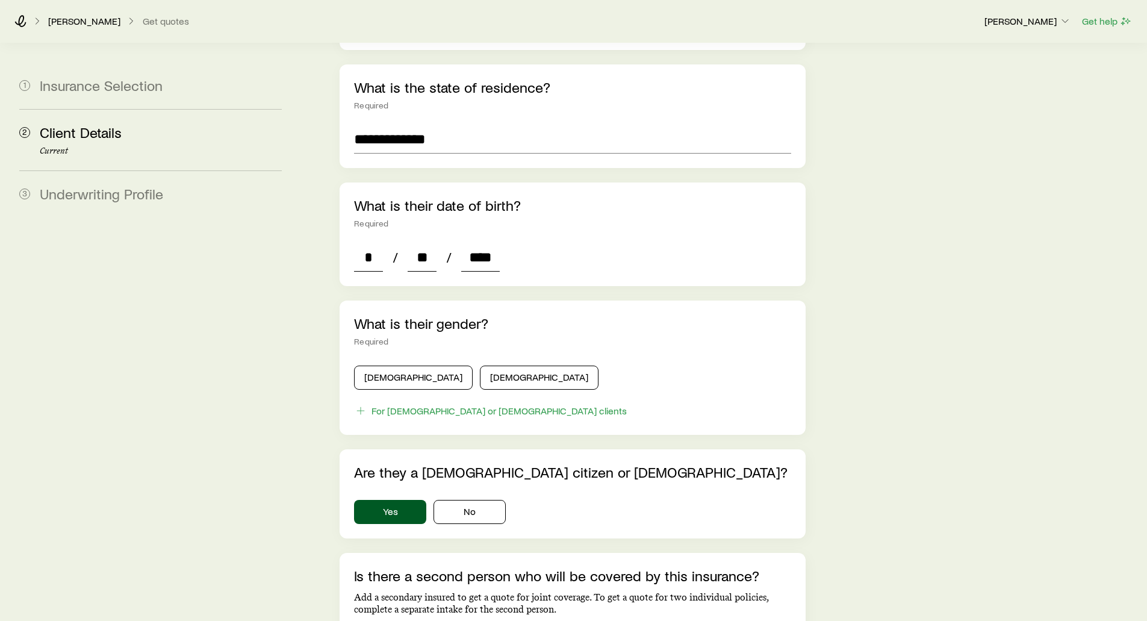
scroll to position [361, 0]
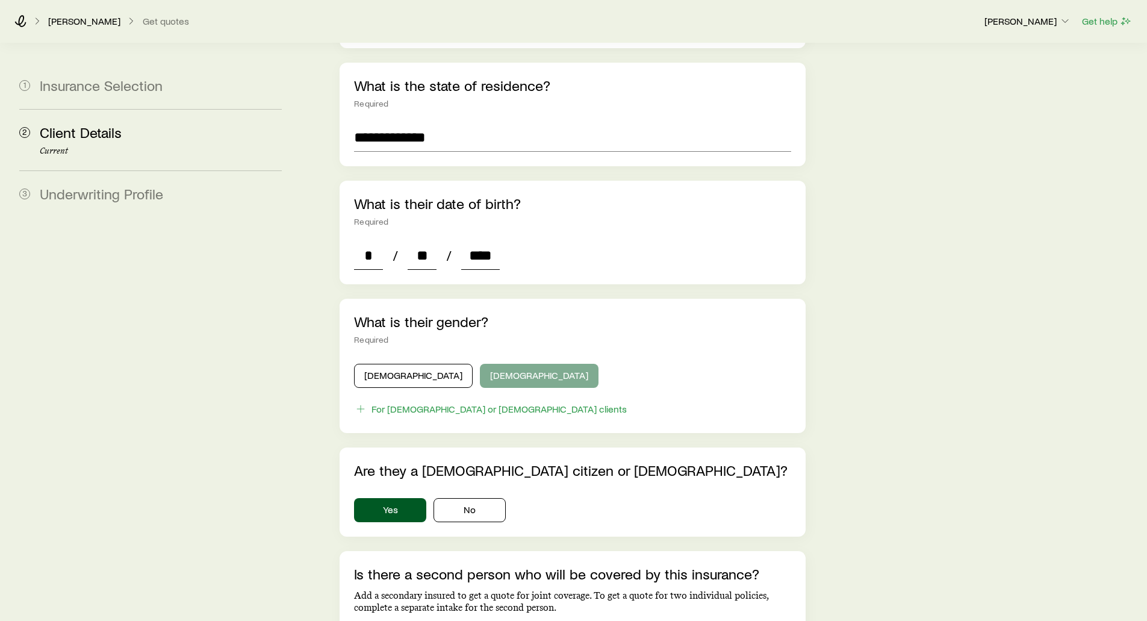
type input "****"
click at [482, 364] on button "[DEMOGRAPHIC_DATA]" at bounding box center [539, 376] width 119 height 24
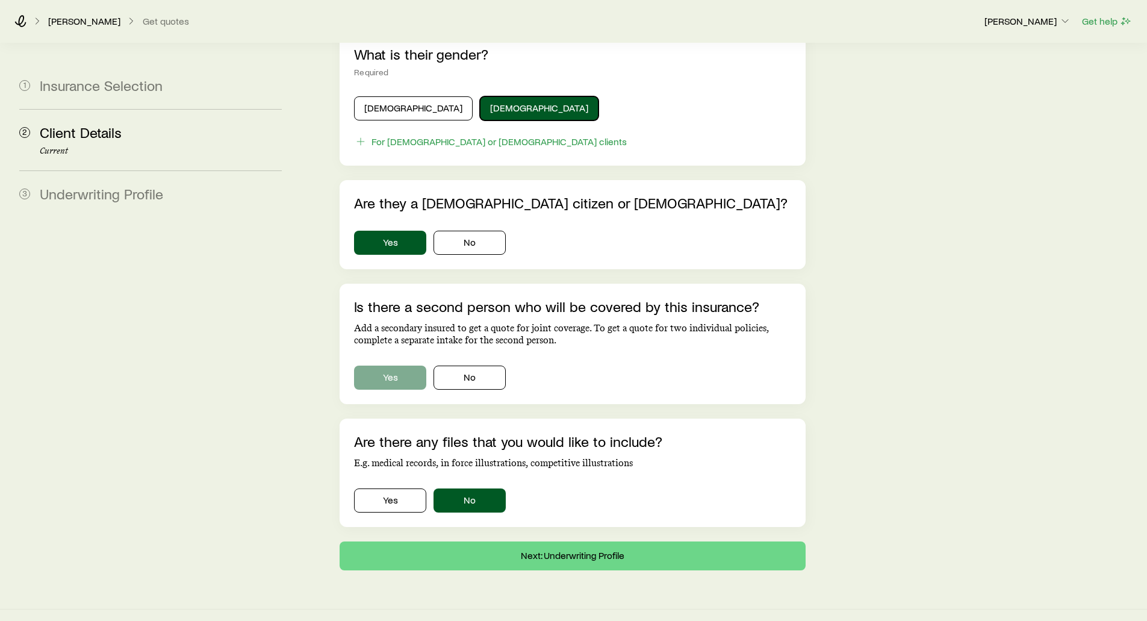
scroll to position [629, 0]
click at [385, 365] on button "Yes" at bounding box center [390, 377] width 72 height 24
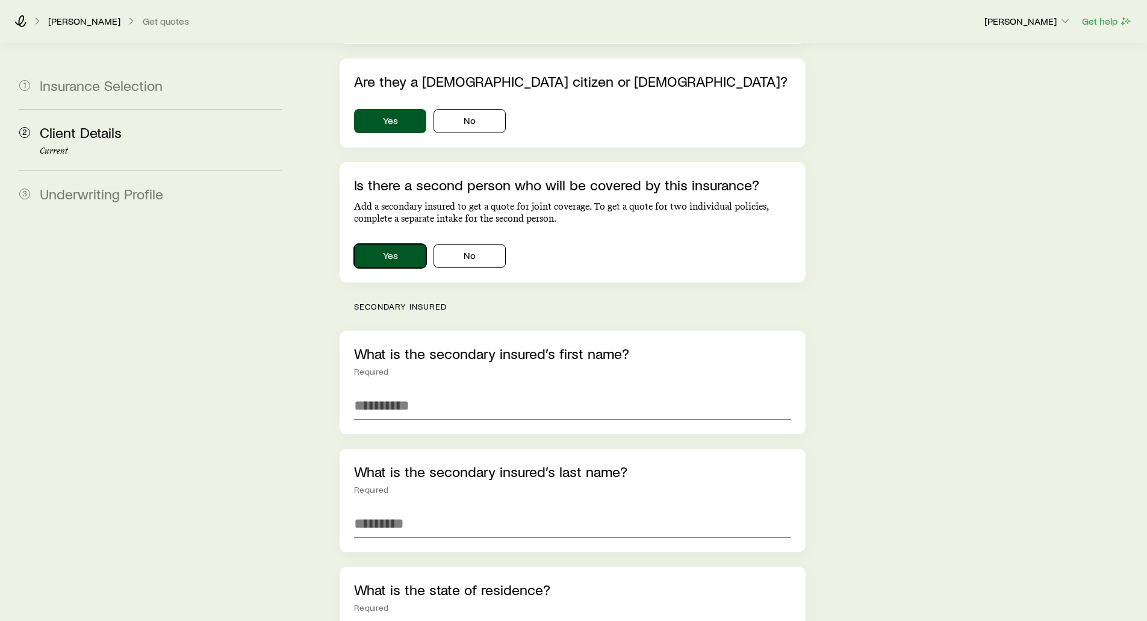
scroll to position [749, 0]
click at [471, 246] on button "No" at bounding box center [469, 256] width 72 height 24
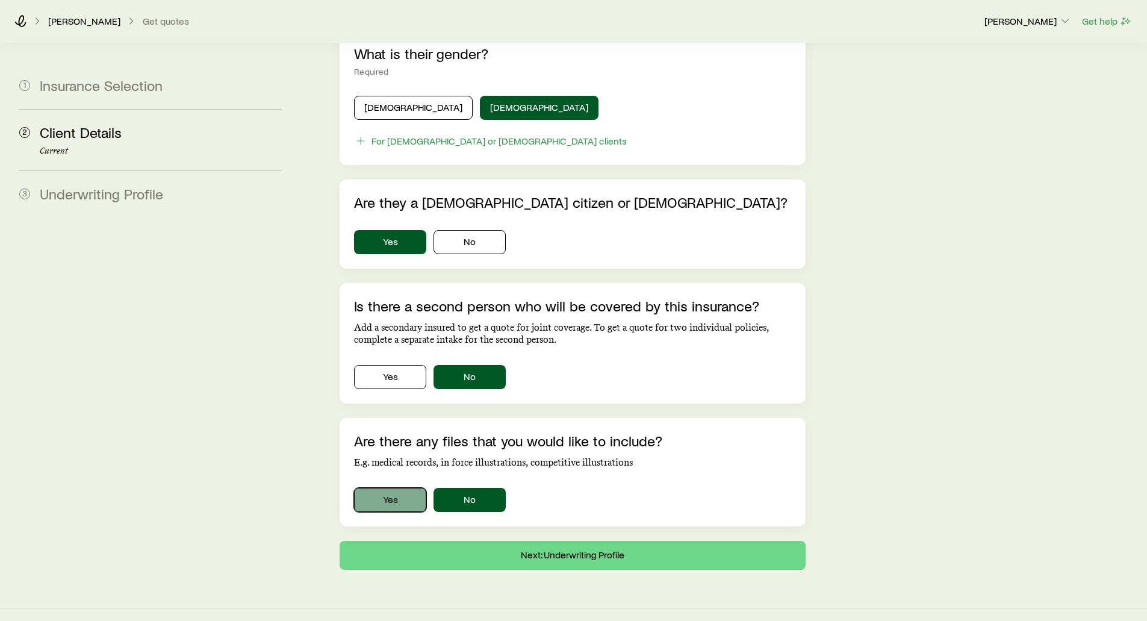
click at [380, 489] on button "Yes" at bounding box center [390, 500] width 72 height 24
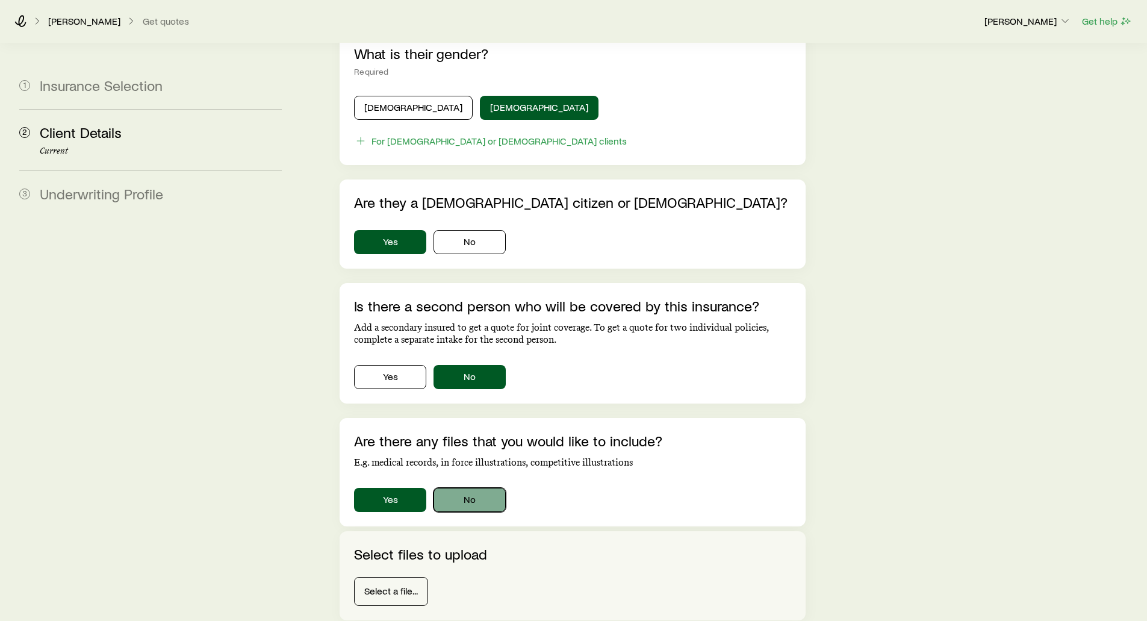
click at [477, 488] on button "No" at bounding box center [469, 500] width 72 height 24
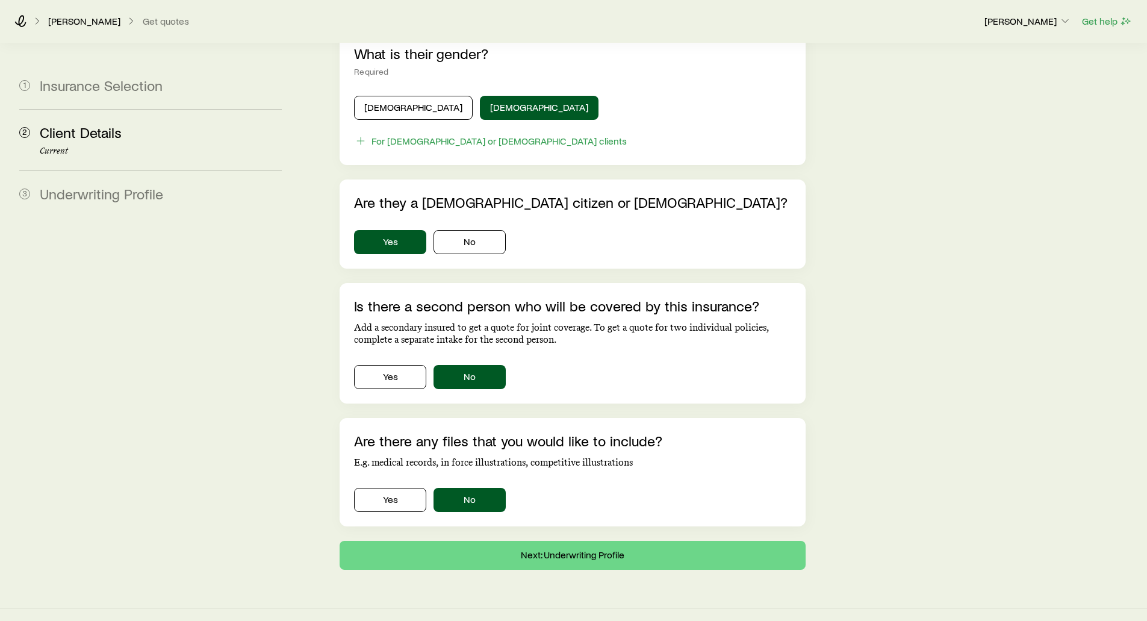
click at [628, 432] on div "Are there any files that you would like to include? E.g. medical records, in fo…" at bounding box center [572, 450] width 436 height 36
click at [589, 541] on button "Next: Underwriting Profile" at bounding box center [572, 555] width 465 height 29
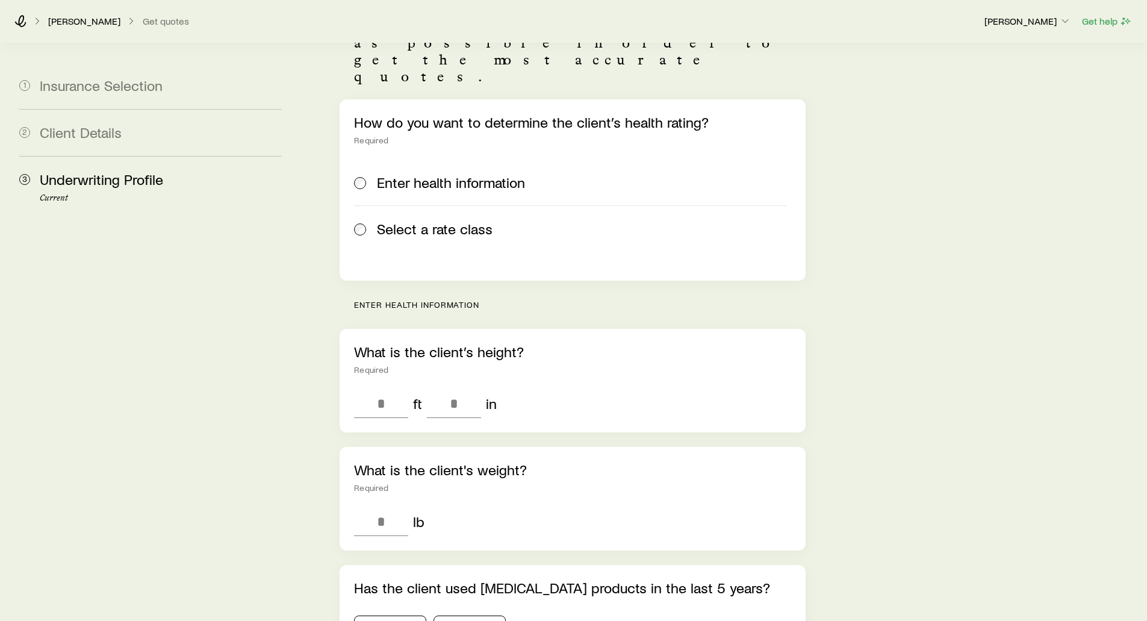
scroll to position [120, 0]
click at [427, 222] on span "Select a rate class" at bounding box center [435, 230] width 116 height 17
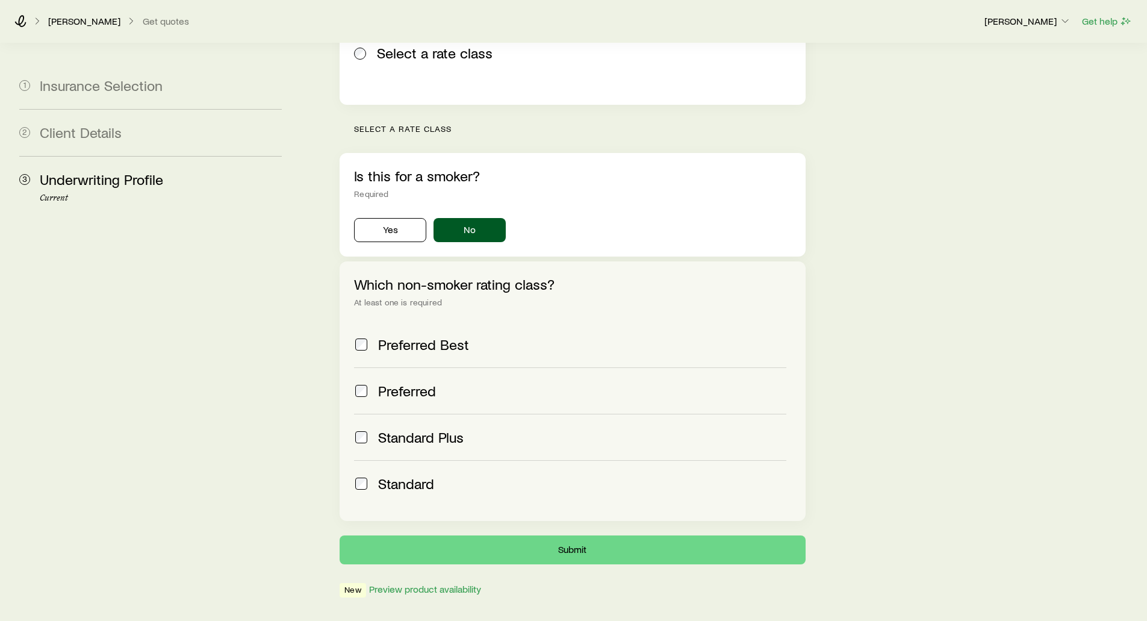
scroll to position [309, 0]
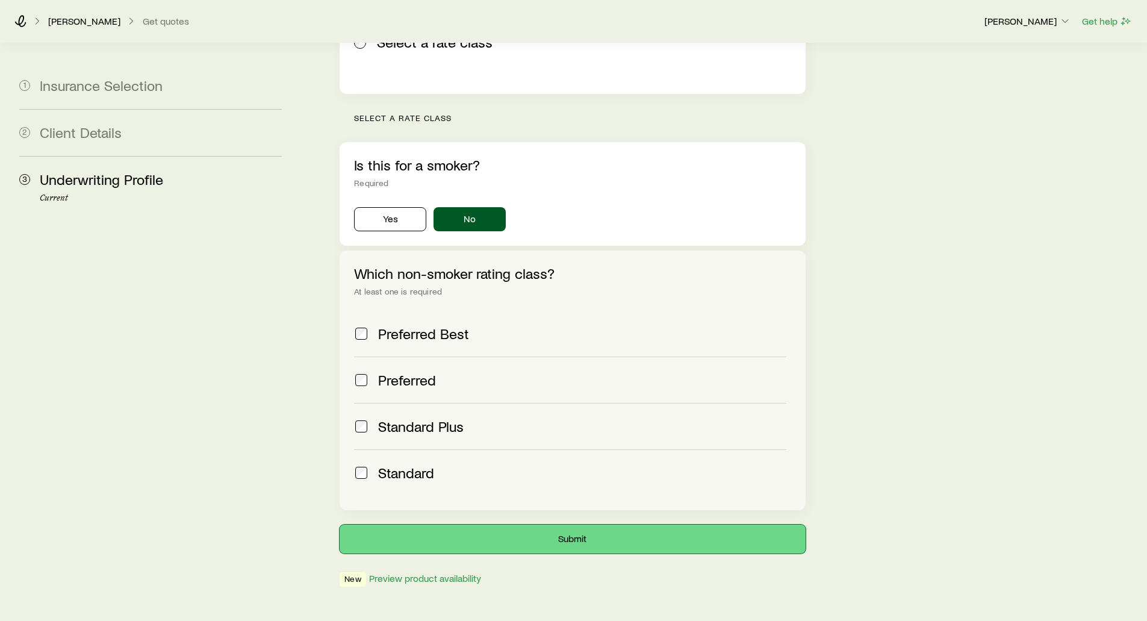
click at [606, 524] on button "Submit" at bounding box center [572, 538] width 465 height 29
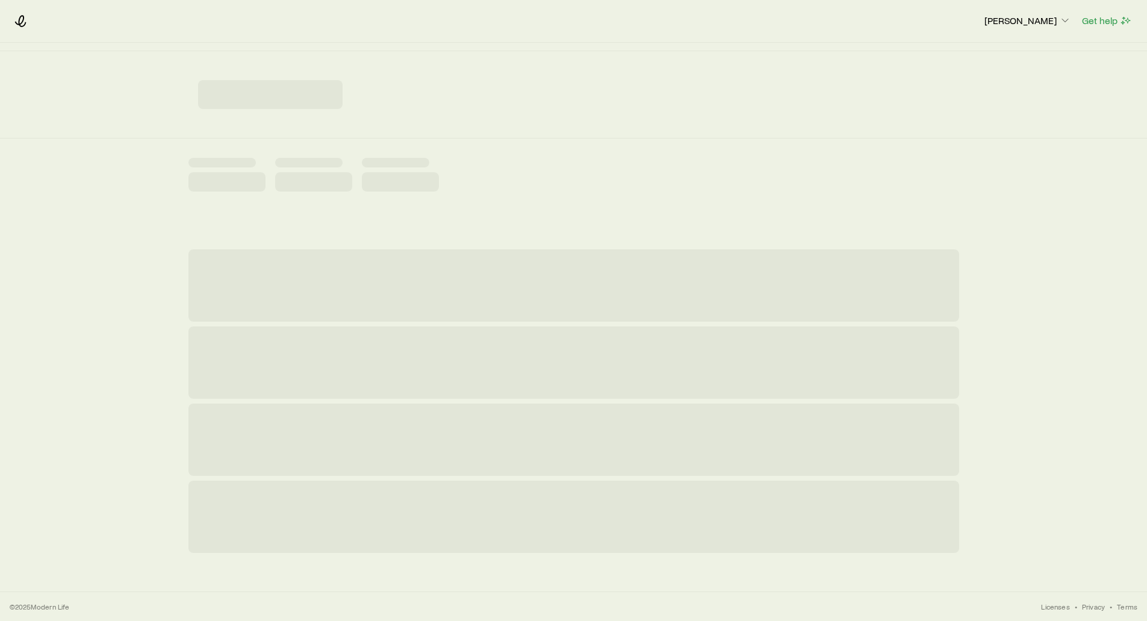
scroll to position [0, 0]
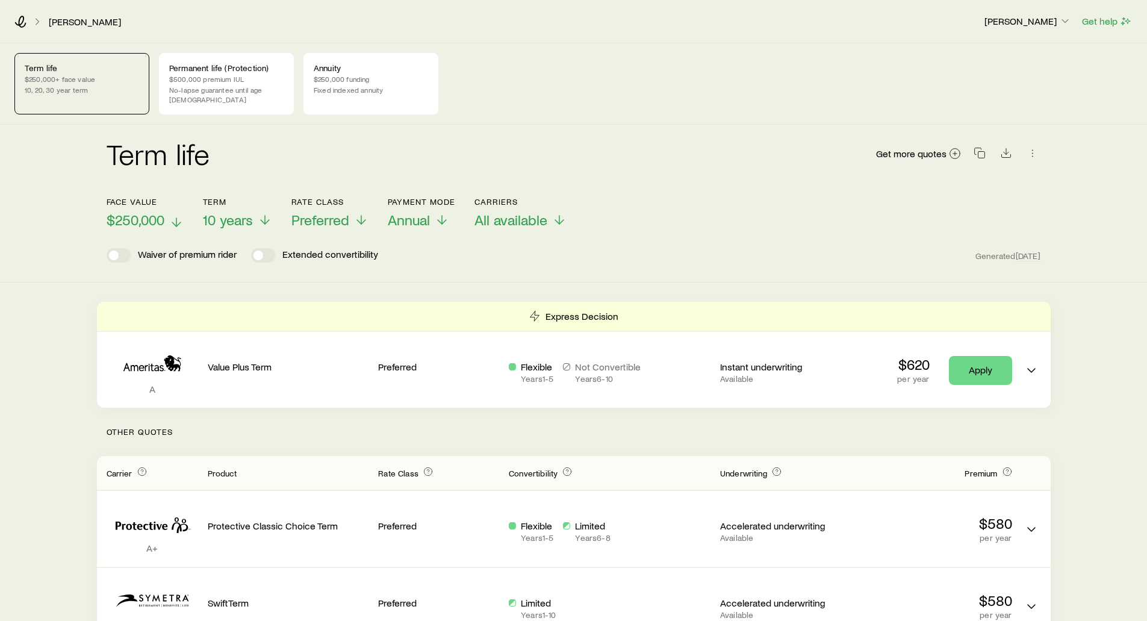
click at [168, 211] on p "$250,000" at bounding box center [145, 219] width 77 height 17
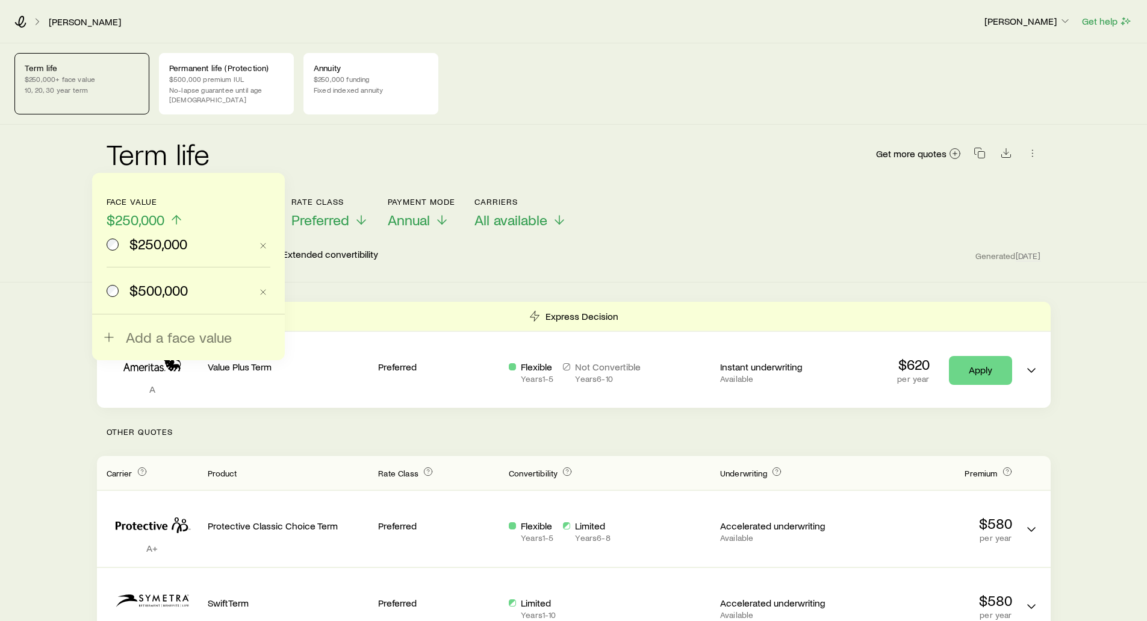
click at [136, 291] on span "$500,000" at bounding box center [158, 290] width 58 height 17
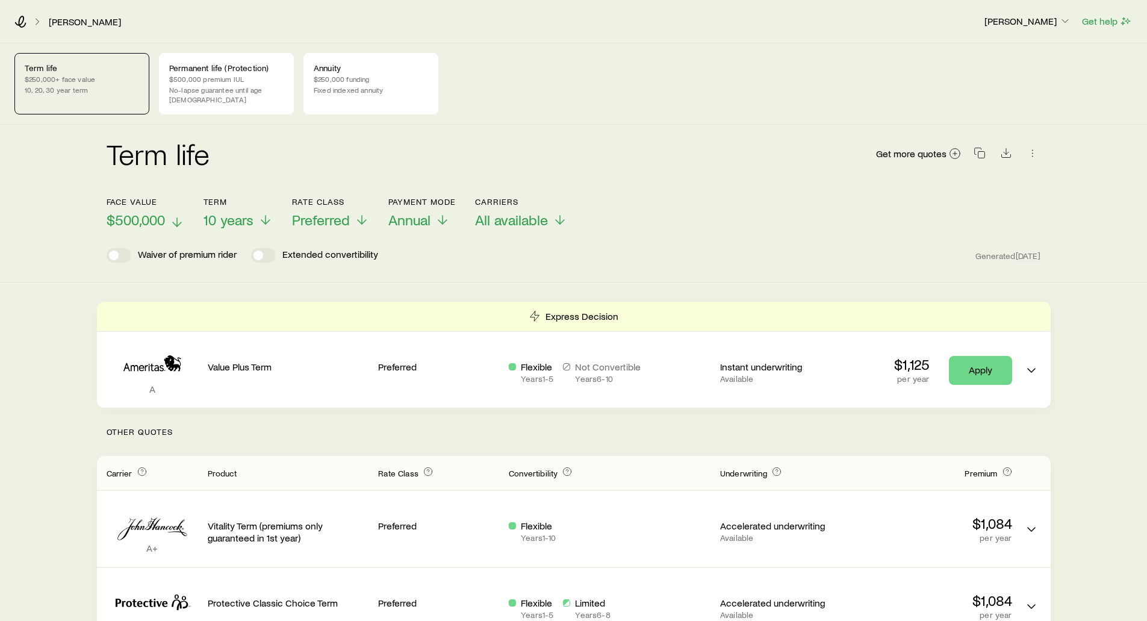
click at [141, 211] on span "$500,000" at bounding box center [136, 219] width 58 height 17
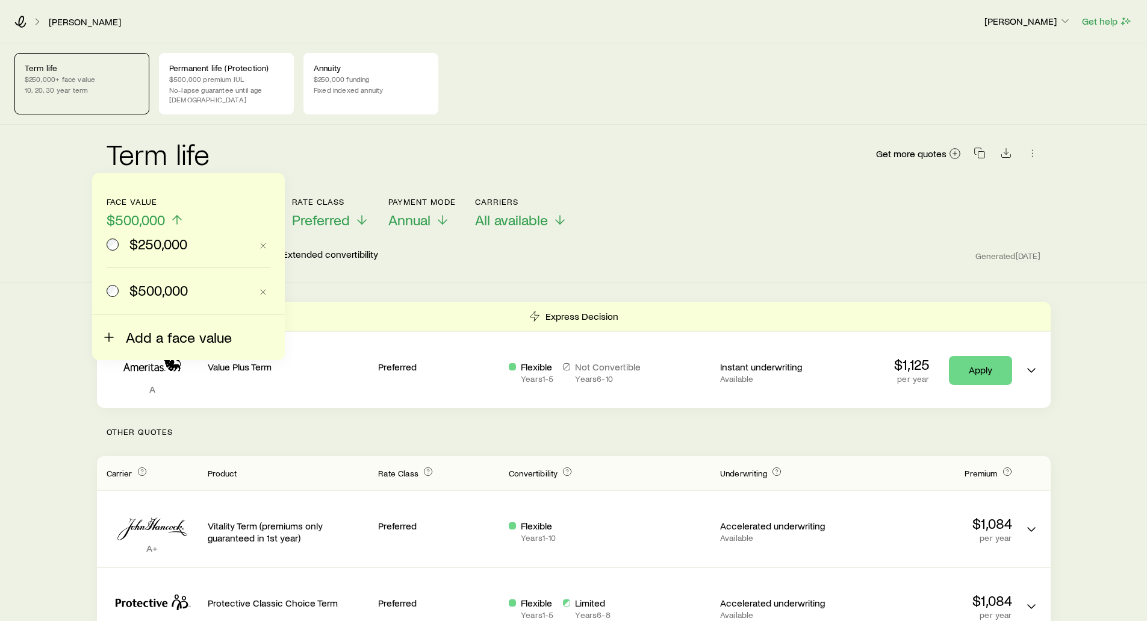
click at [147, 336] on span "Add a face value" at bounding box center [179, 337] width 106 height 17
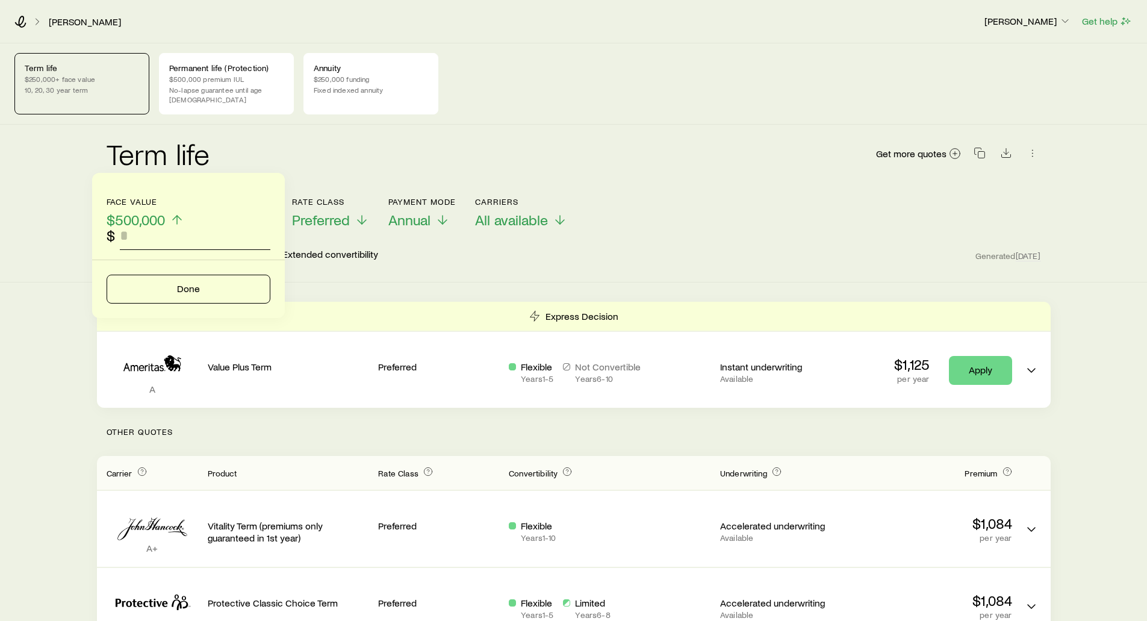
click at [159, 239] on input "faceAmount" at bounding box center [195, 235] width 150 height 29
type input "*******"
click at [185, 285] on button "Done" at bounding box center [189, 289] width 164 height 29
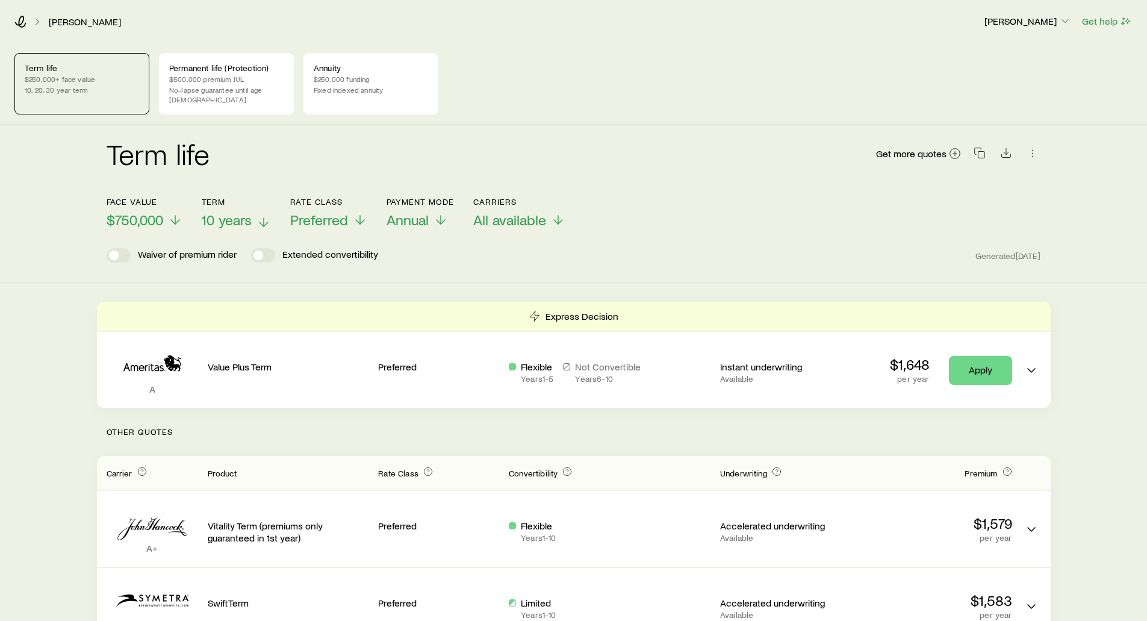
click at [228, 211] on span "10 years" at bounding box center [227, 219] width 50 height 17
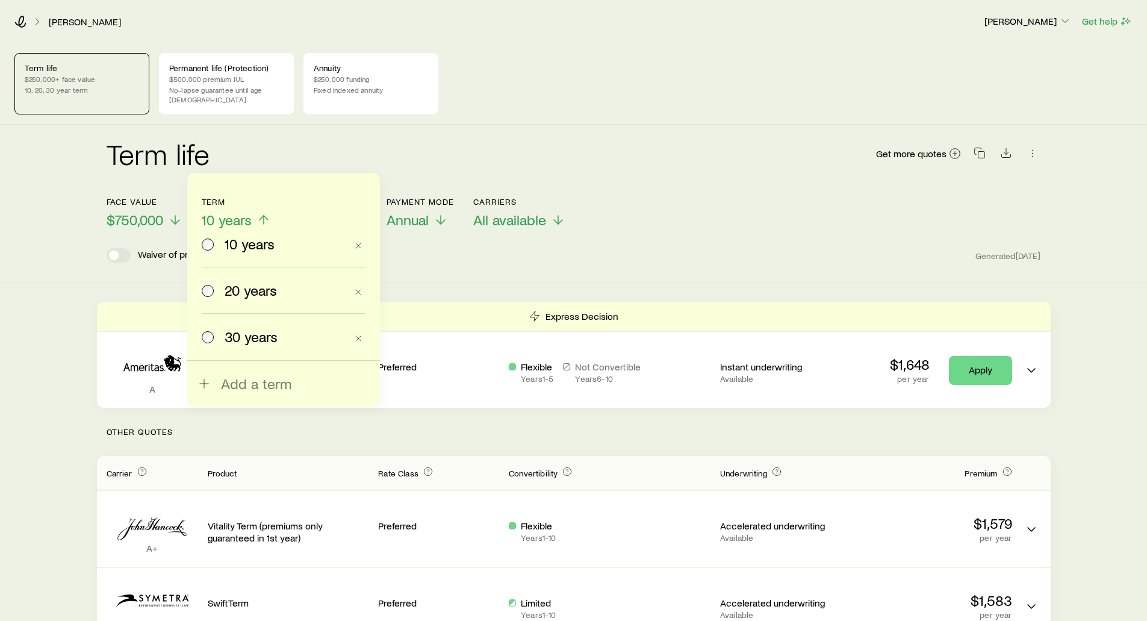
click at [445, 248] on div "Waiver of premium rider Extended convertibility Generated [DATE]" at bounding box center [574, 255] width 934 height 14
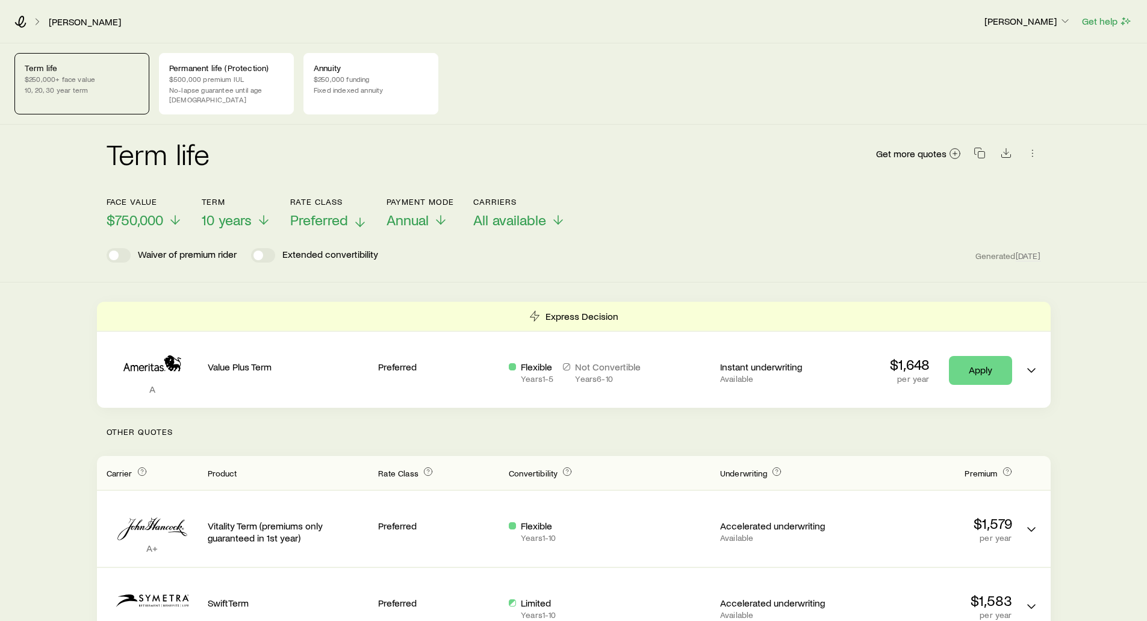
click at [320, 217] on span "Preferred" at bounding box center [319, 219] width 58 height 17
click at [491, 253] on div "Term life Get more quotes Face value $750,000 Term 10 years Rate Class Preferre…" at bounding box center [573, 204] width 1147 height 158
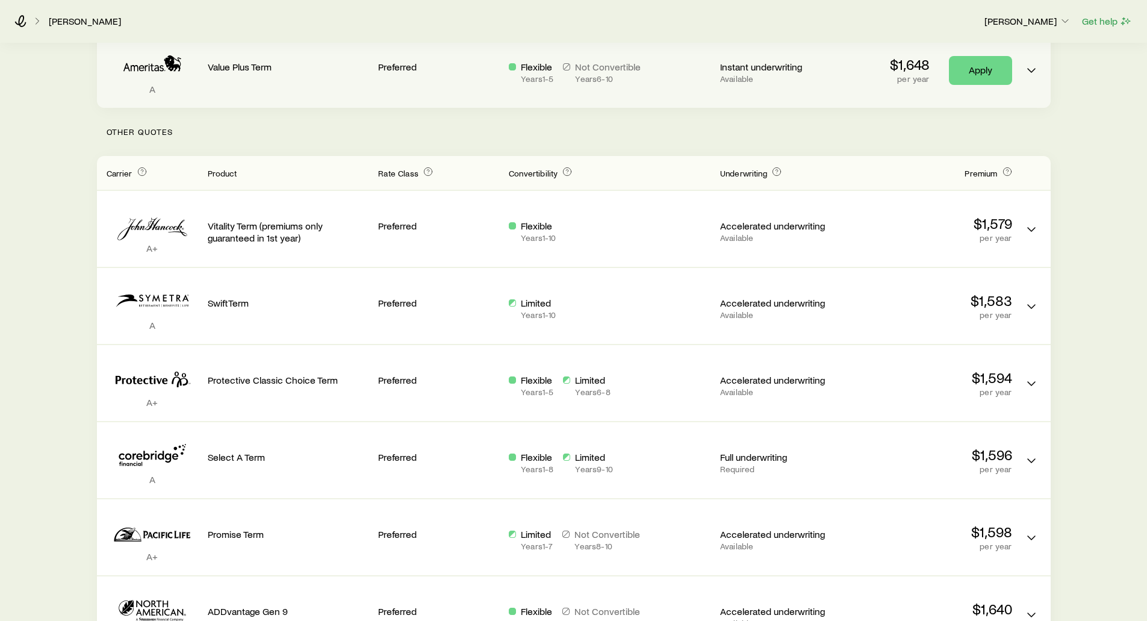
scroll to position [301, 0]
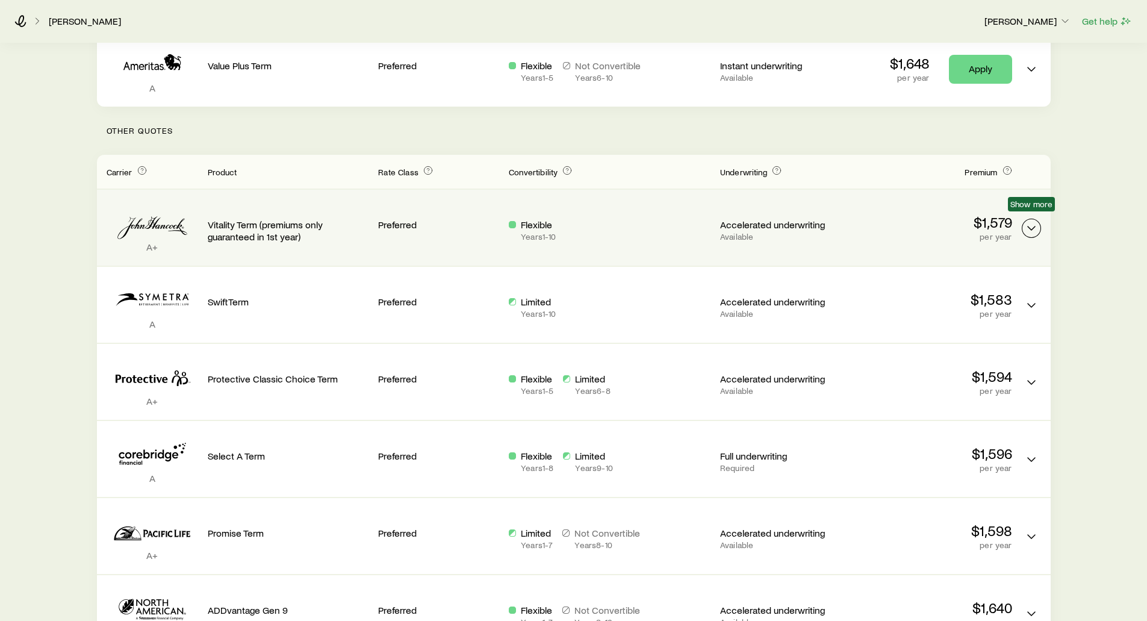
click at [1034, 221] on icon "Term quotes" at bounding box center [1031, 228] width 14 height 14
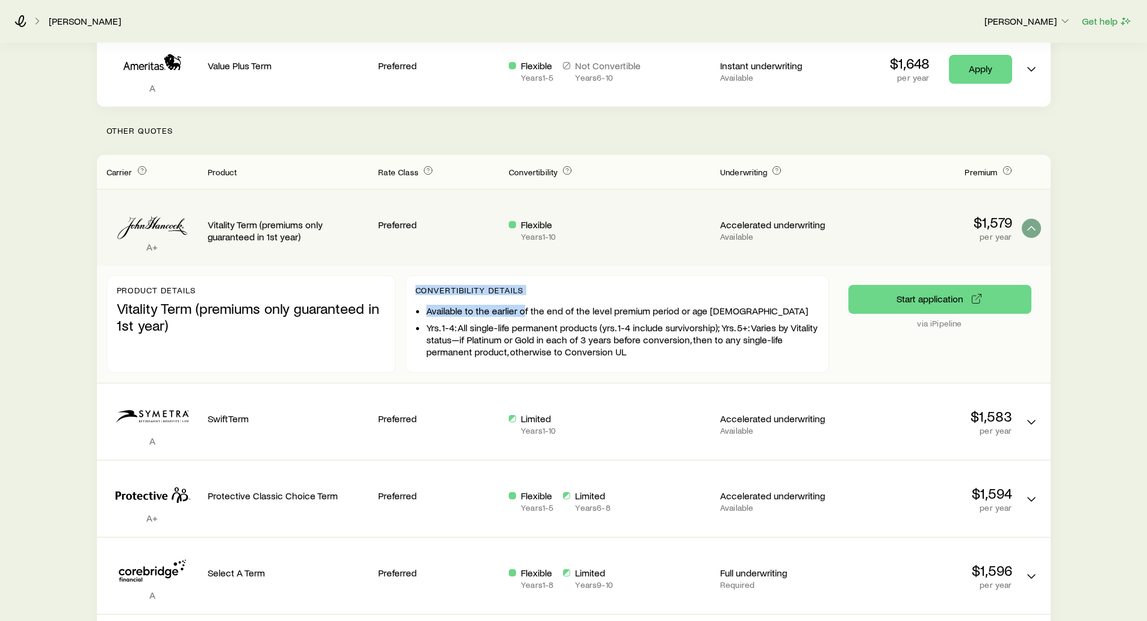
drag, startPoint x: 417, startPoint y: 284, endPoint x: 524, endPoint y: 285, distance: 107.8
click at [524, 285] on div "Convertibility Details Available to the earlier of the end of the level premium…" at bounding box center [617, 324] width 424 height 98
click at [578, 307] on ul "Available to the earlier of the end of the level premium period or age [DEMOGRA…" at bounding box center [622, 331] width 392 height 53
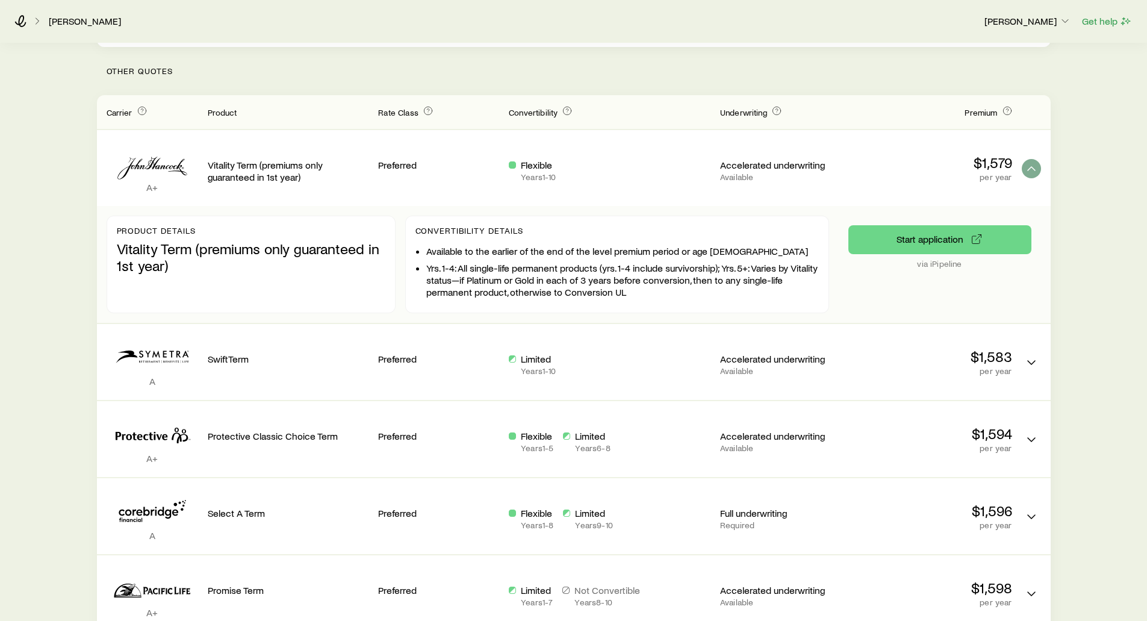
scroll to position [361, 0]
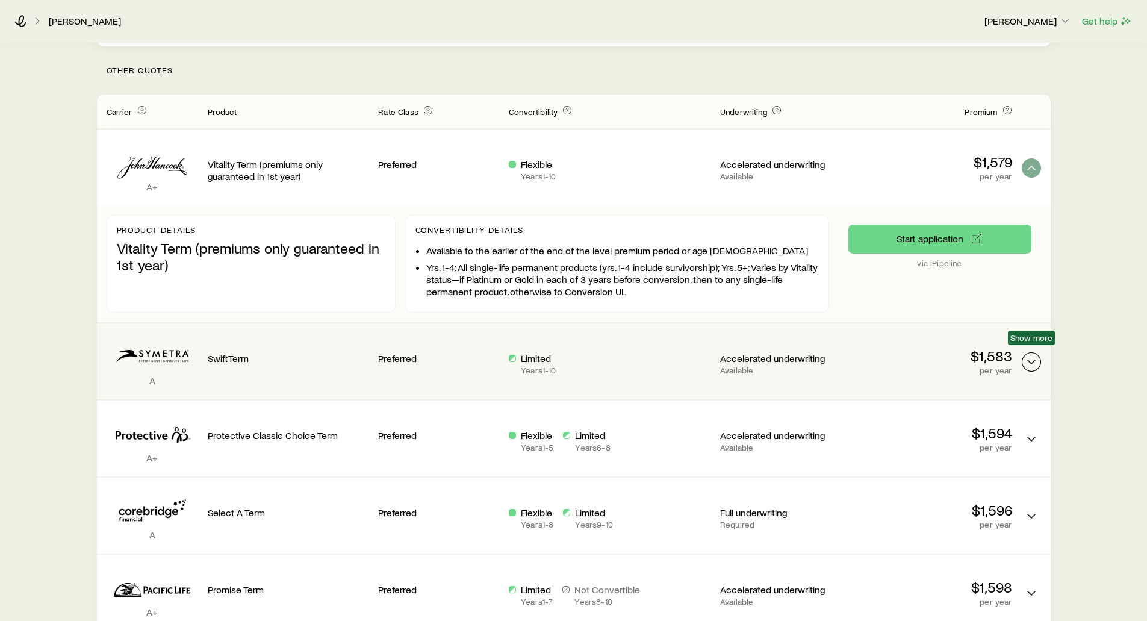
click at [1034, 360] on polyline "Term quotes" at bounding box center [1031, 362] width 7 height 4
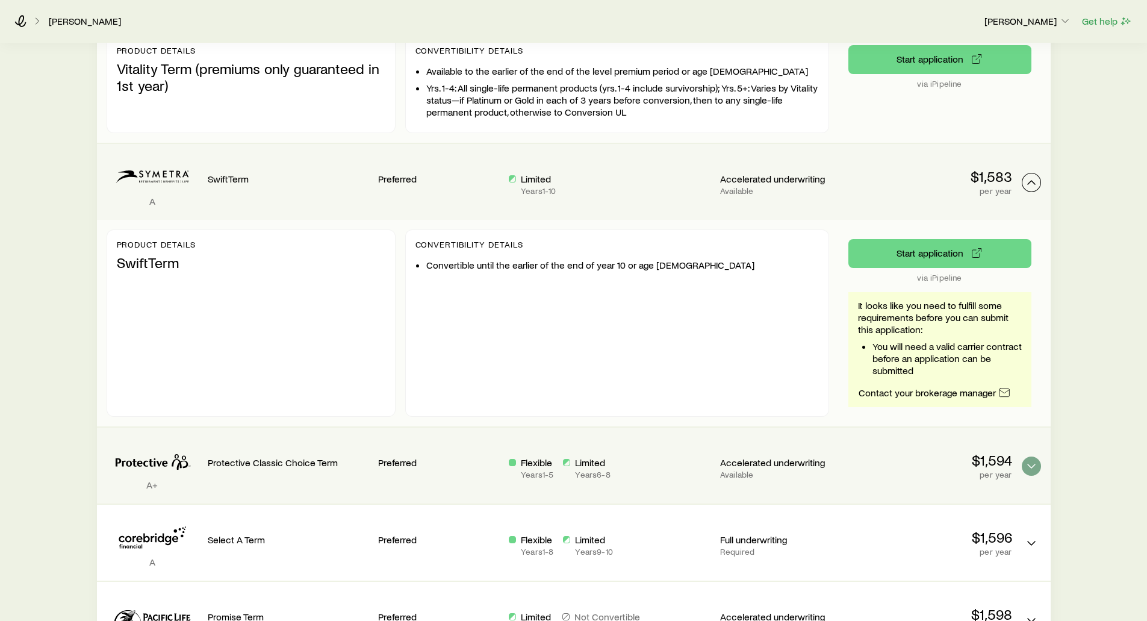
scroll to position [542, 0]
click at [1031, 458] on icon "Term quotes" at bounding box center [1031, 465] width 14 height 14
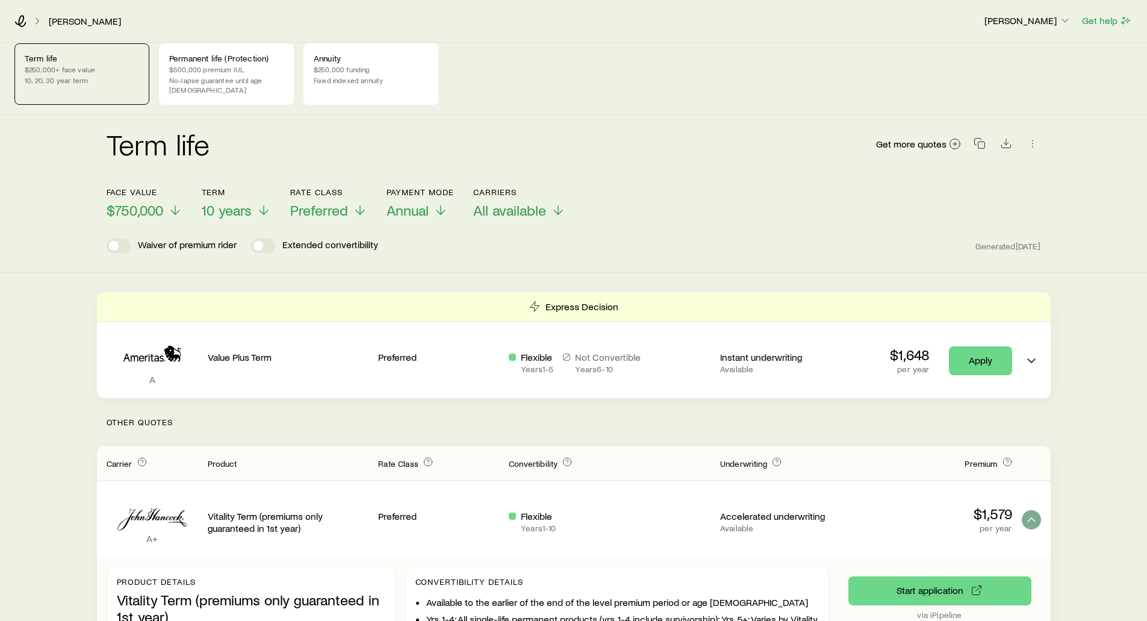
scroll to position [0, 0]
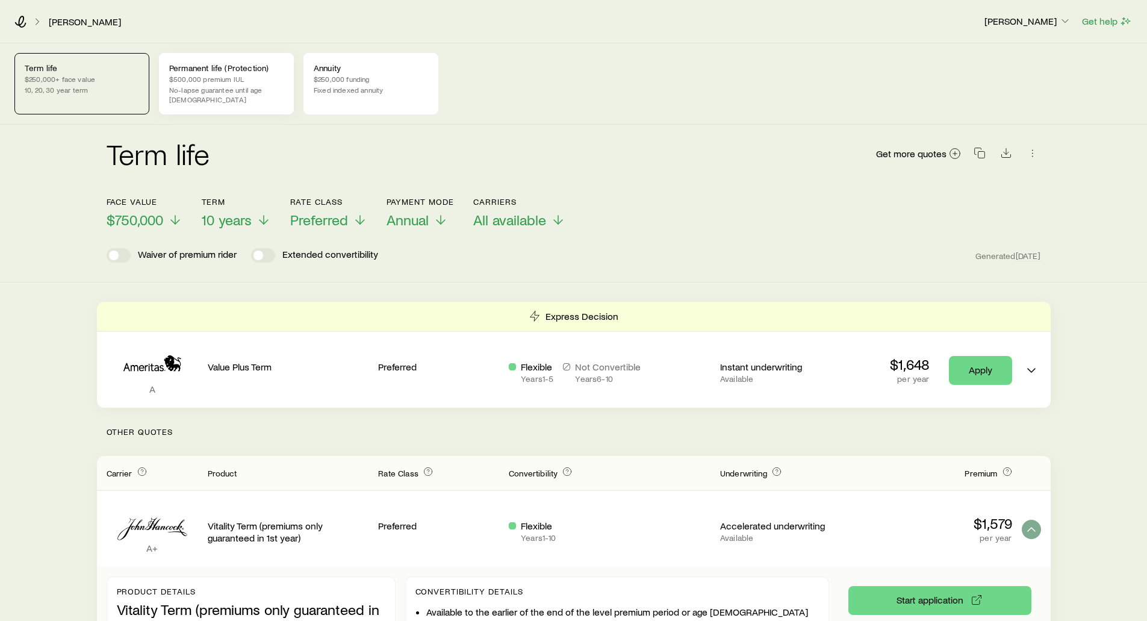
click at [246, 86] on p "No-lapse guarantee until age [DEMOGRAPHIC_DATA]" at bounding box center [226, 94] width 114 height 19
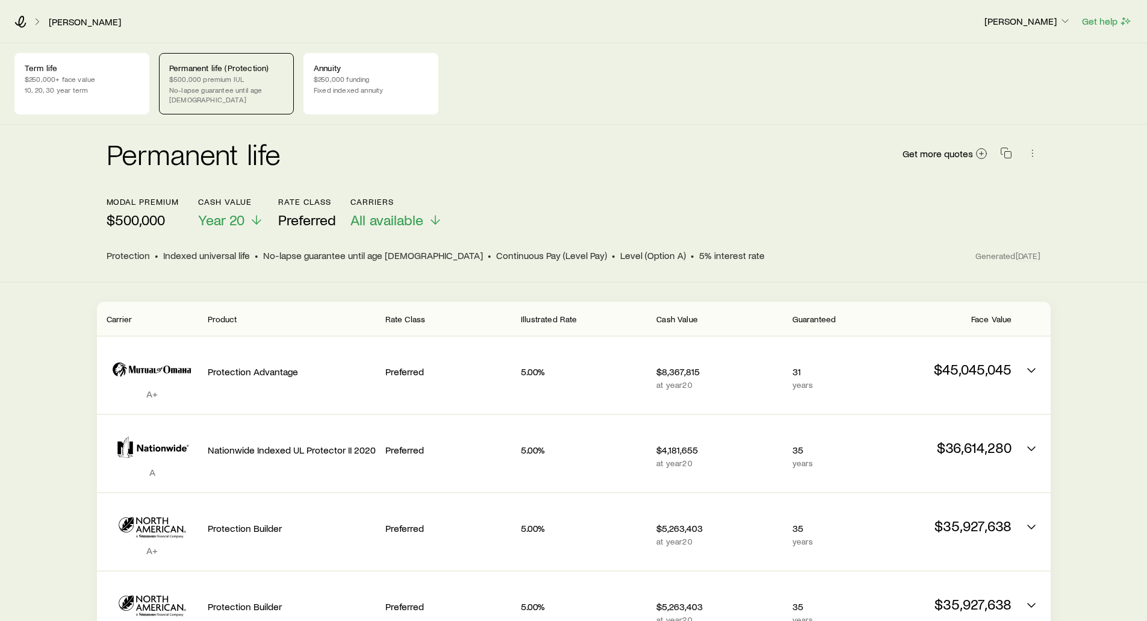
click at [134, 211] on p "$500,000" at bounding box center [143, 219] width 72 height 17
click at [135, 213] on p "$500,000" at bounding box center [143, 219] width 72 height 17
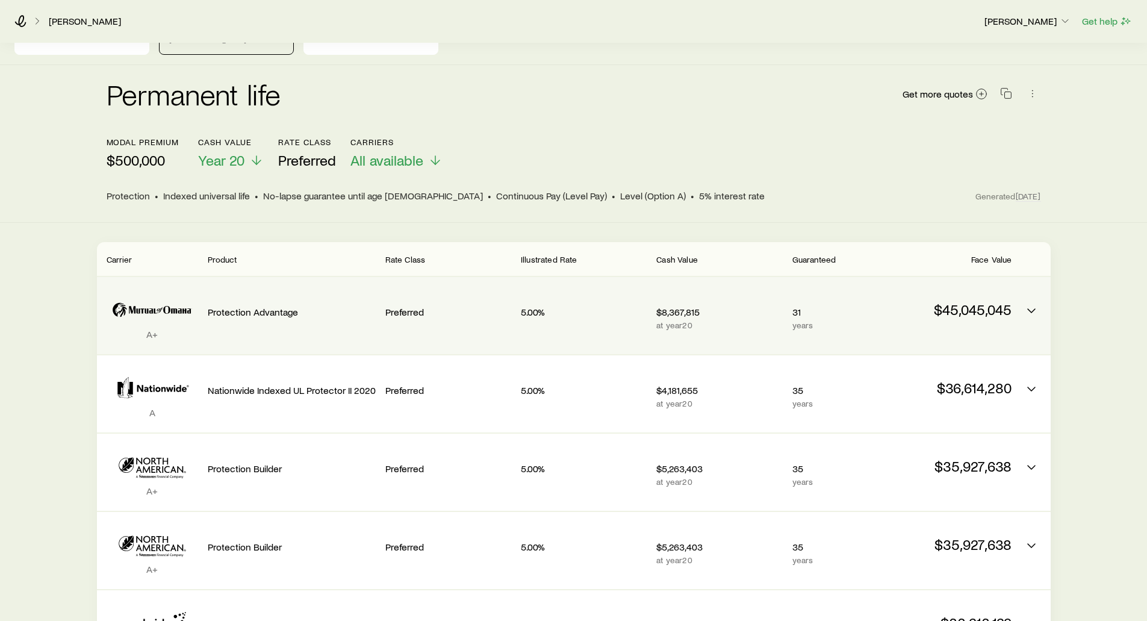
scroll to position [60, 0]
click at [1029, 305] on icon "Permanent quotes" at bounding box center [1031, 310] width 14 height 14
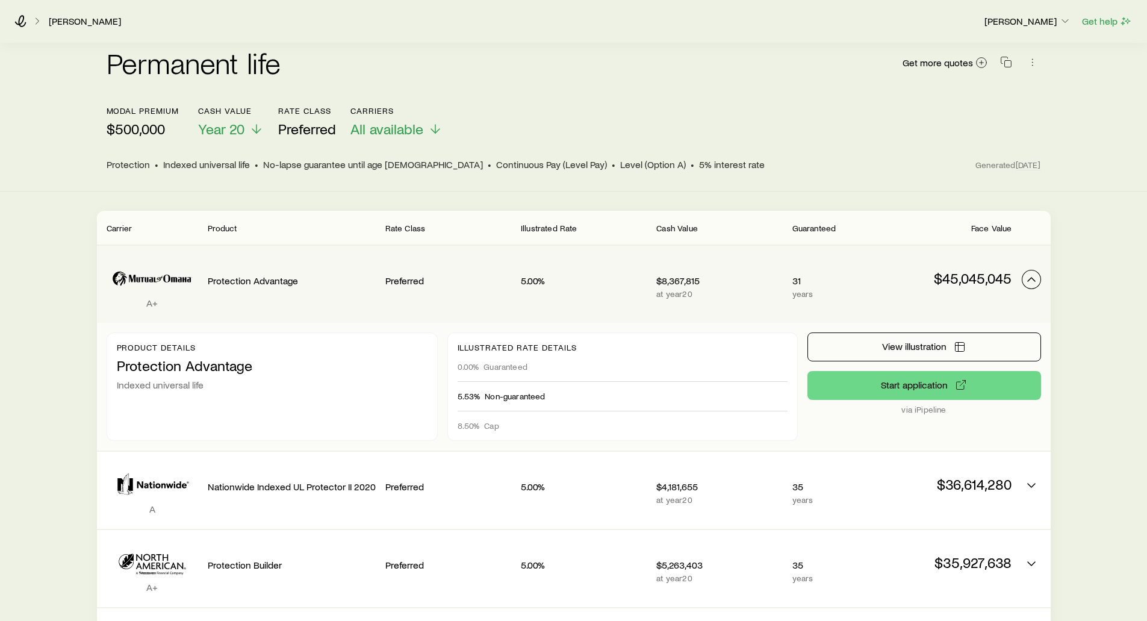
scroll to position [120, 0]
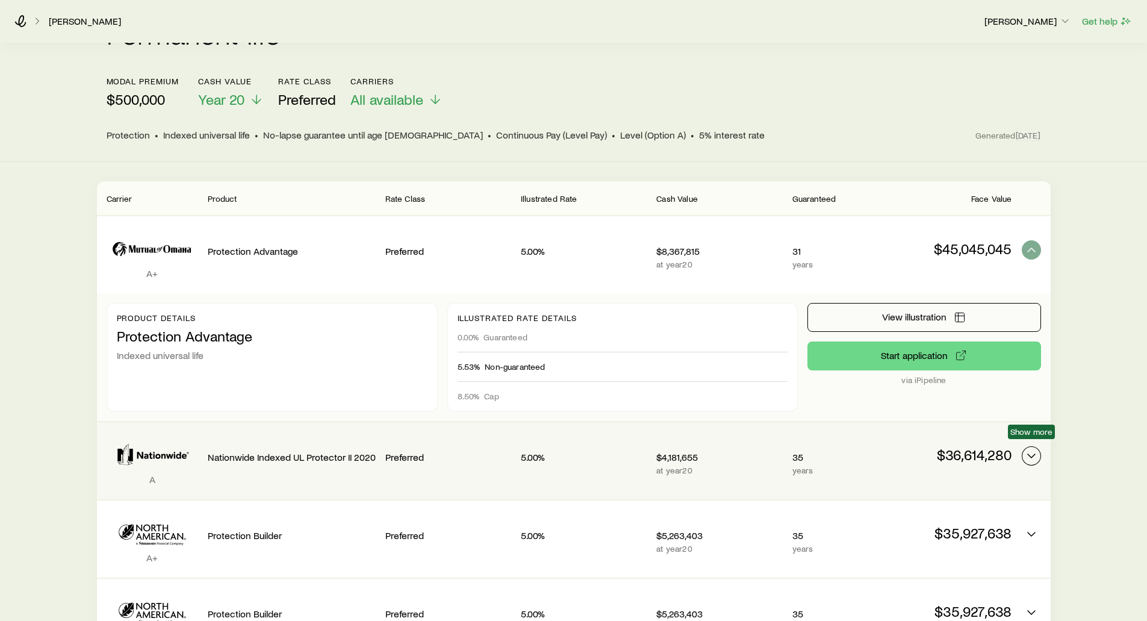
click at [1029, 448] on icon "Permanent quotes" at bounding box center [1031, 455] width 14 height 14
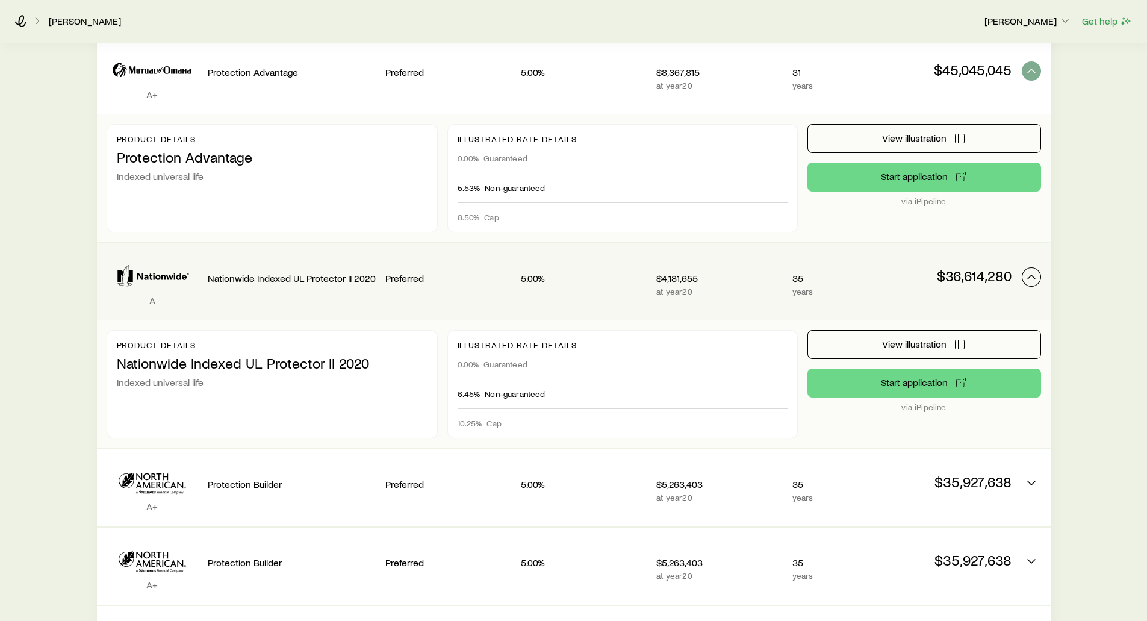
scroll to position [301, 0]
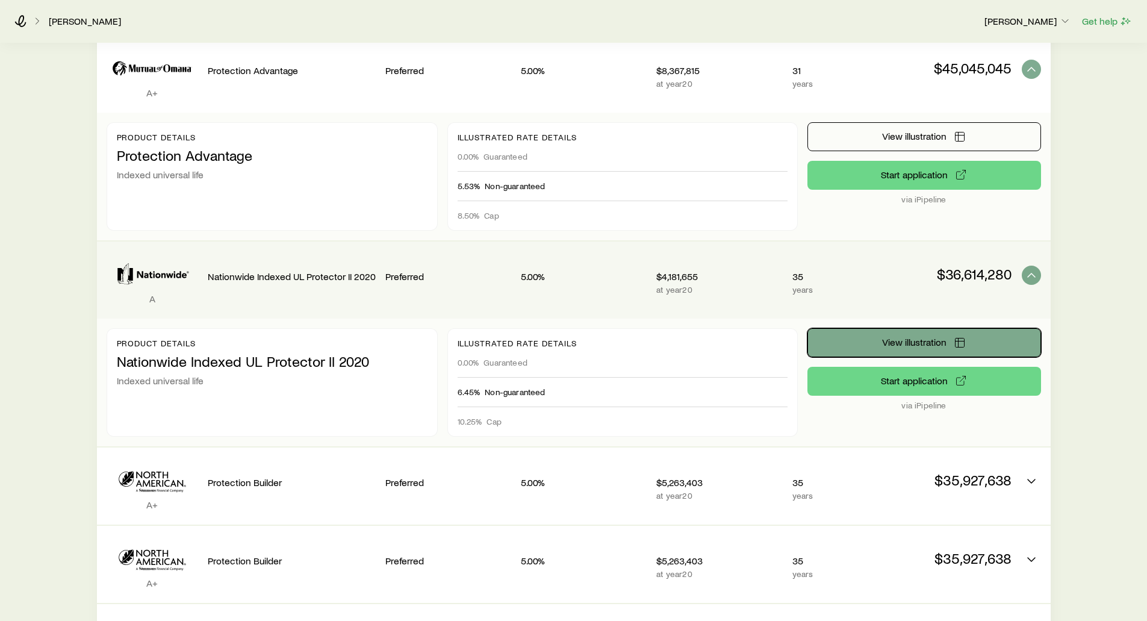
click at [878, 333] on button "View illustration" at bounding box center [924, 342] width 234 height 29
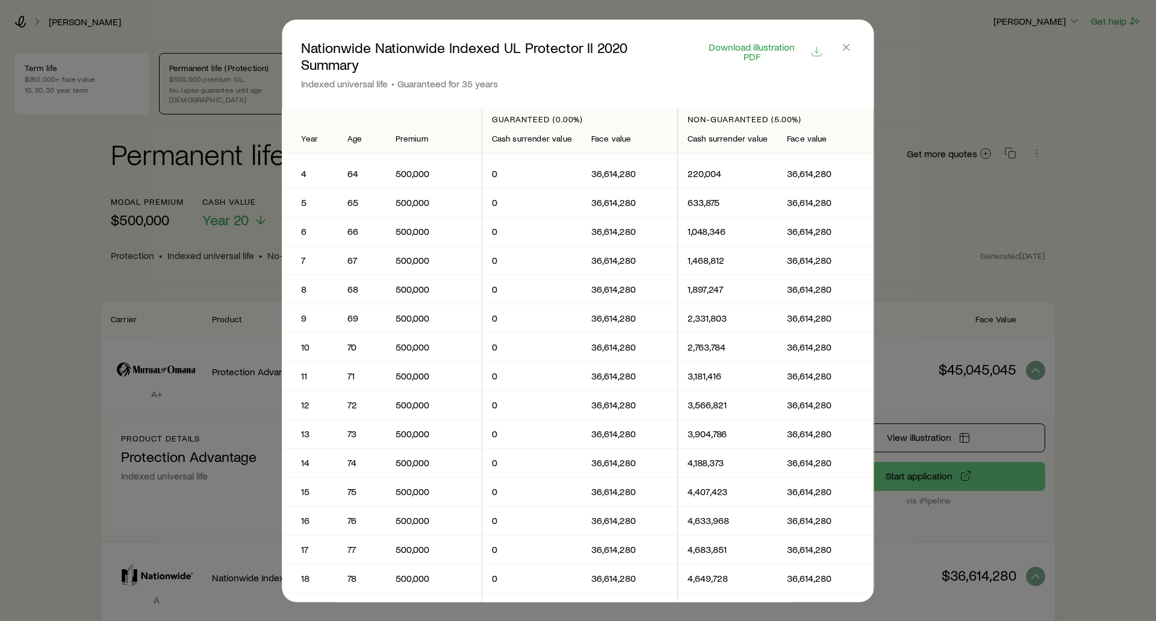
scroll to position [0, 0]
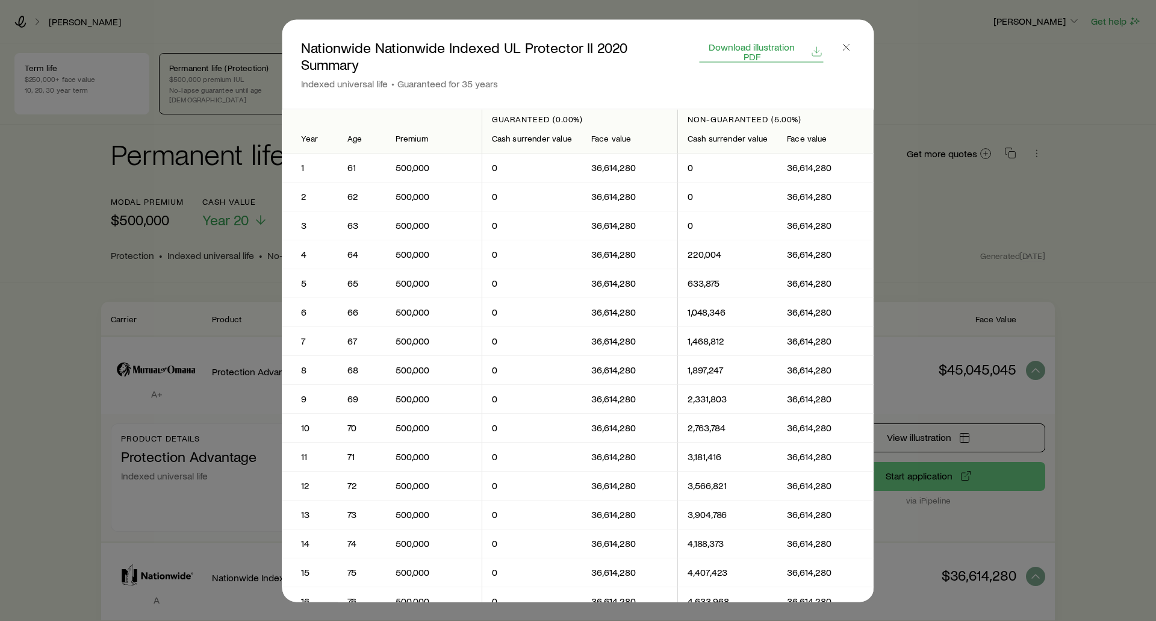
click at [754, 50] on span "Download illustration PDF" at bounding box center [752, 51] width 104 height 19
click at [852, 45] on icon "button" at bounding box center [846, 47] width 12 height 12
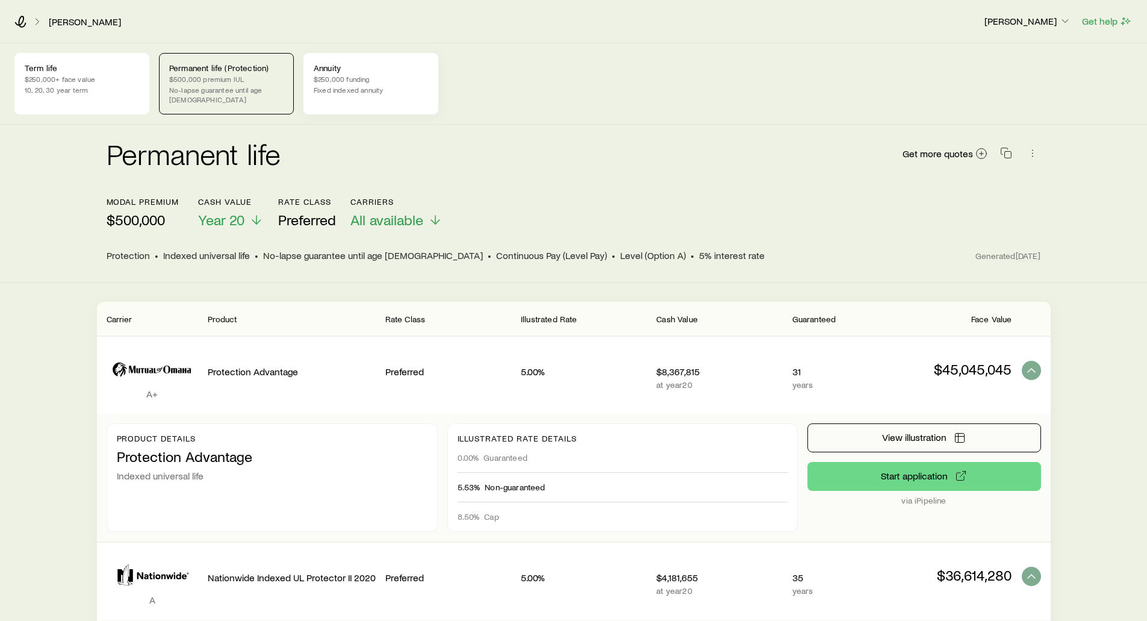
click at [352, 71] on p "Annuity" at bounding box center [371, 68] width 114 height 10
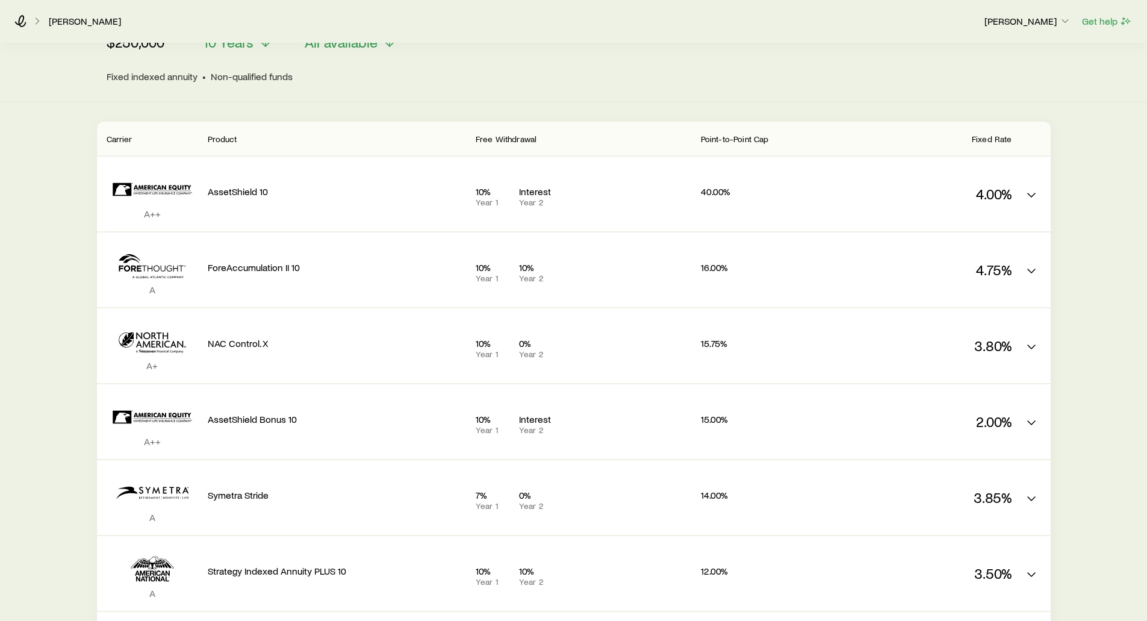
scroll to position [181, 0]
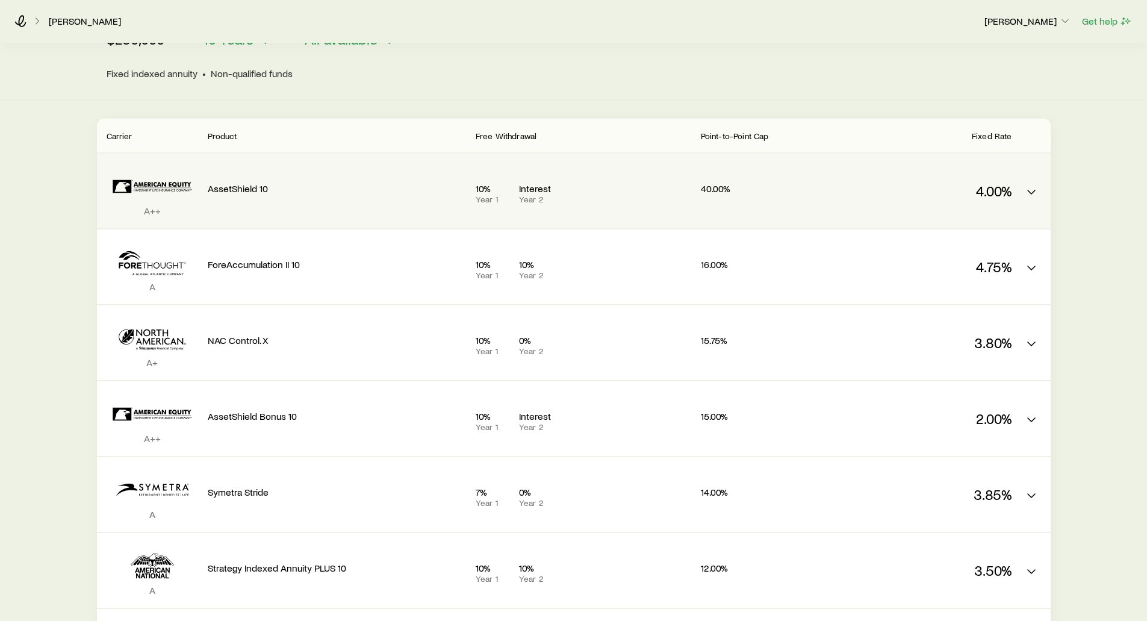
click at [490, 194] on p "Year 1" at bounding box center [493, 199] width 34 height 10
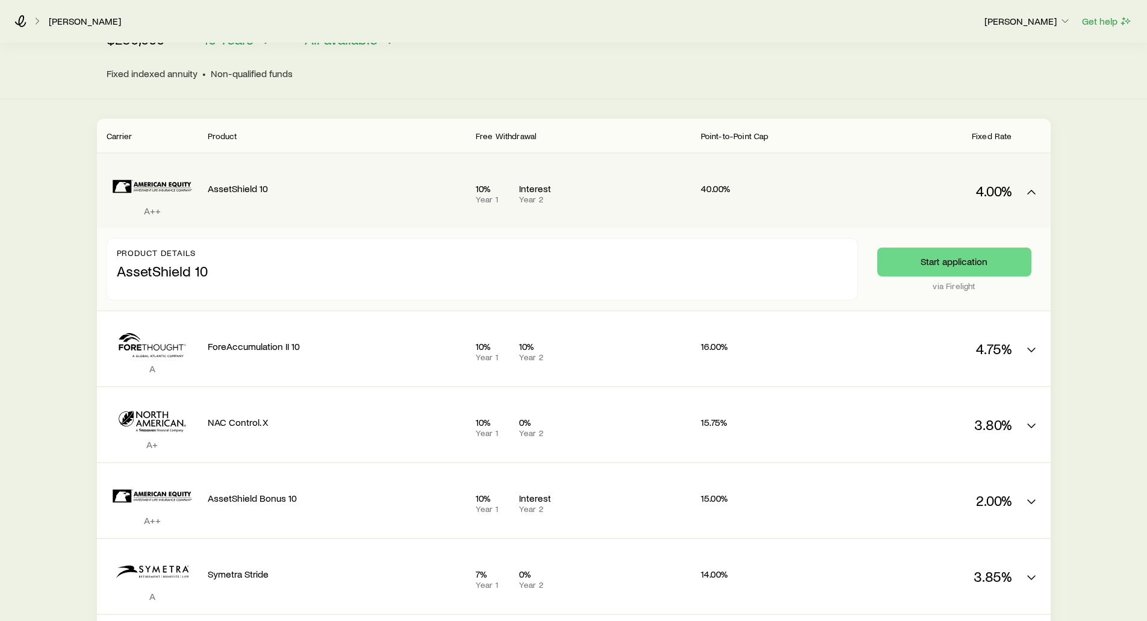
click at [490, 194] on p "Year 1" at bounding box center [493, 199] width 34 height 10
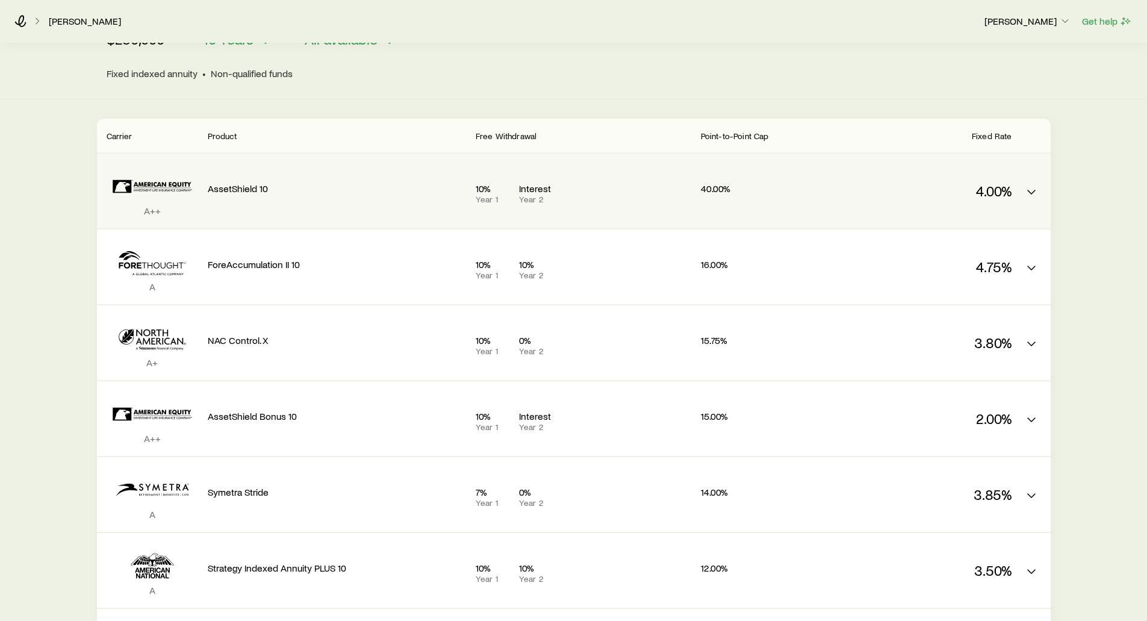
click at [490, 194] on p "Year 1" at bounding box center [493, 199] width 34 height 10
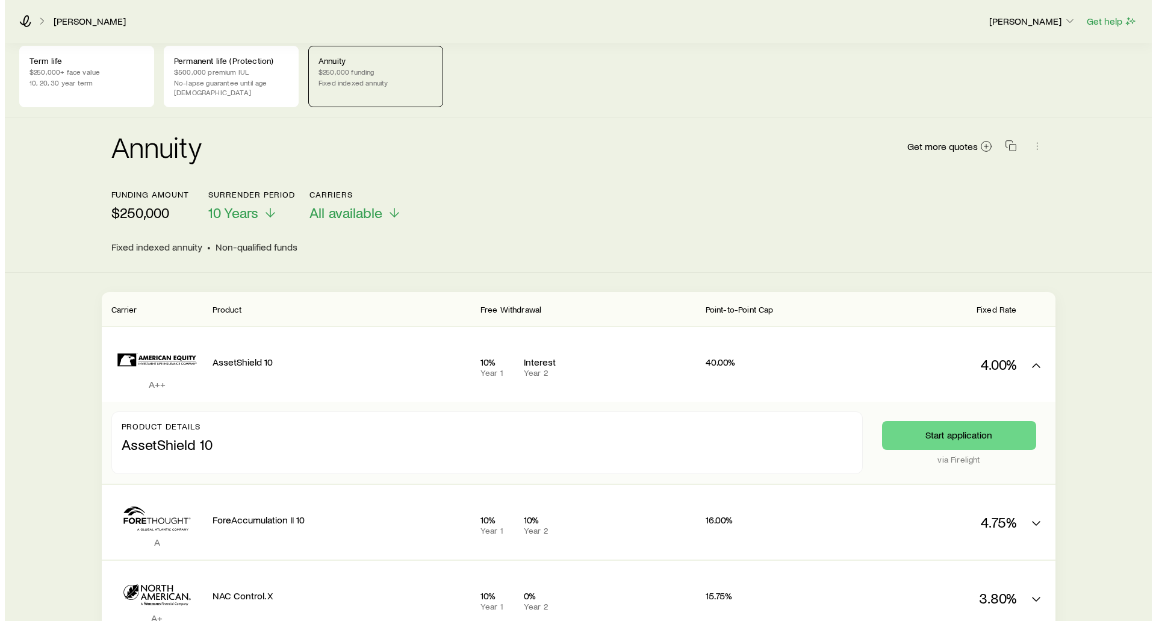
scroll to position [0, 0]
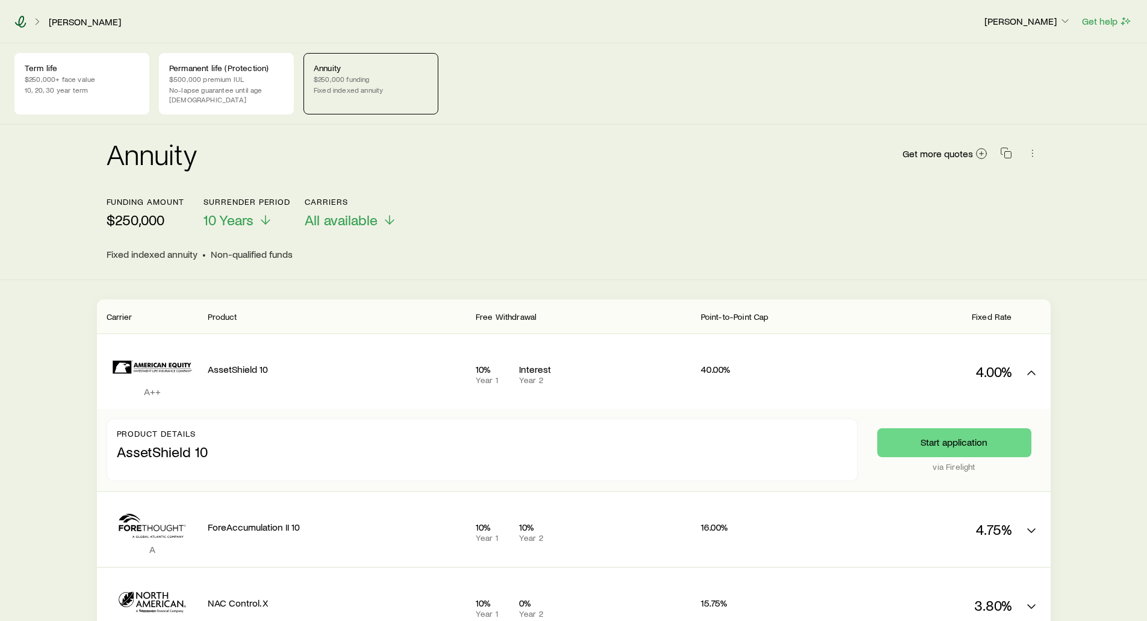
click at [21, 25] on icon at bounding box center [20, 22] width 12 height 12
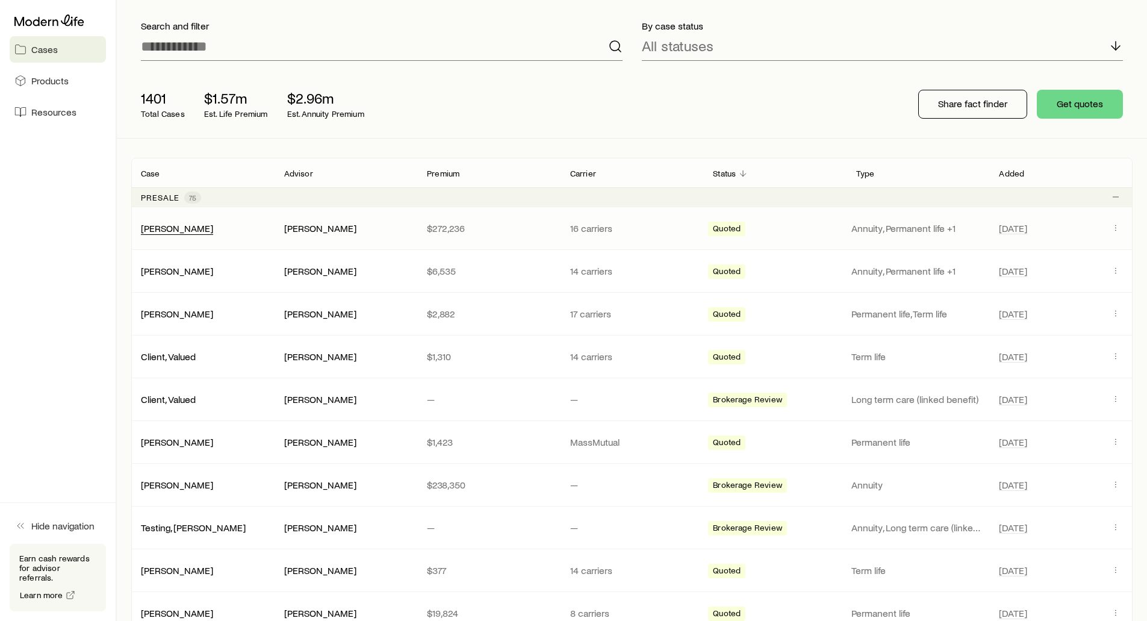
scroll to position [60, 0]
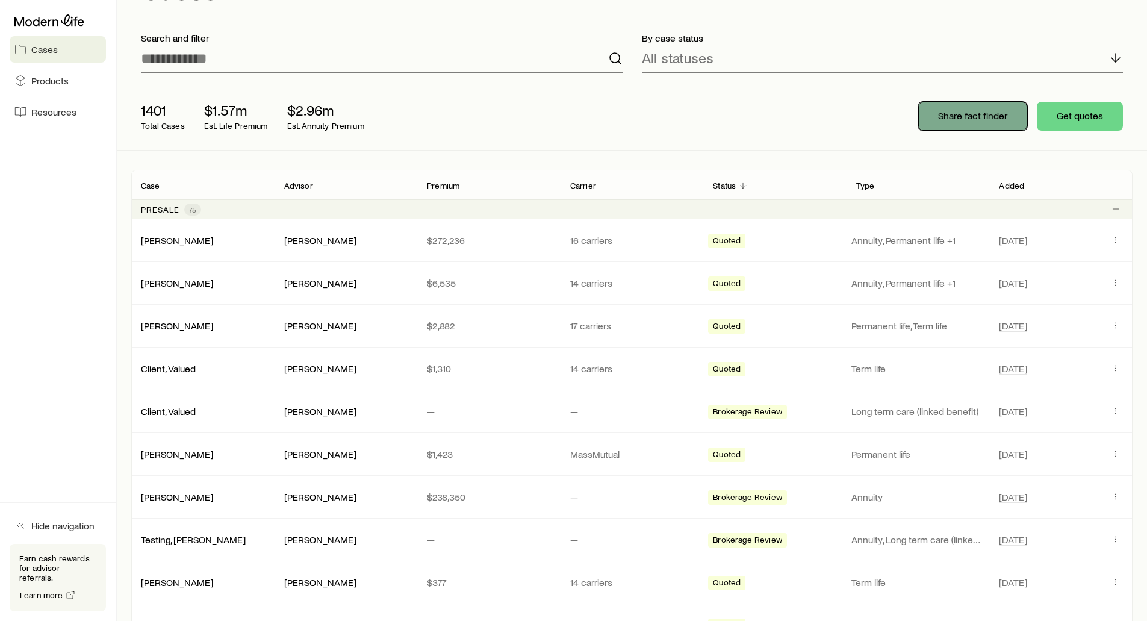
click at [970, 115] on p "Share fact finder" at bounding box center [972, 116] width 69 height 12
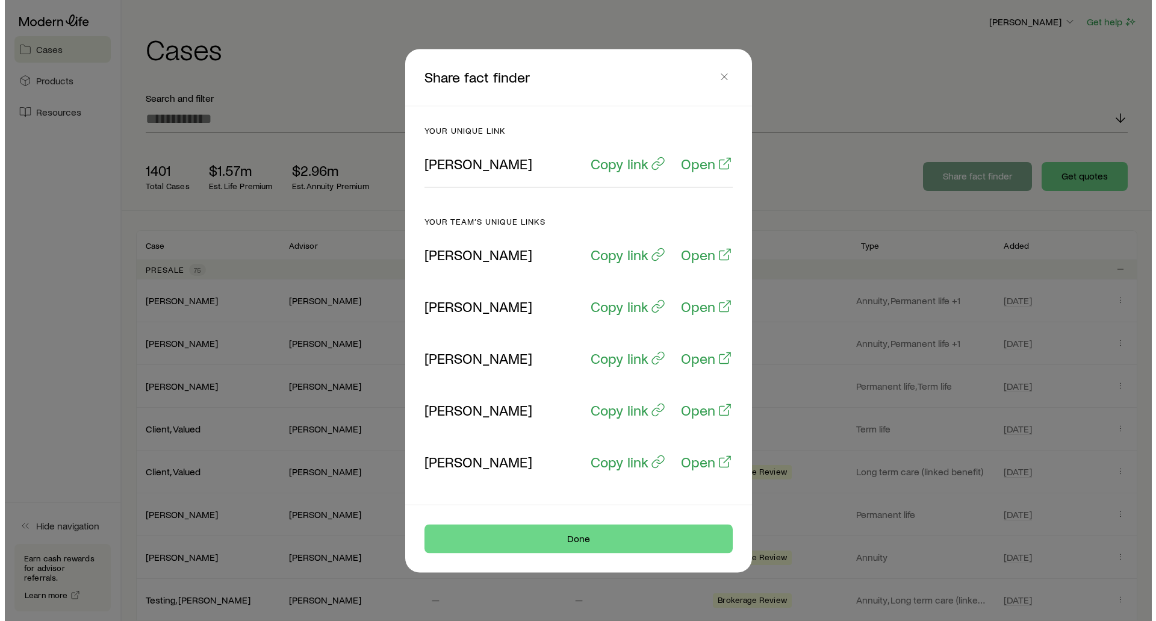
scroll to position [0, 0]
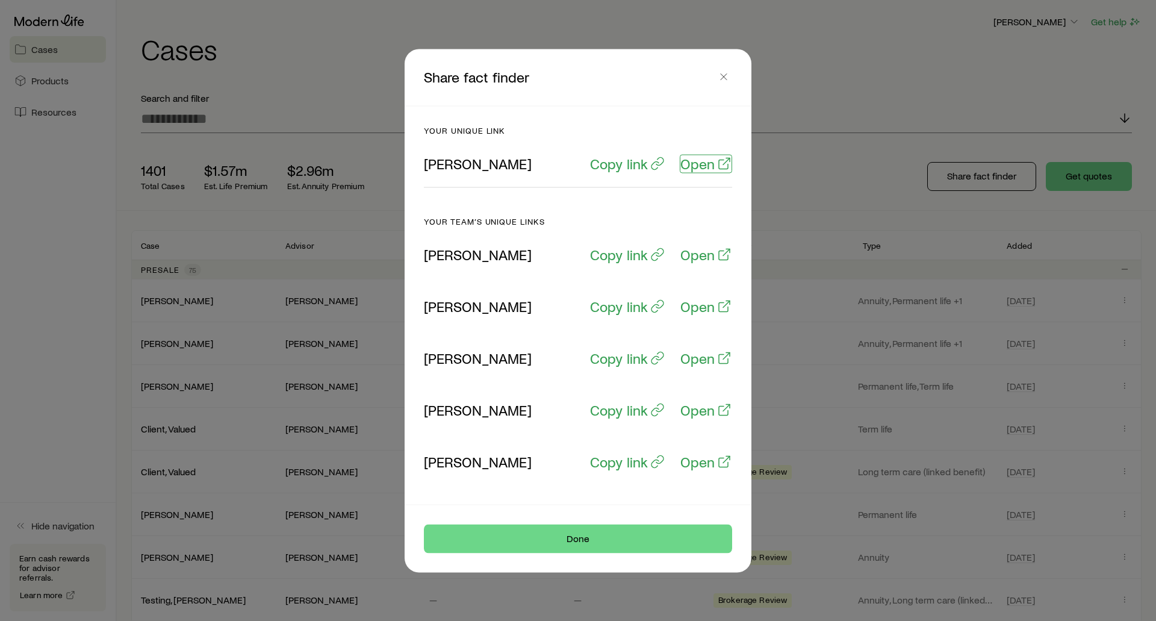
click at [696, 165] on p "Open" at bounding box center [697, 163] width 34 height 17
click at [730, 77] on button "button" at bounding box center [723, 76] width 17 height 17
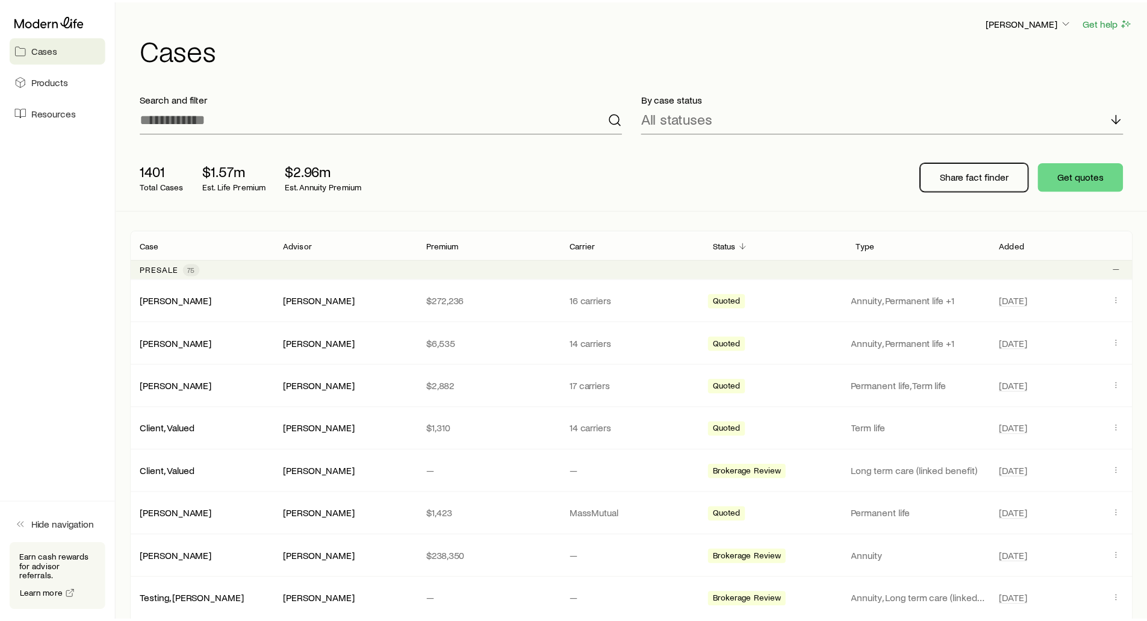
scroll to position [60, 0]
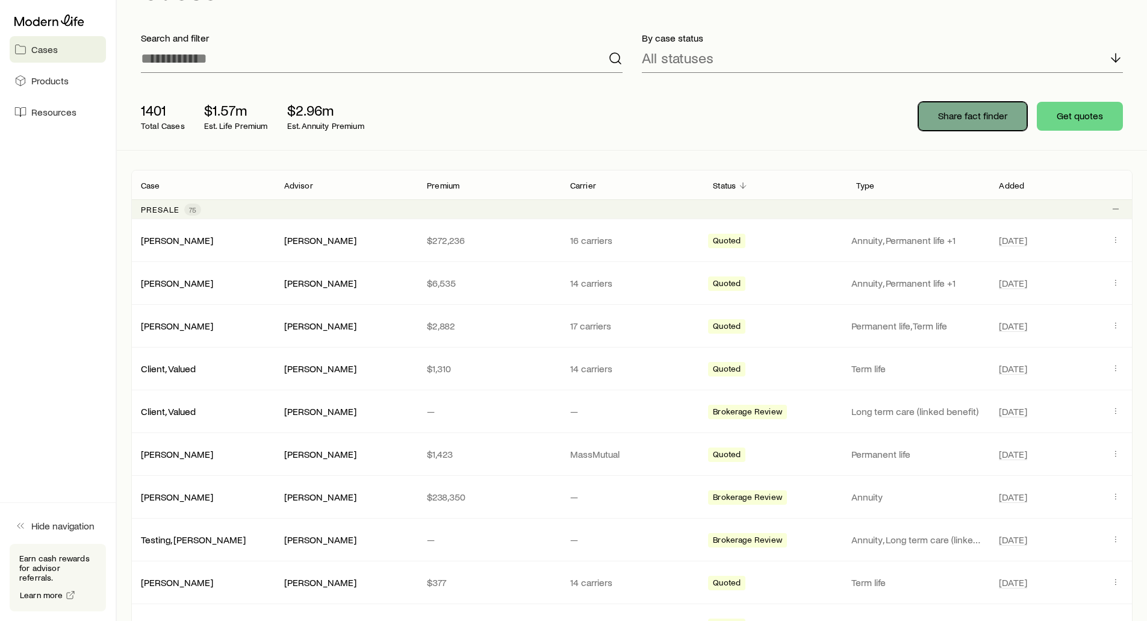
click at [943, 116] on p "Share fact finder" at bounding box center [972, 116] width 69 height 12
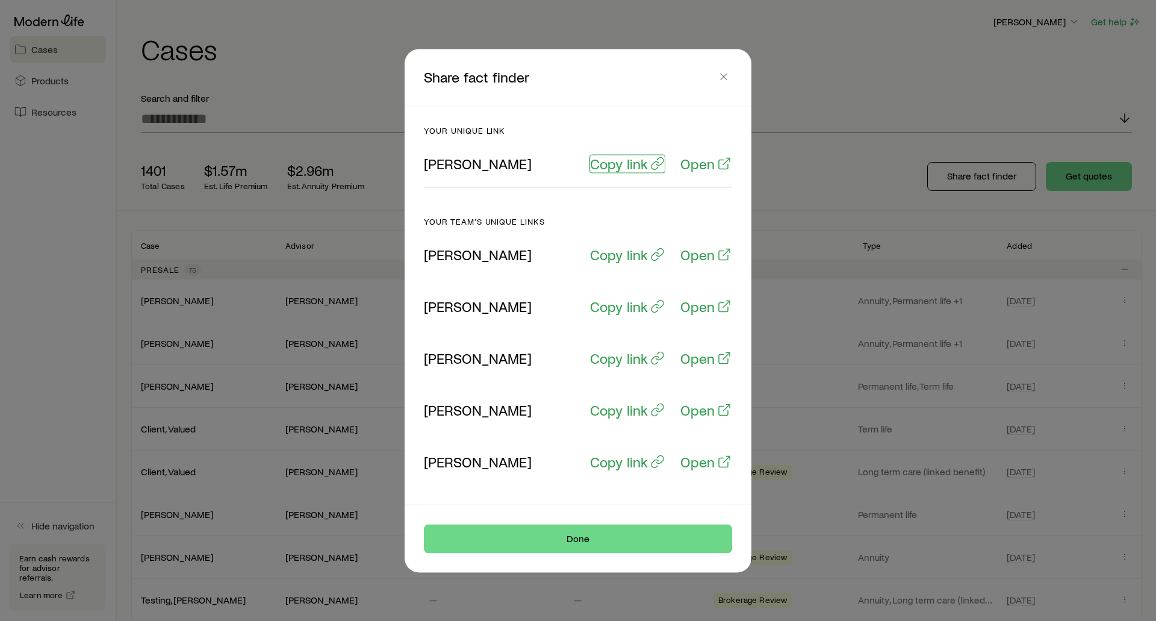
click at [610, 163] on p "Copy link" at bounding box center [619, 163] width 58 height 17
click at [613, 161] on p "Copy link" at bounding box center [619, 163] width 58 height 17
click at [722, 76] on icon "button" at bounding box center [724, 76] width 12 height 12
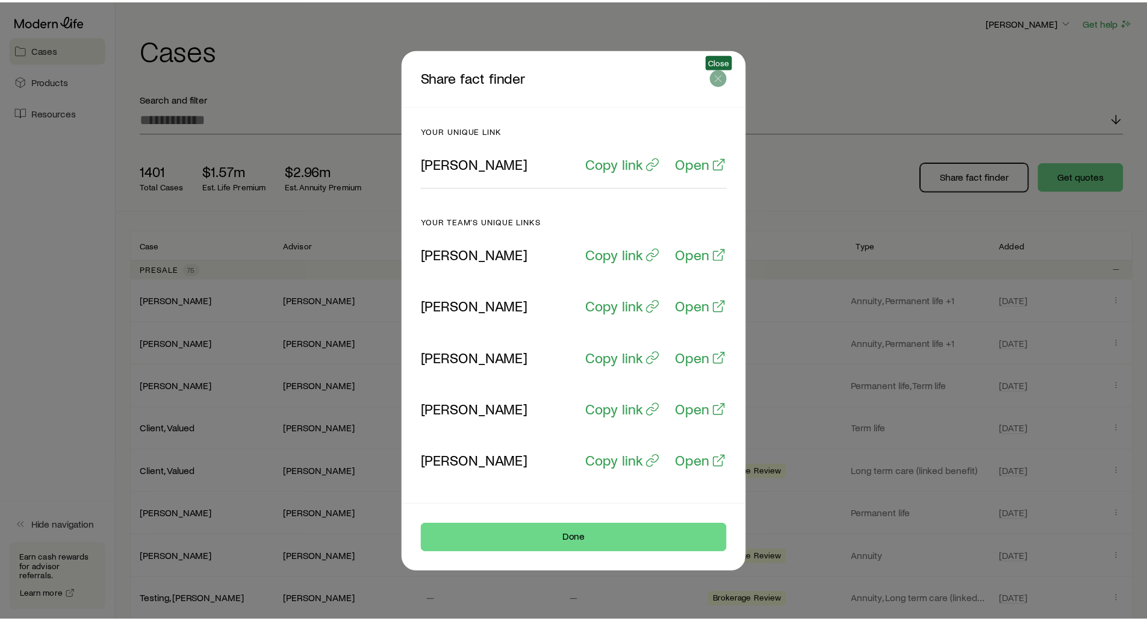
scroll to position [60, 0]
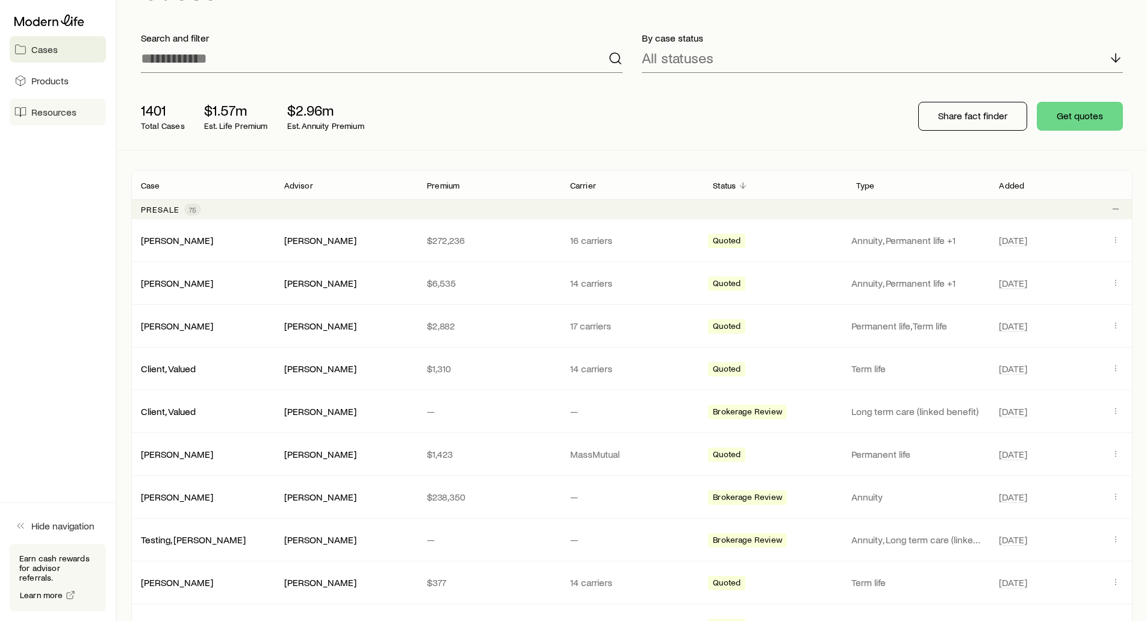
click at [58, 107] on span "Resources" at bounding box center [53, 112] width 45 height 12
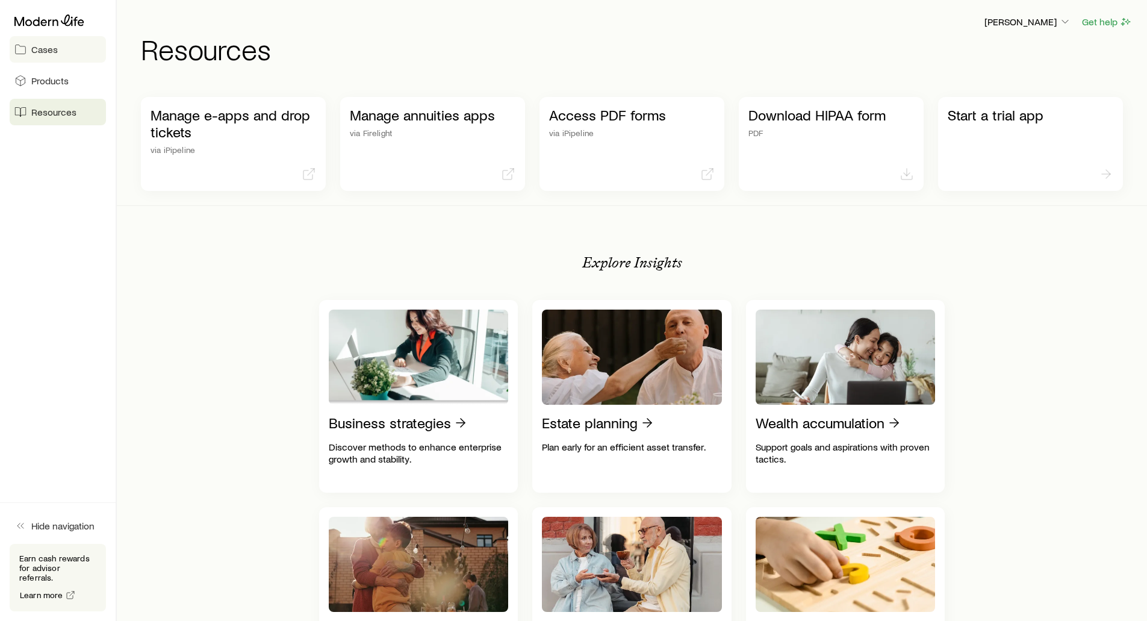
click at [35, 54] on span "Cases" at bounding box center [44, 49] width 26 height 12
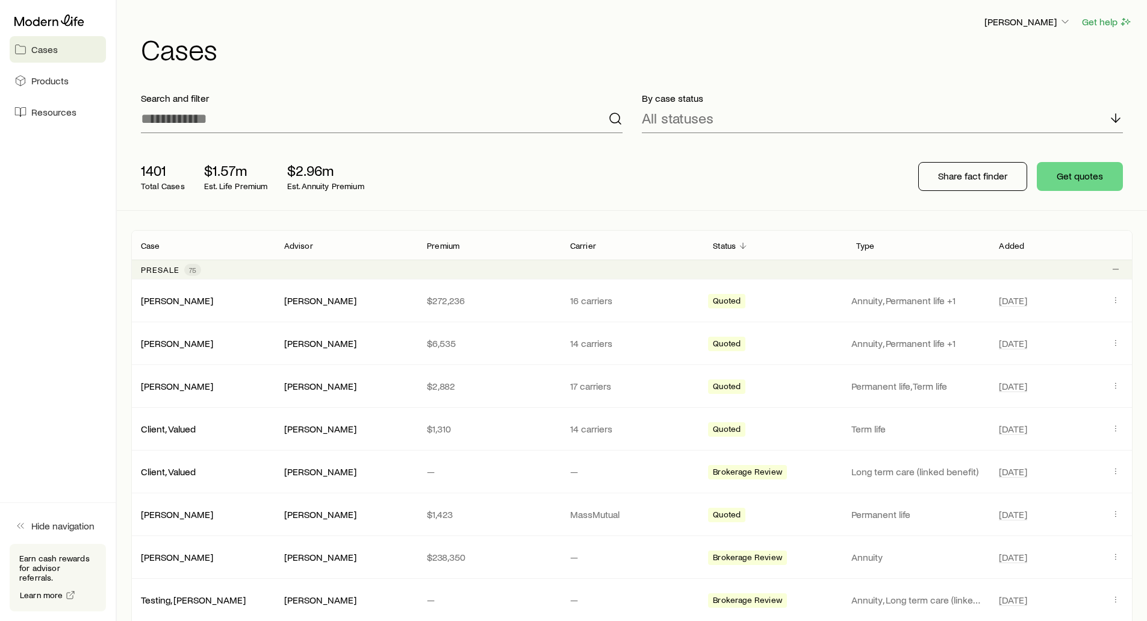
click at [258, 20] on div "[PERSON_NAME] Get help" at bounding box center [636, 21] width 991 height 15
click at [271, 16] on div "[PERSON_NAME] Get help" at bounding box center [636, 21] width 991 height 15
click at [491, 54] on h1 "Cases" at bounding box center [636, 48] width 991 height 29
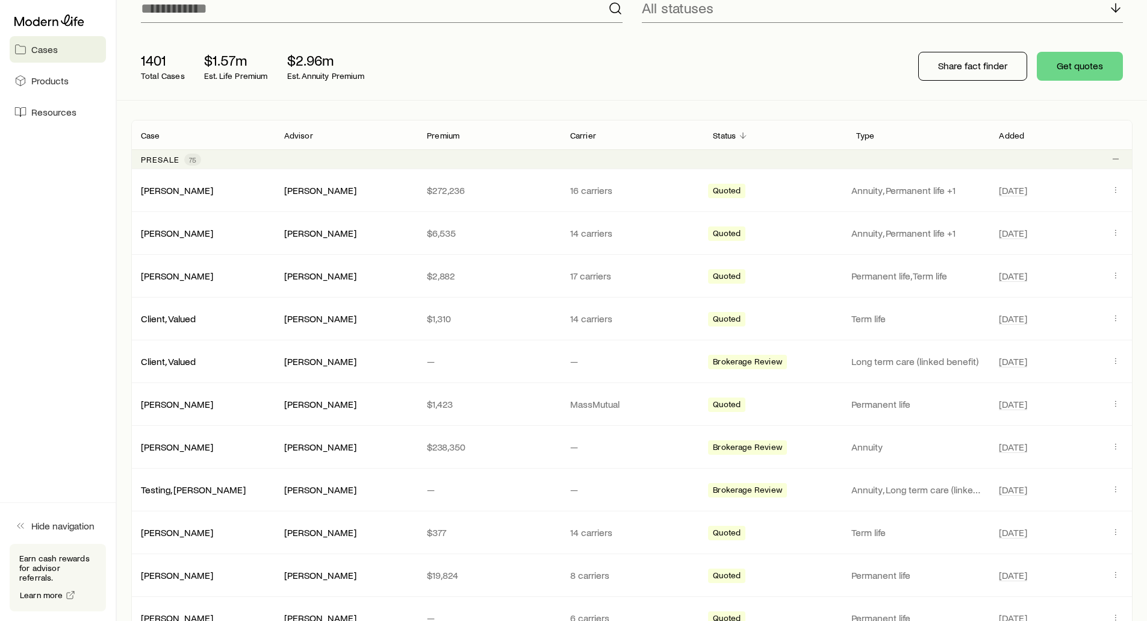
scroll to position [120, 0]
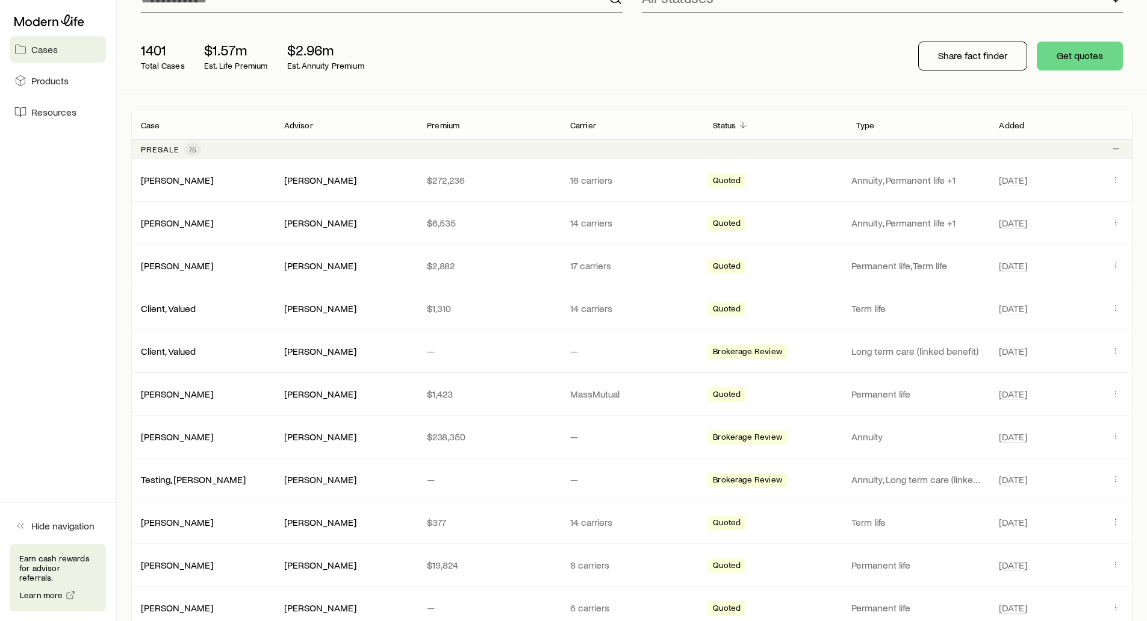
click at [60, 574] on p "Earn cash rewards for advisor referrals." at bounding box center [57, 567] width 77 height 29
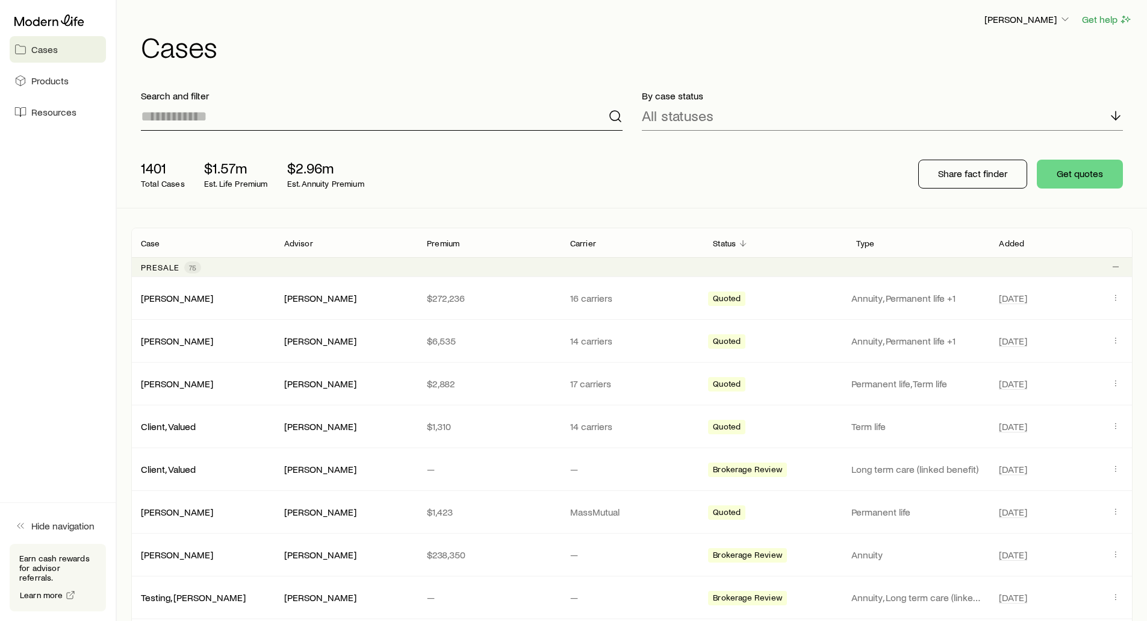
scroll to position [0, 0]
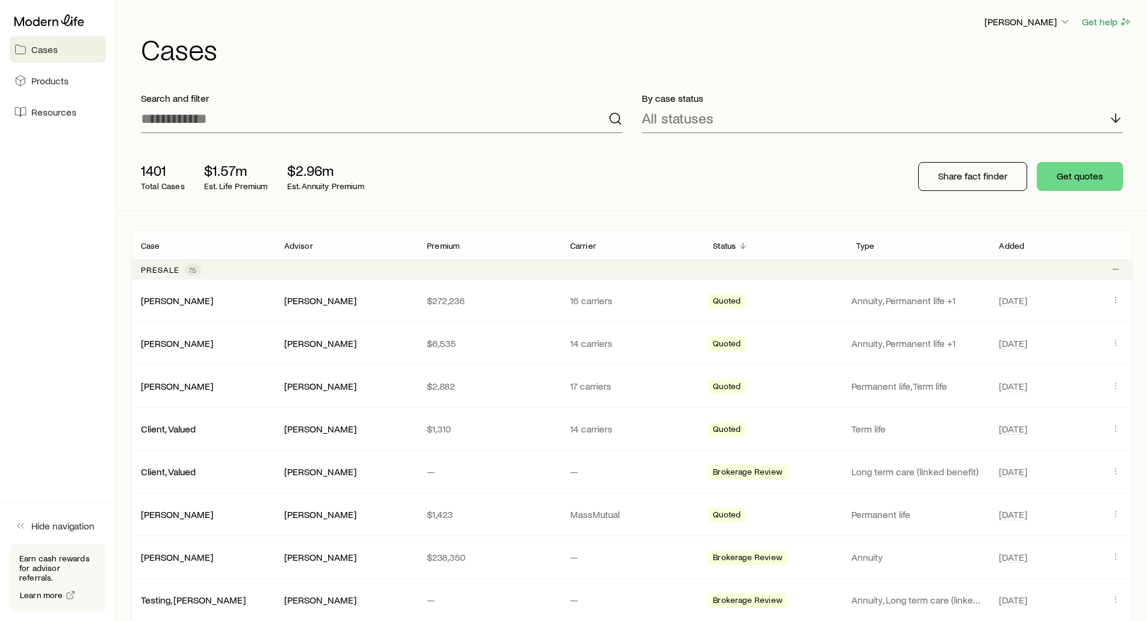
click at [521, 69] on div "Frank Peterson Get help Cases" at bounding box center [631, 39] width 1001 height 78
click at [497, 31] on header "Frank Peterson Get help Cases" at bounding box center [631, 38] width 1001 height 49
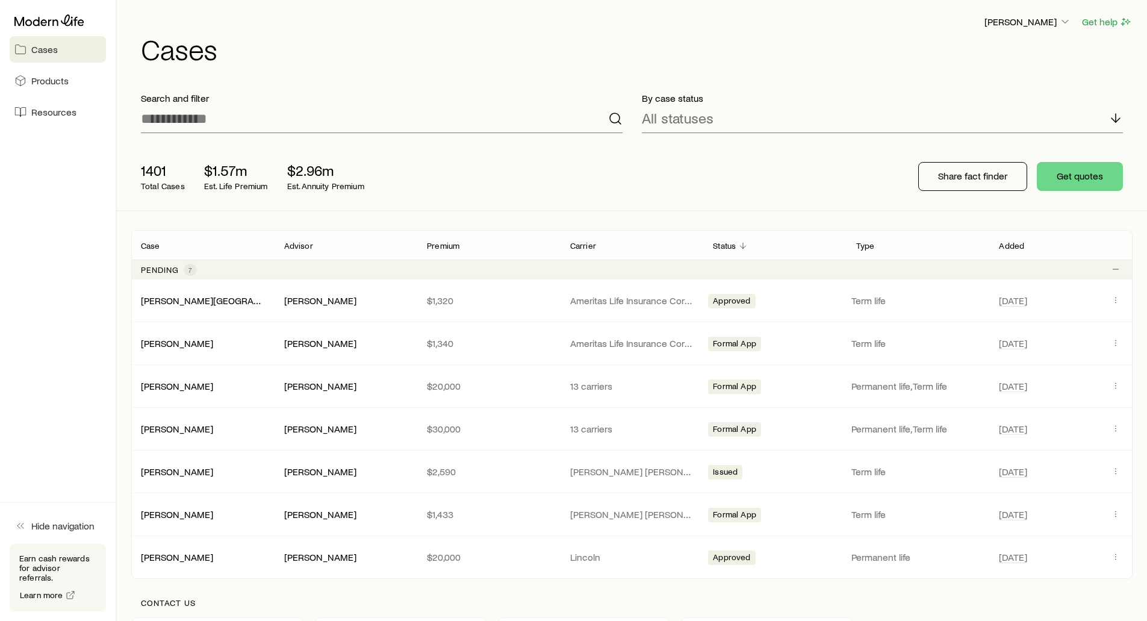
click at [1032, 12] on div "Frank Peterson Get help Cases" at bounding box center [631, 39] width 1001 height 78
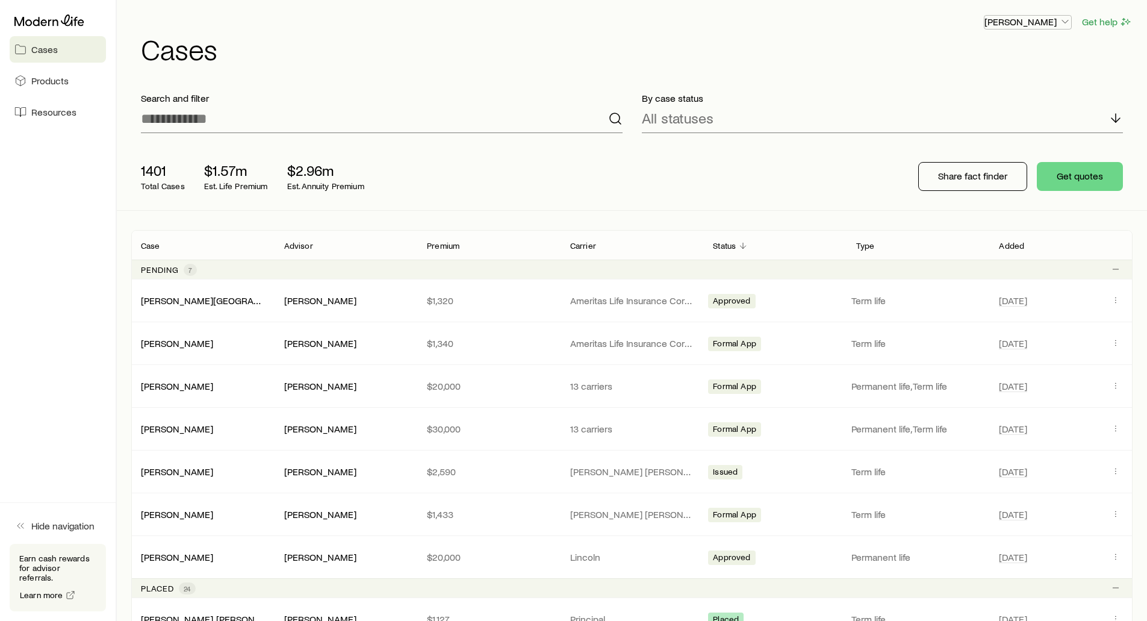
click at [1028, 22] on p "[PERSON_NAME]" at bounding box center [1027, 22] width 87 height 12
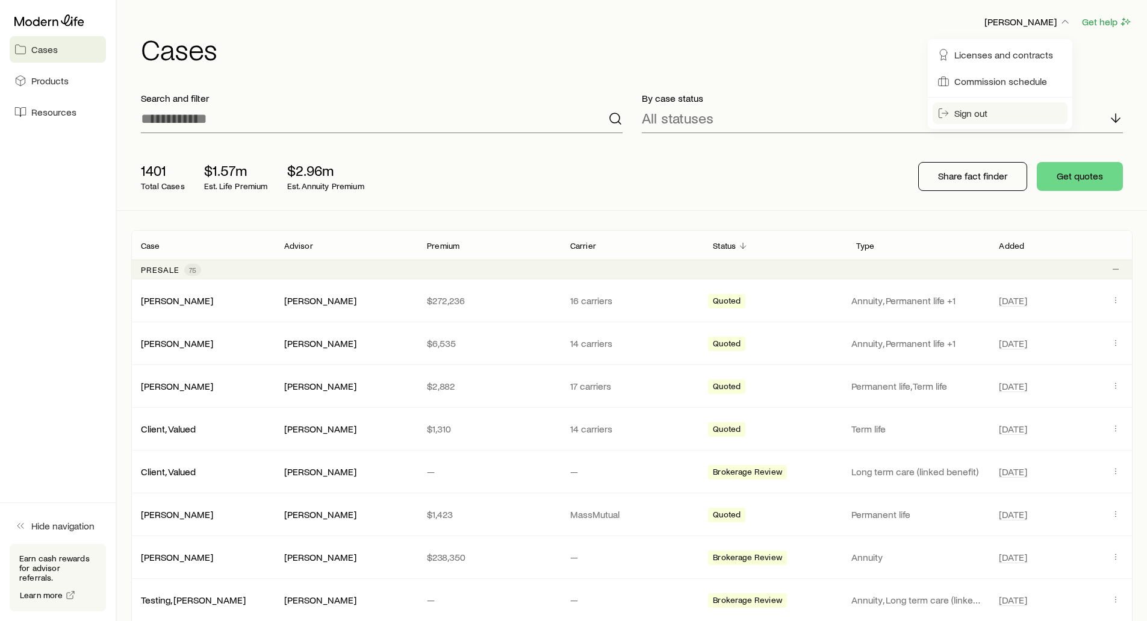
click at [974, 114] on span "Sign out" at bounding box center [970, 113] width 33 height 12
